Goal: Check status: Check status

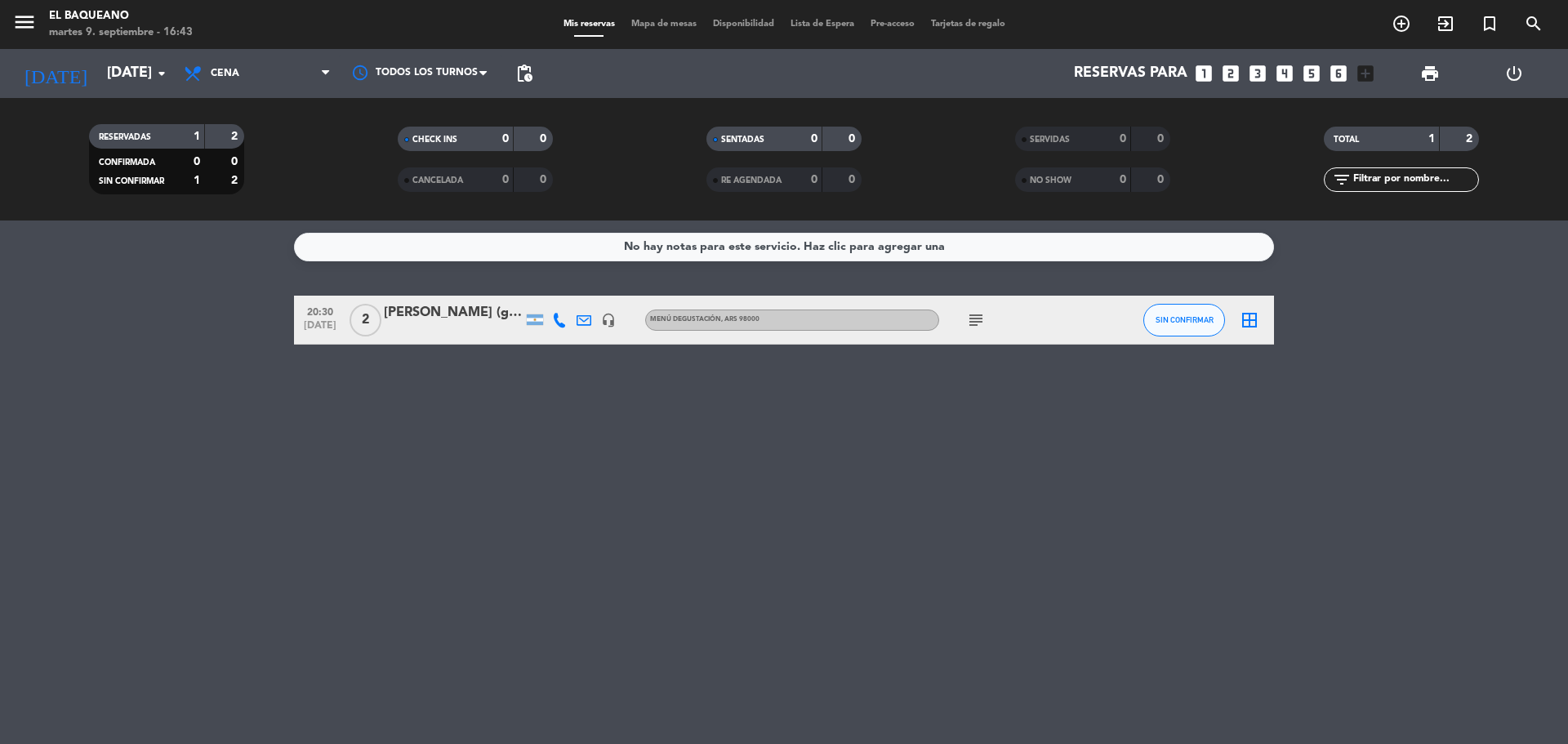
click at [985, 317] on icon "subject" at bounding box center [977, 320] width 20 height 20
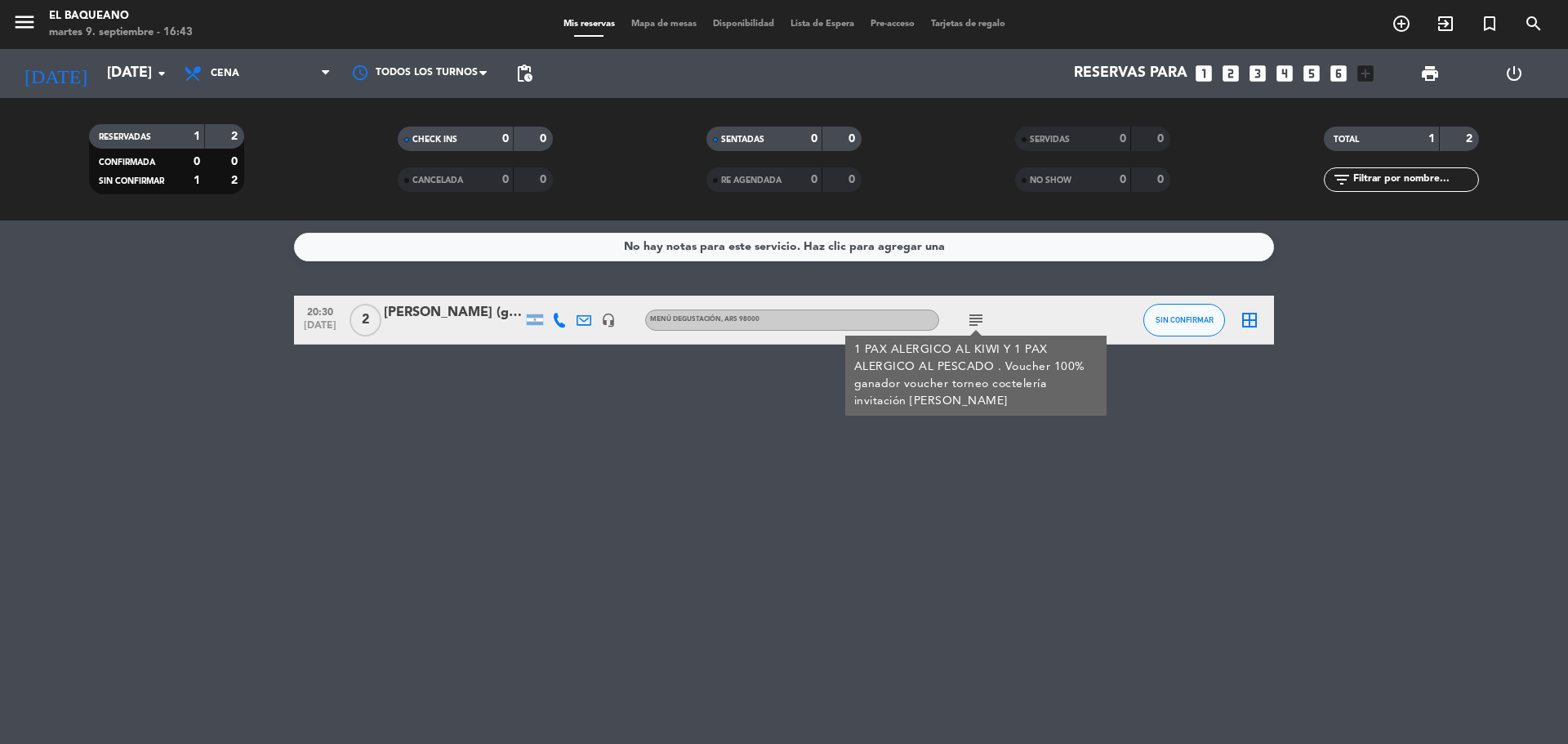
click at [791, 507] on div "No hay notas para este servicio. Haz clic para agregar una 20:30 [DATE] 2 [PERS…" at bounding box center [784, 482] width 1568 height 523
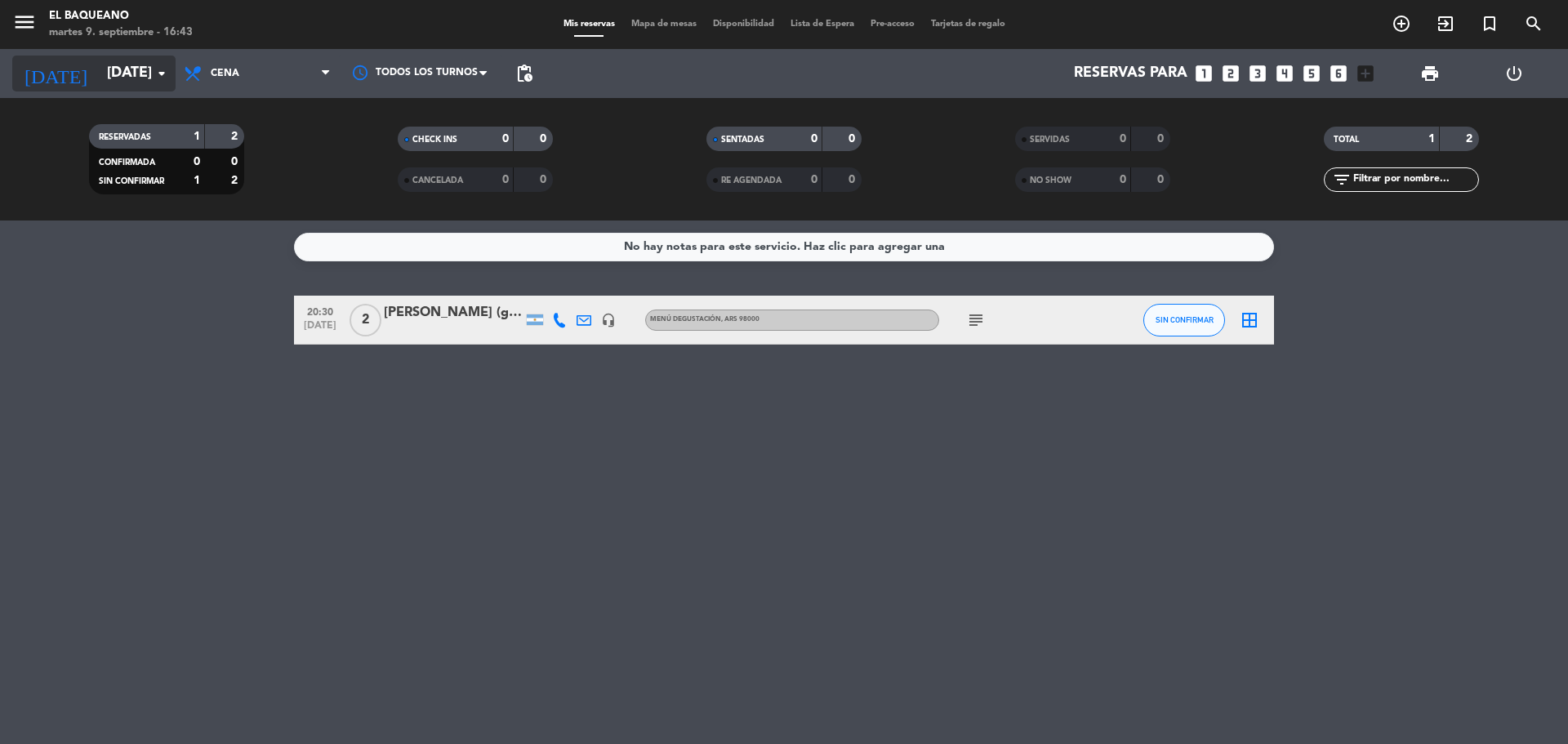
click at [111, 89] on input "[DATE]" at bounding box center [194, 73] width 190 height 33
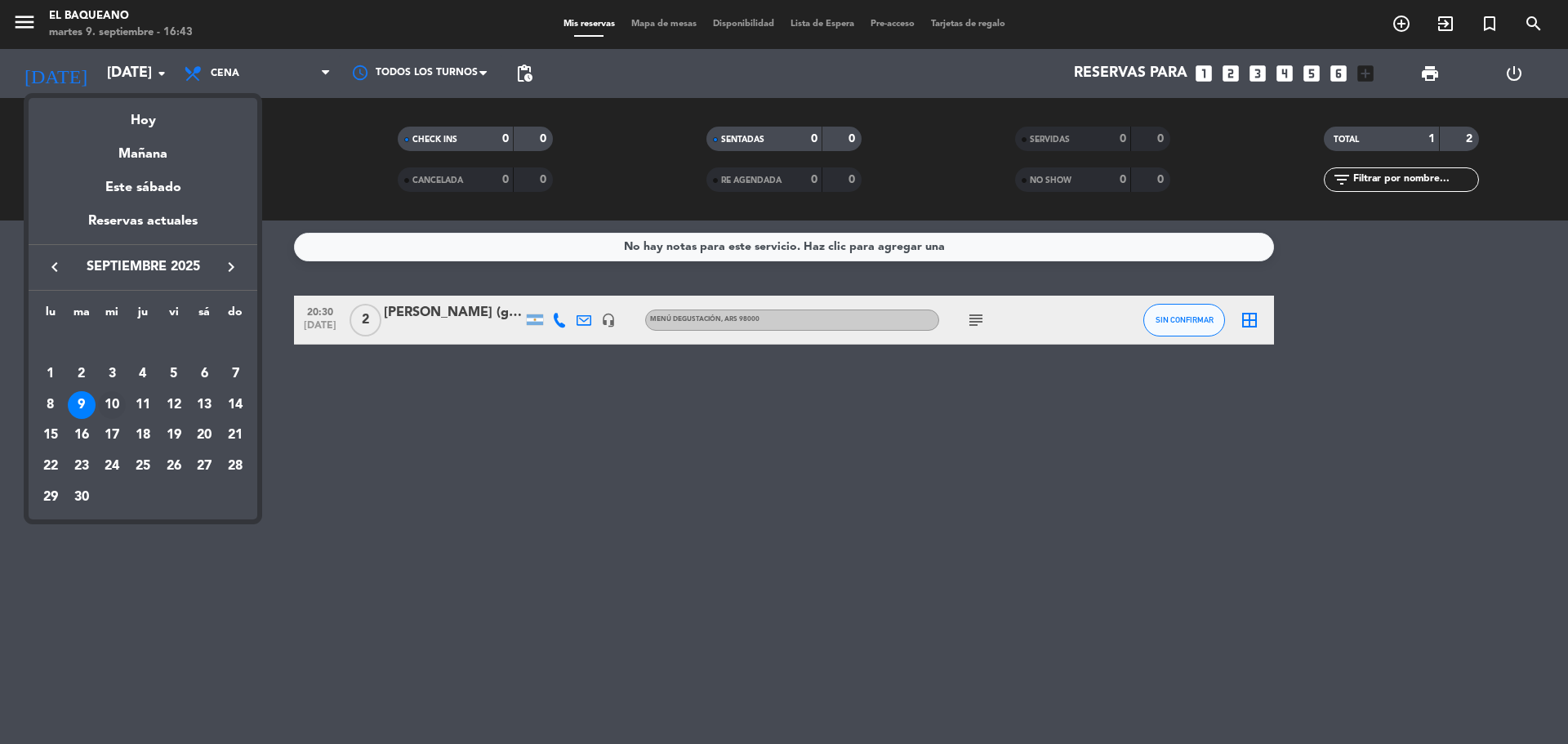
click at [118, 400] on div "10" at bounding box center [111, 405] width 28 height 28
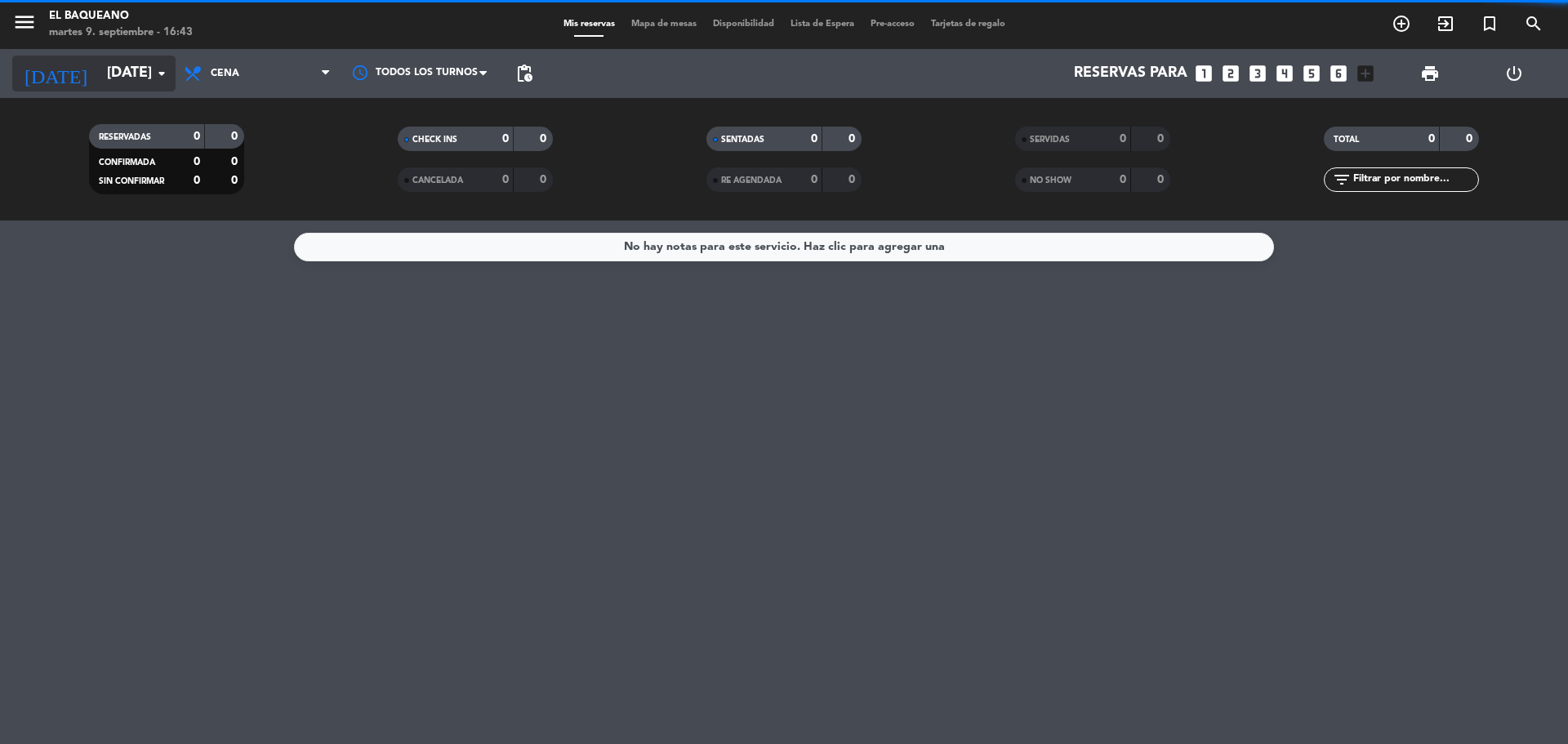
click at [134, 71] on input "[DATE]" at bounding box center [194, 73] width 190 height 33
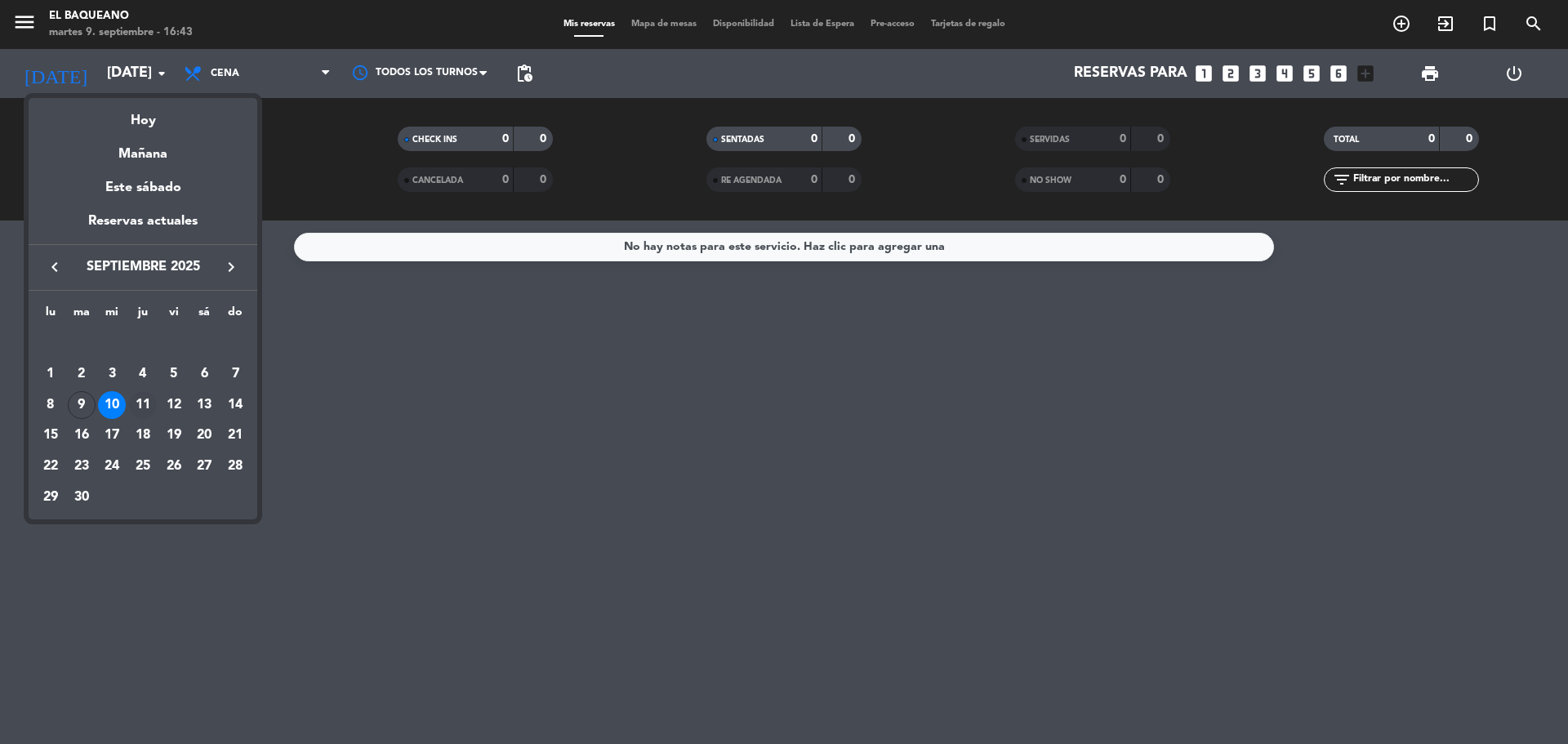
click at [141, 401] on div "11" at bounding box center [143, 405] width 28 height 28
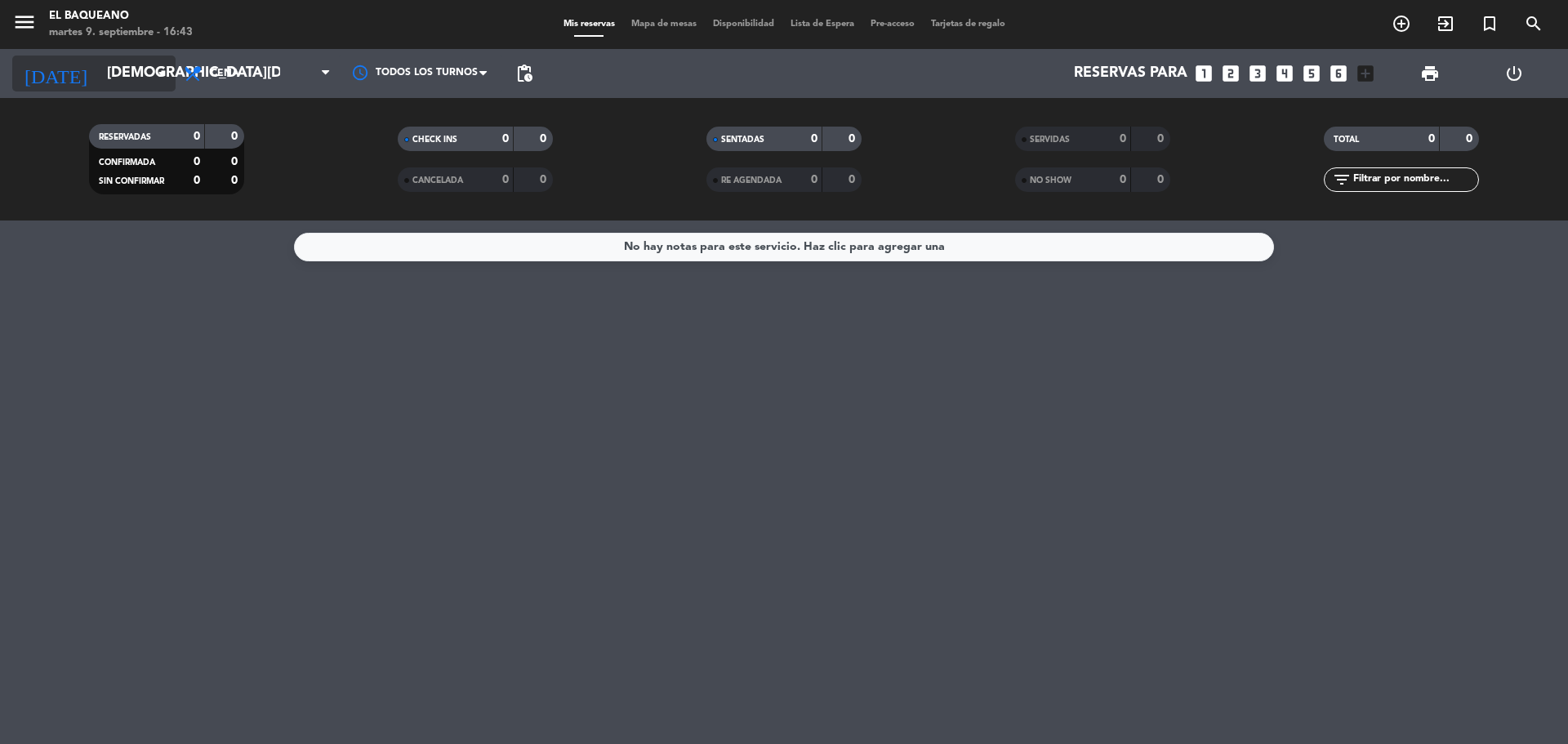
click at [99, 75] on input "[DEMOGRAPHIC_DATA][DATE]" at bounding box center [194, 73] width 190 height 33
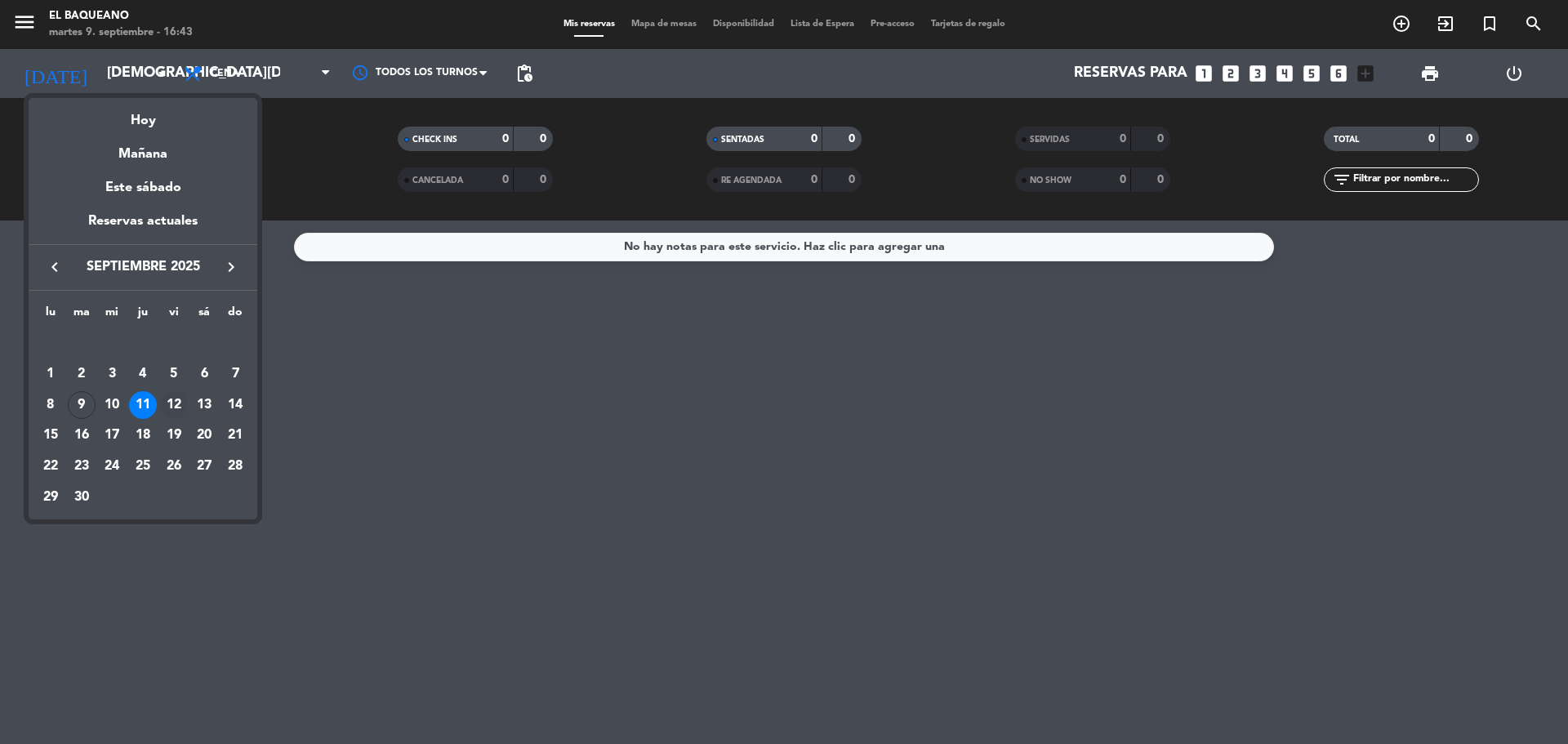
click at [167, 417] on div "12" at bounding box center [174, 405] width 28 height 28
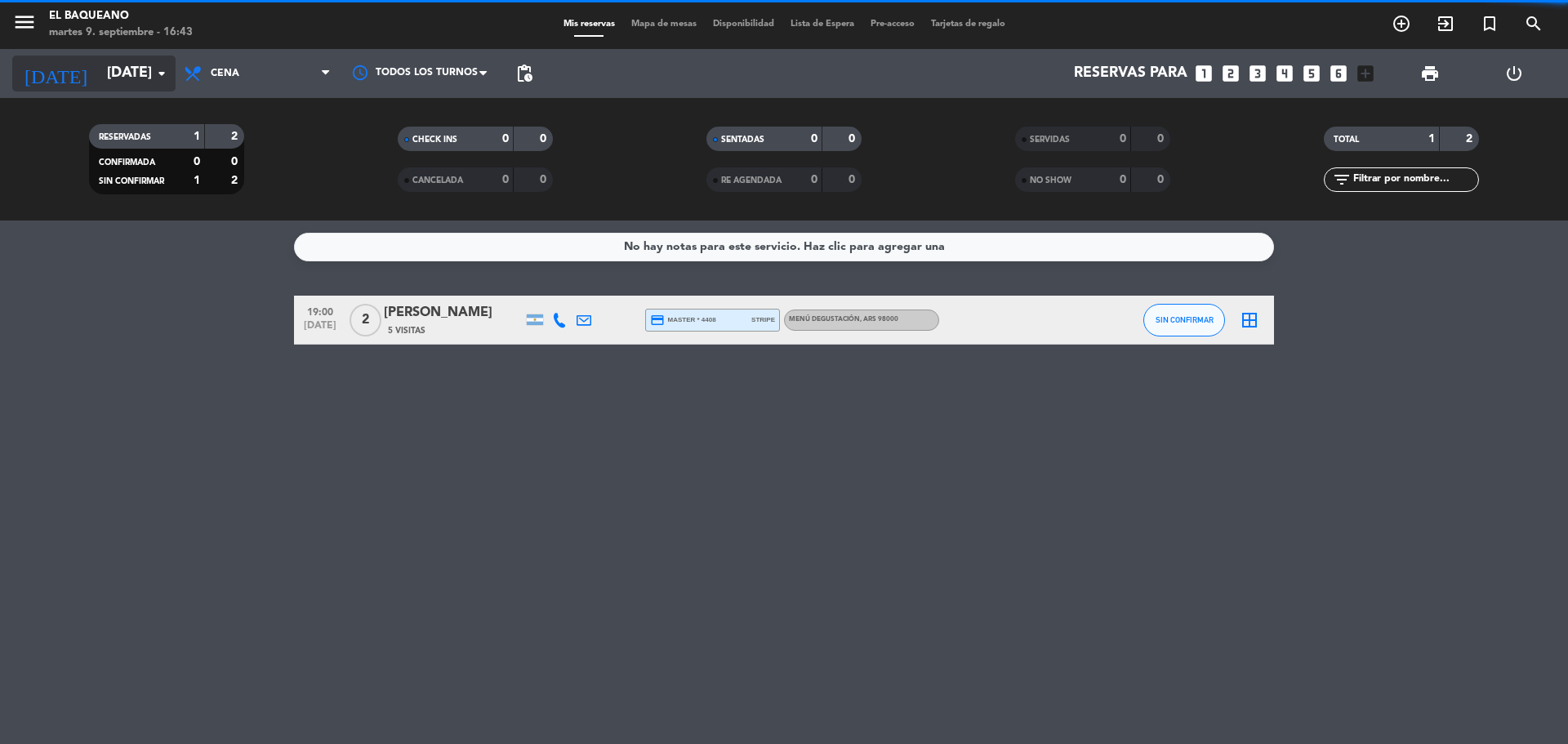
click at [99, 64] on input "[DATE]" at bounding box center [194, 73] width 190 height 33
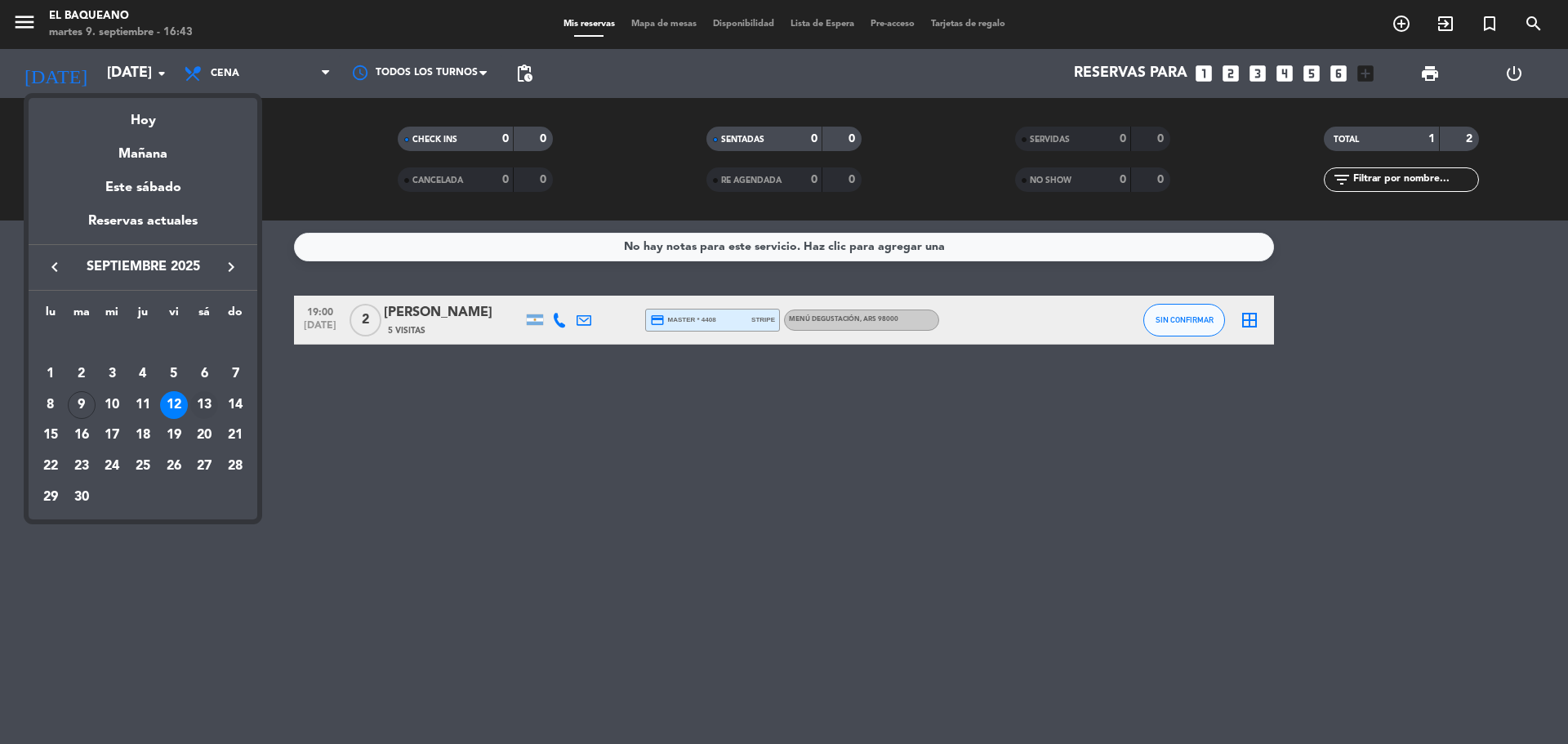
click at [205, 401] on div "13" at bounding box center [203, 405] width 28 height 28
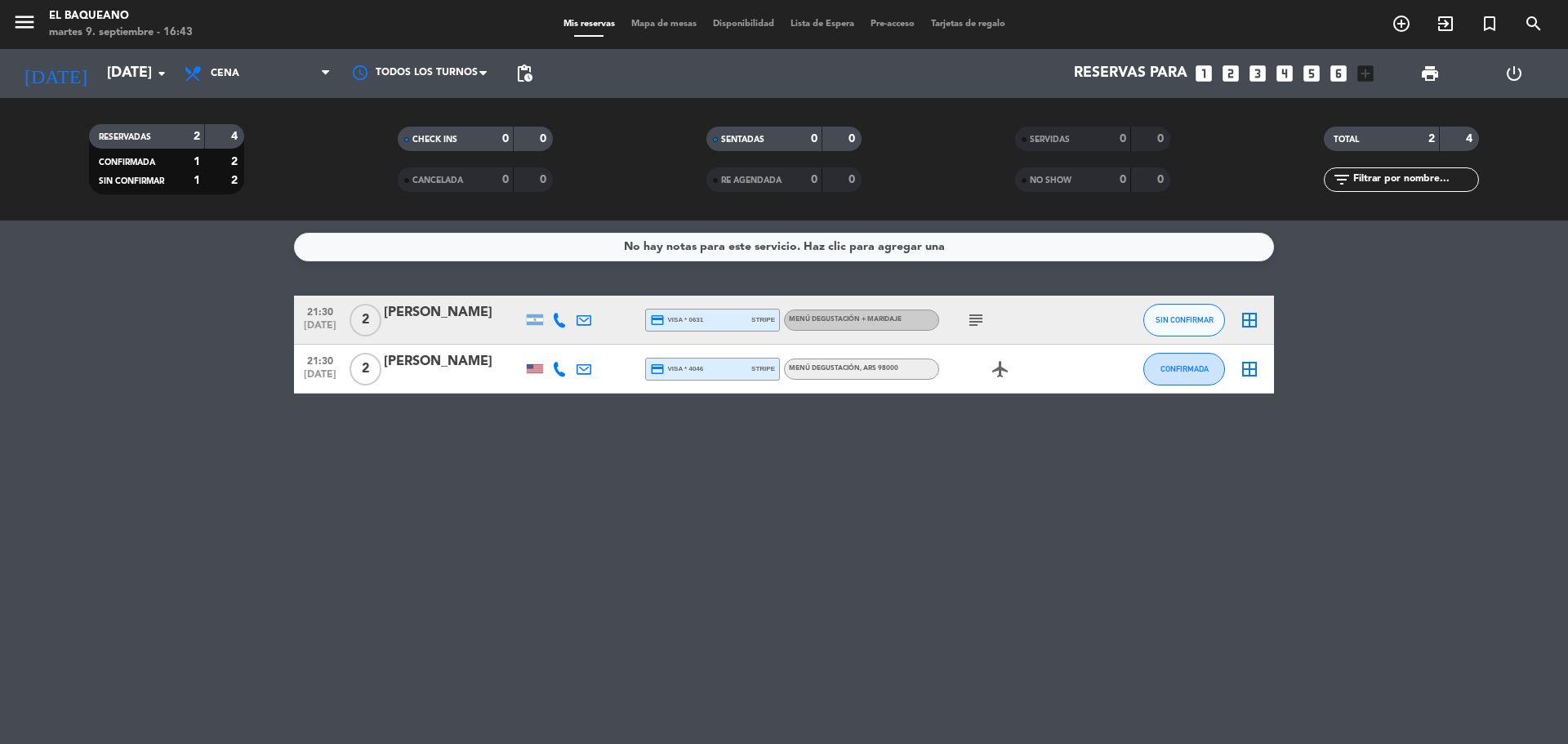
click at [979, 325] on icon "subject" at bounding box center [977, 320] width 20 height 20
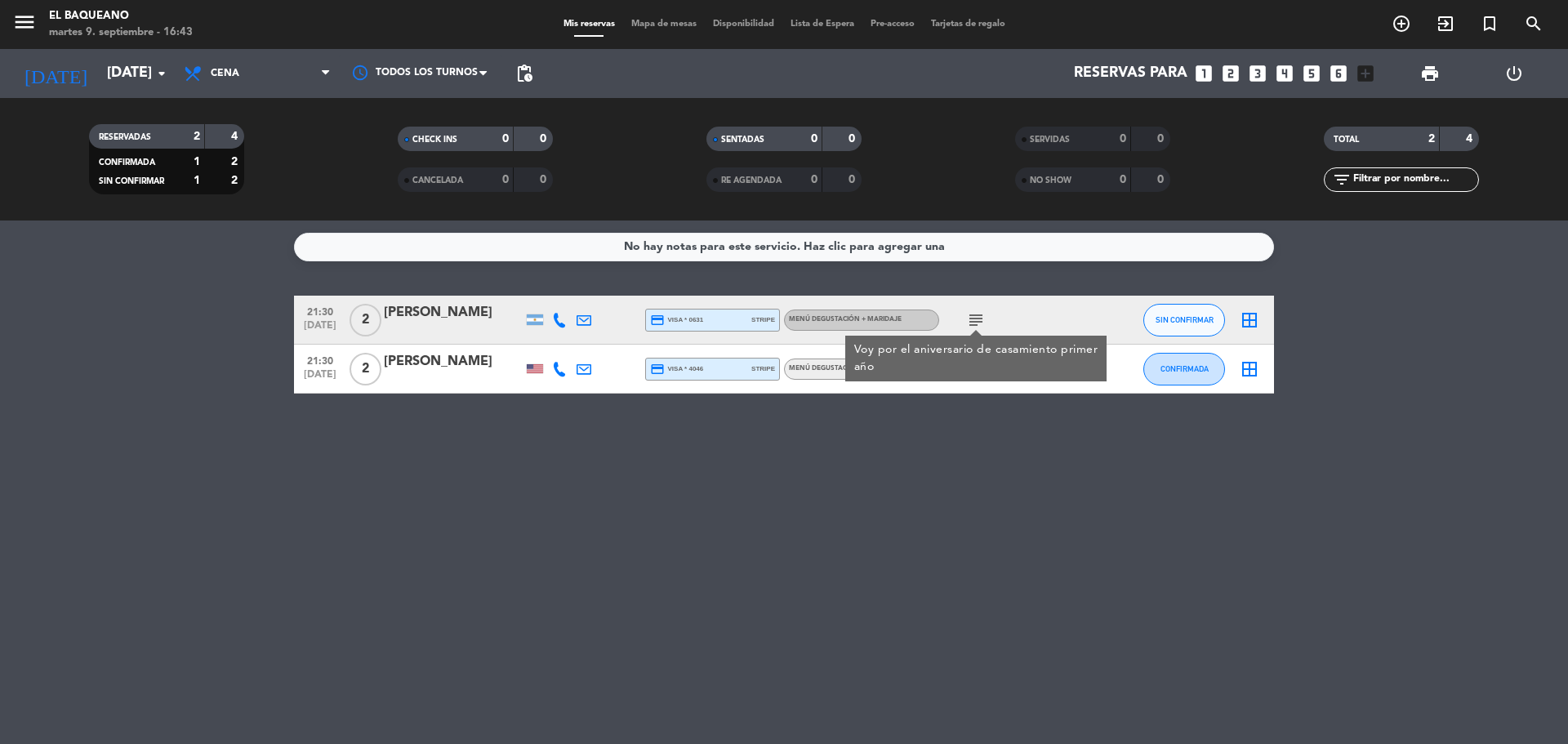
drag, startPoint x: 828, startPoint y: 460, endPoint x: 824, endPoint y: 448, distance: 12.6
click at [828, 460] on div "No hay notas para este servicio. Haz clic para agregar una 21:30 [DATE] 2 [PERS…" at bounding box center [784, 482] width 1568 height 523
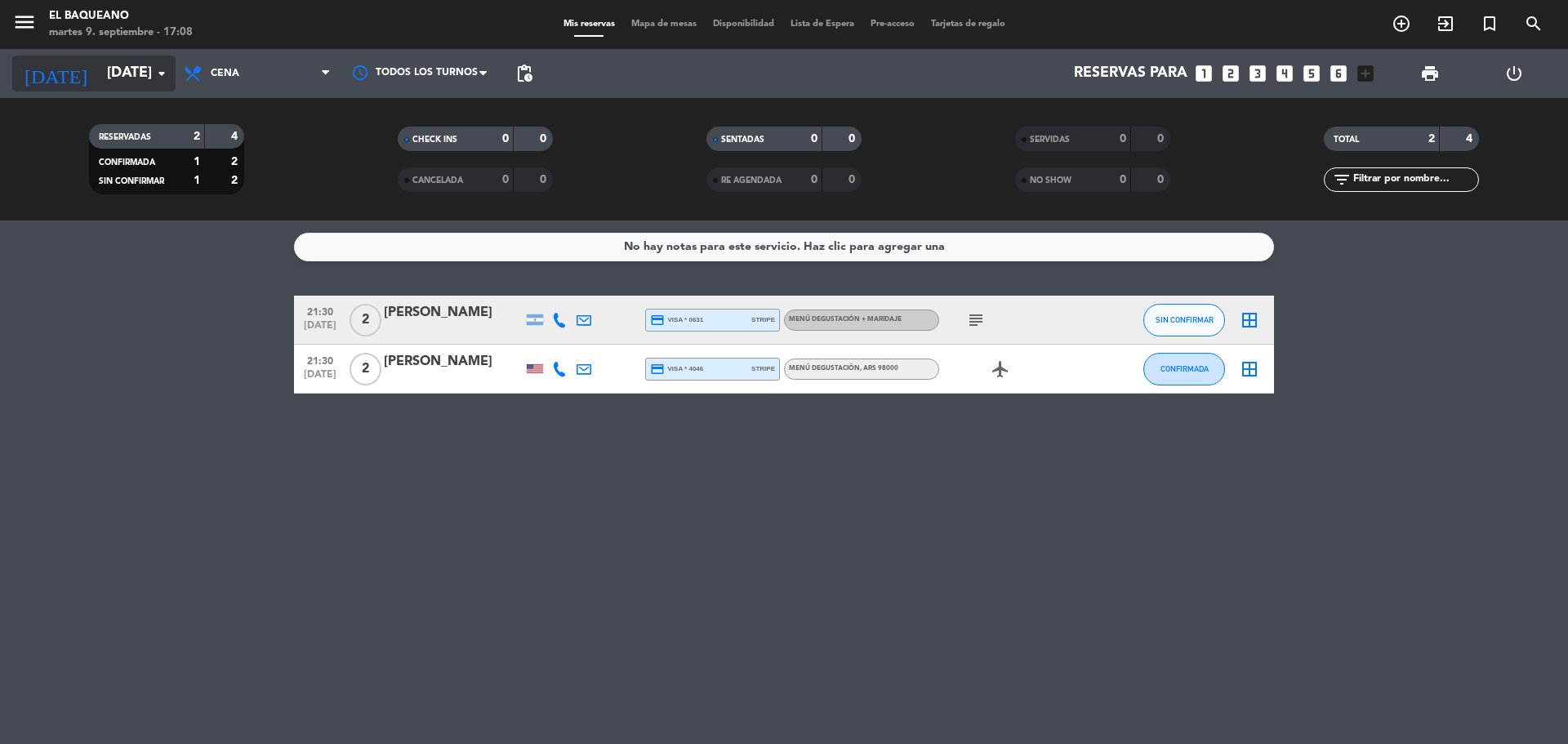
click at [105, 65] on input "[DATE]" at bounding box center [194, 73] width 190 height 33
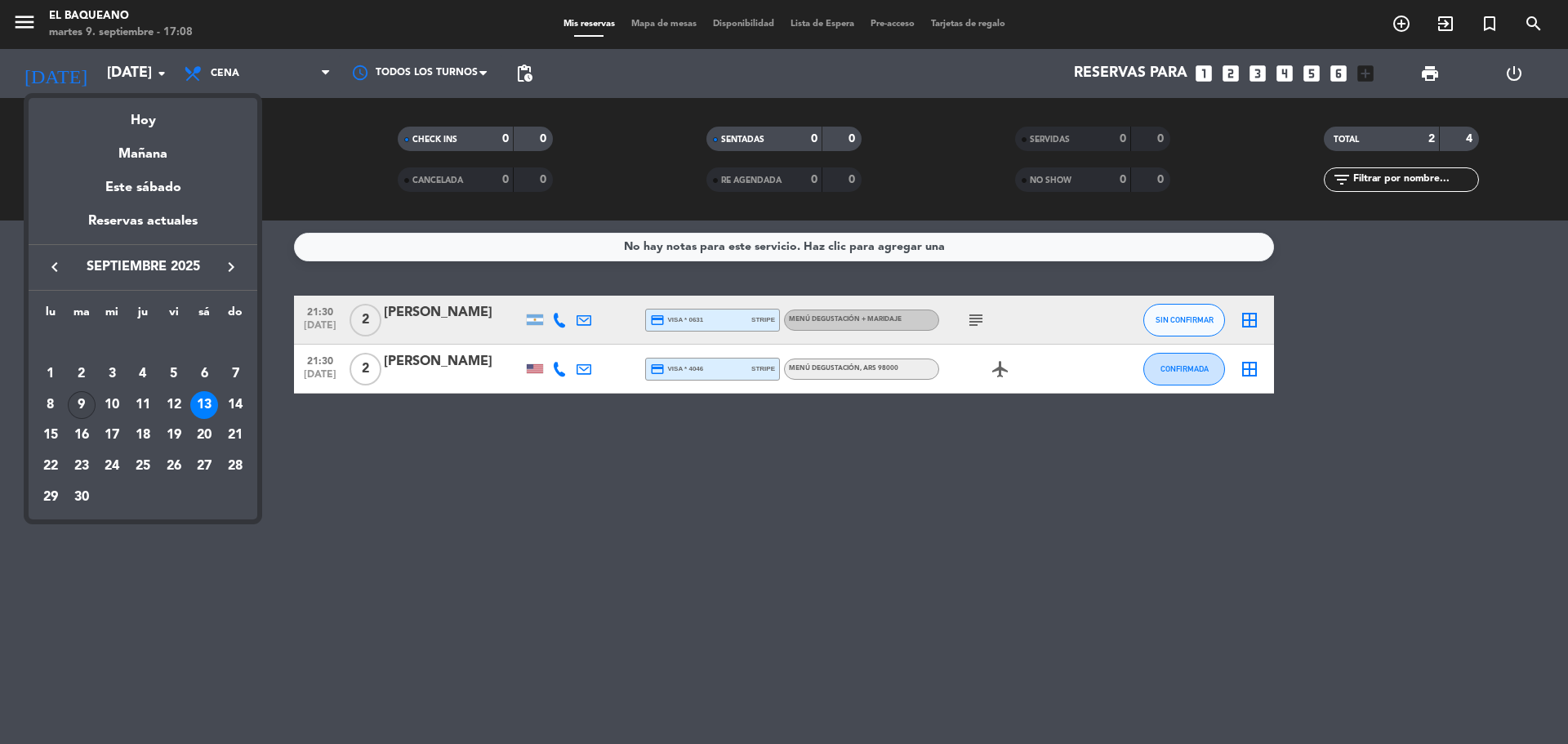
click at [88, 403] on div "9" at bounding box center [81, 405] width 28 height 28
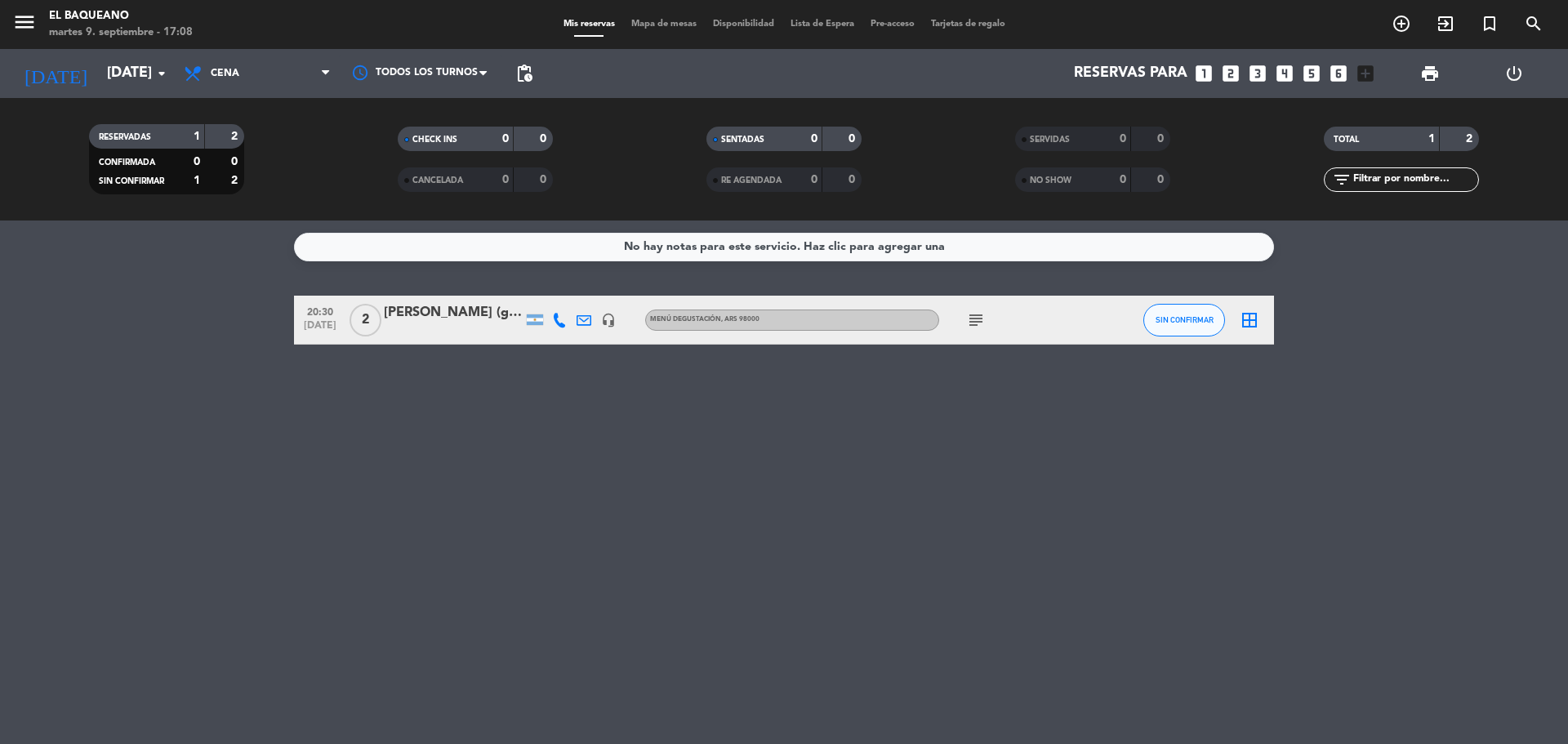
click at [978, 328] on icon "subject" at bounding box center [977, 320] width 20 height 20
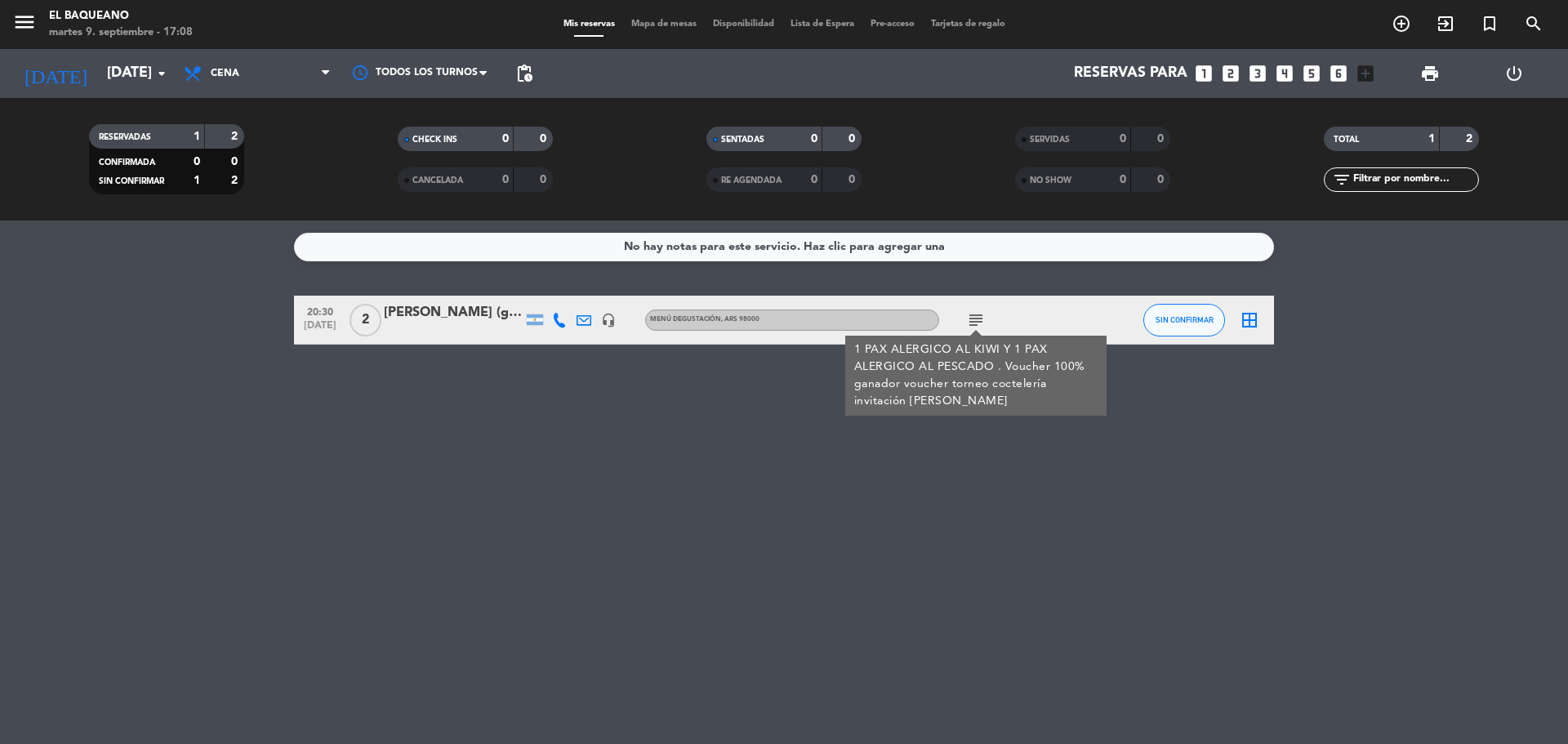
click at [978, 328] on icon "subject" at bounding box center [977, 320] width 20 height 20
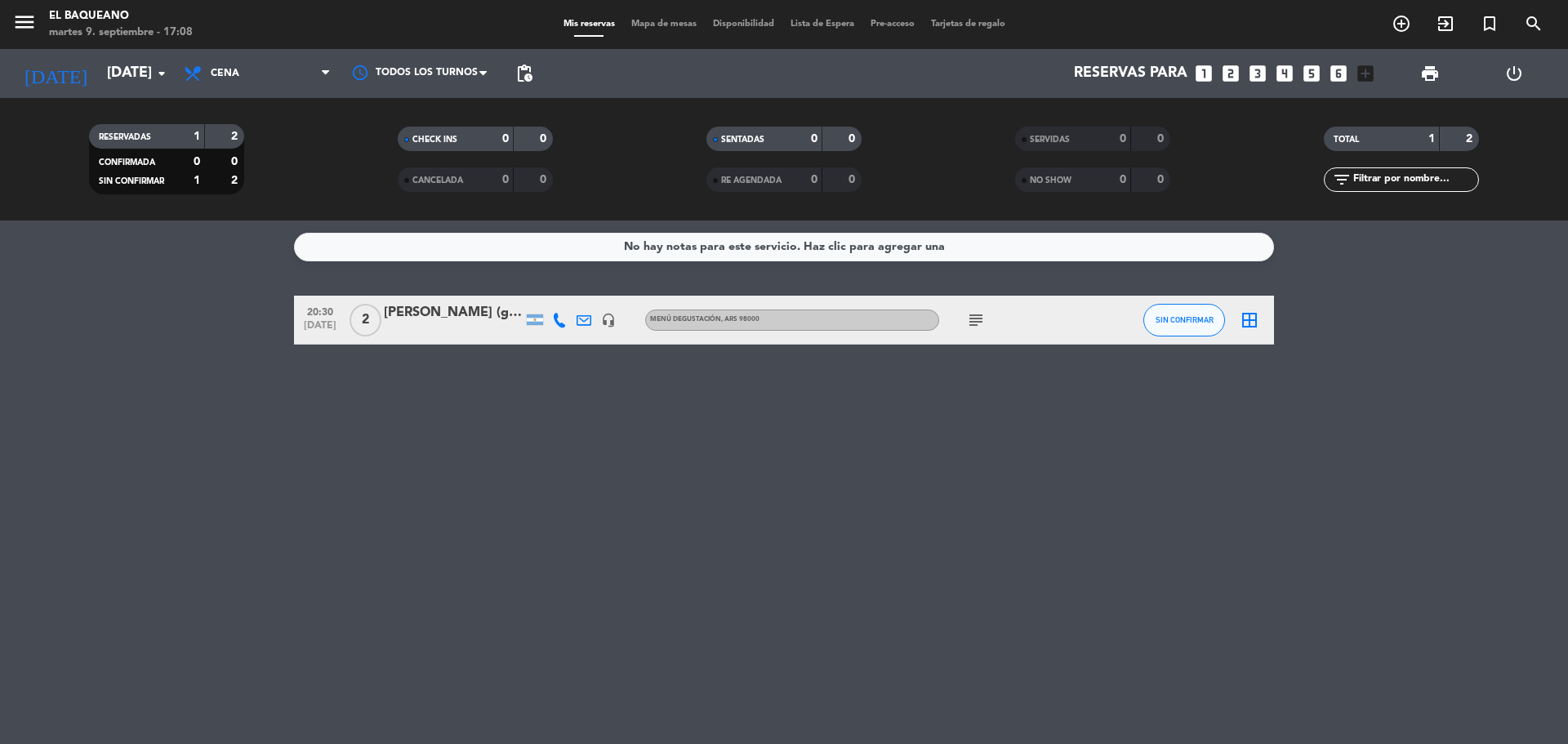
click at [464, 316] on div "[PERSON_NAME] (ganador del voucher - torneo de cocteleria)" at bounding box center [454, 312] width 139 height 21
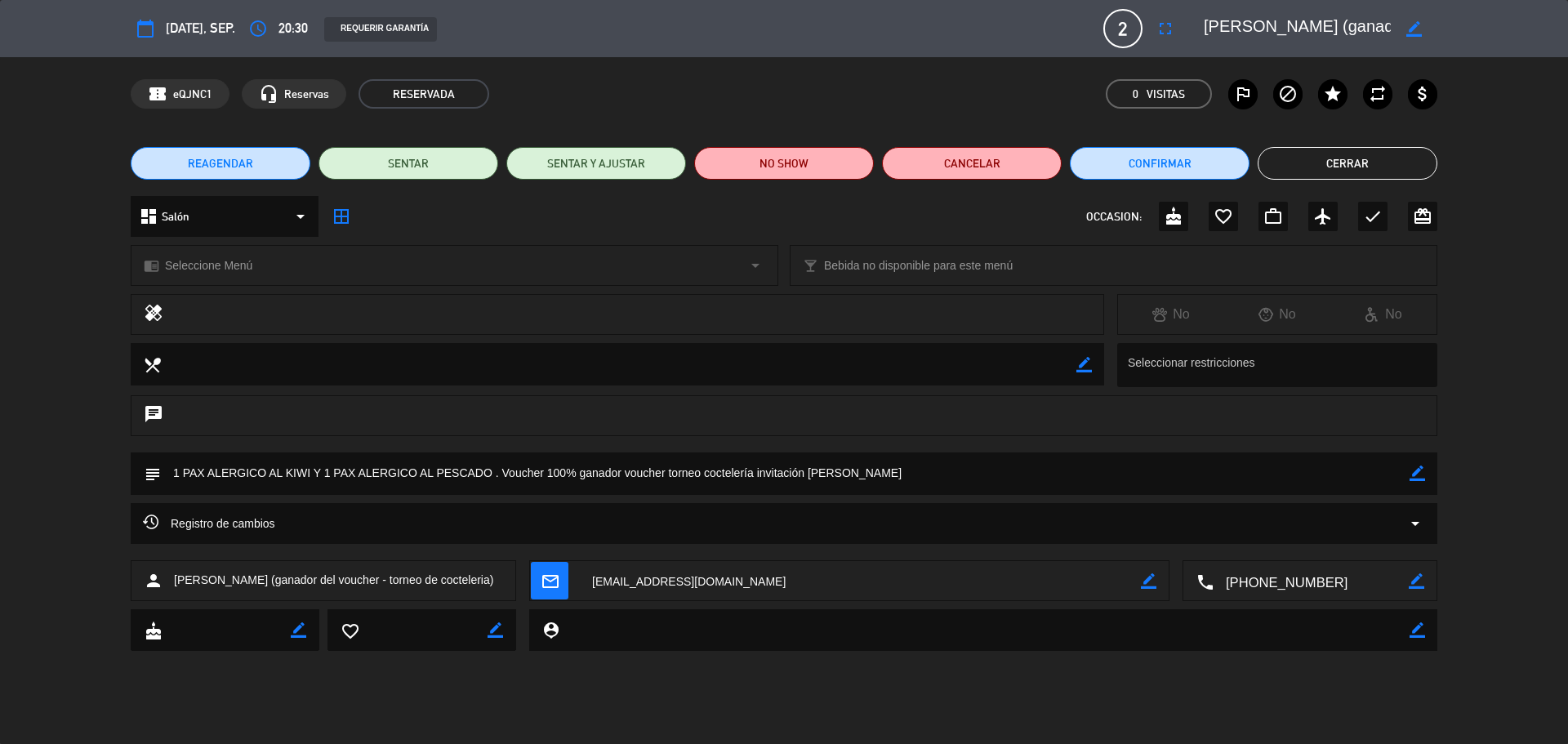
click at [1370, 164] on button "Cerrar" at bounding box center [1347, 164] width 180 height 33
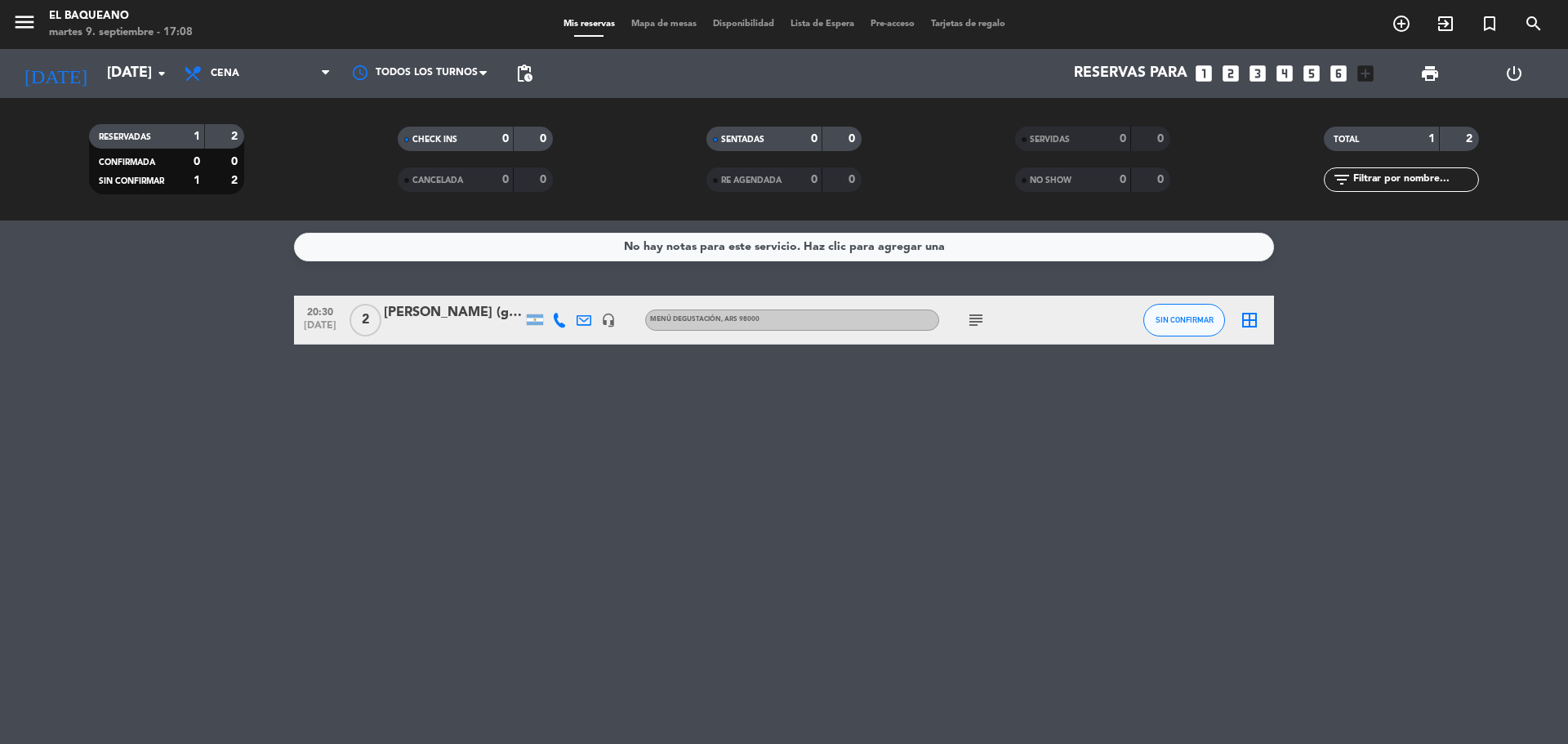
click at [978, 320] on icon "subject" at bounding box center [977, 320] width 20 height 20
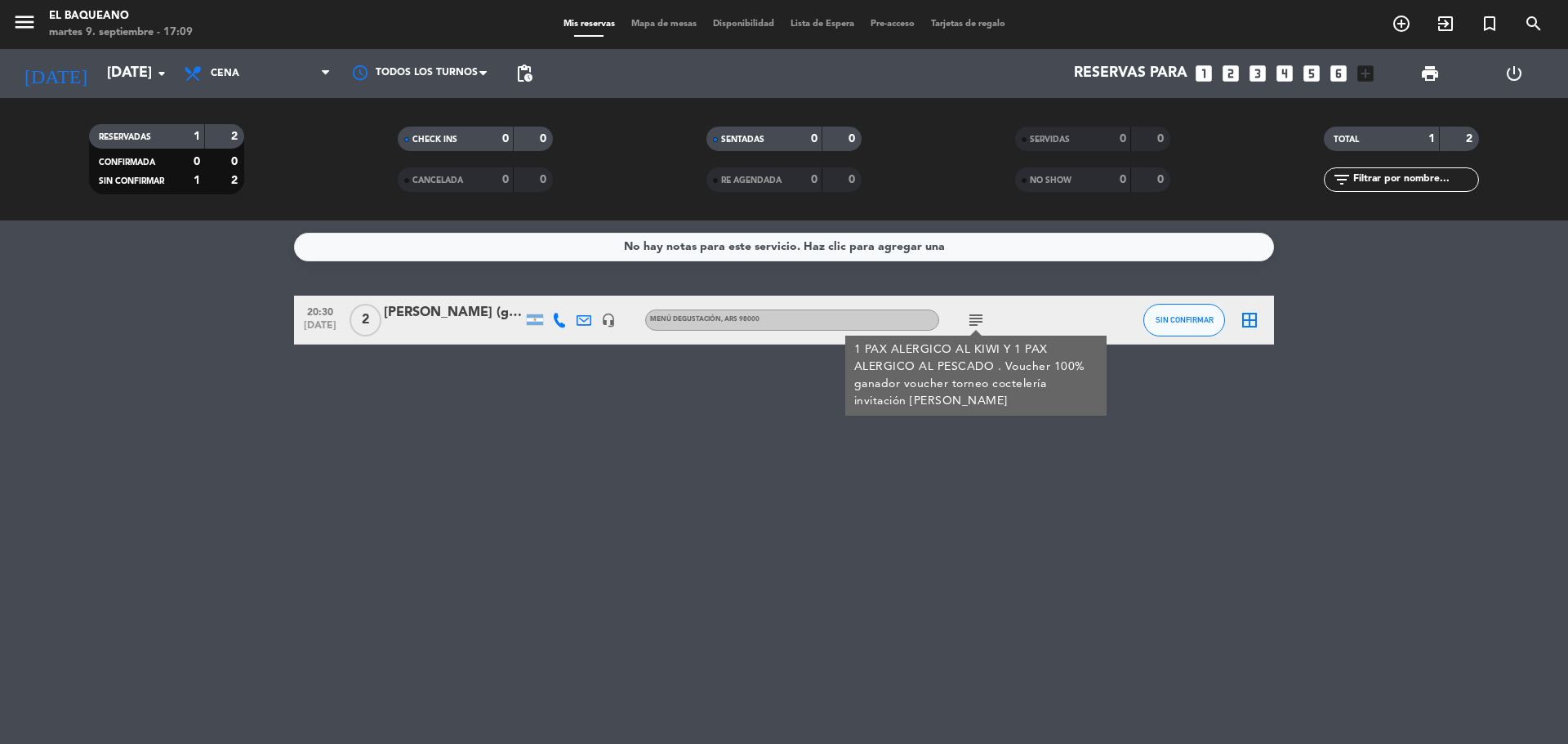
click at [976, 320] on icon "subject" at bounding box center [977, 320] width 20 height 20
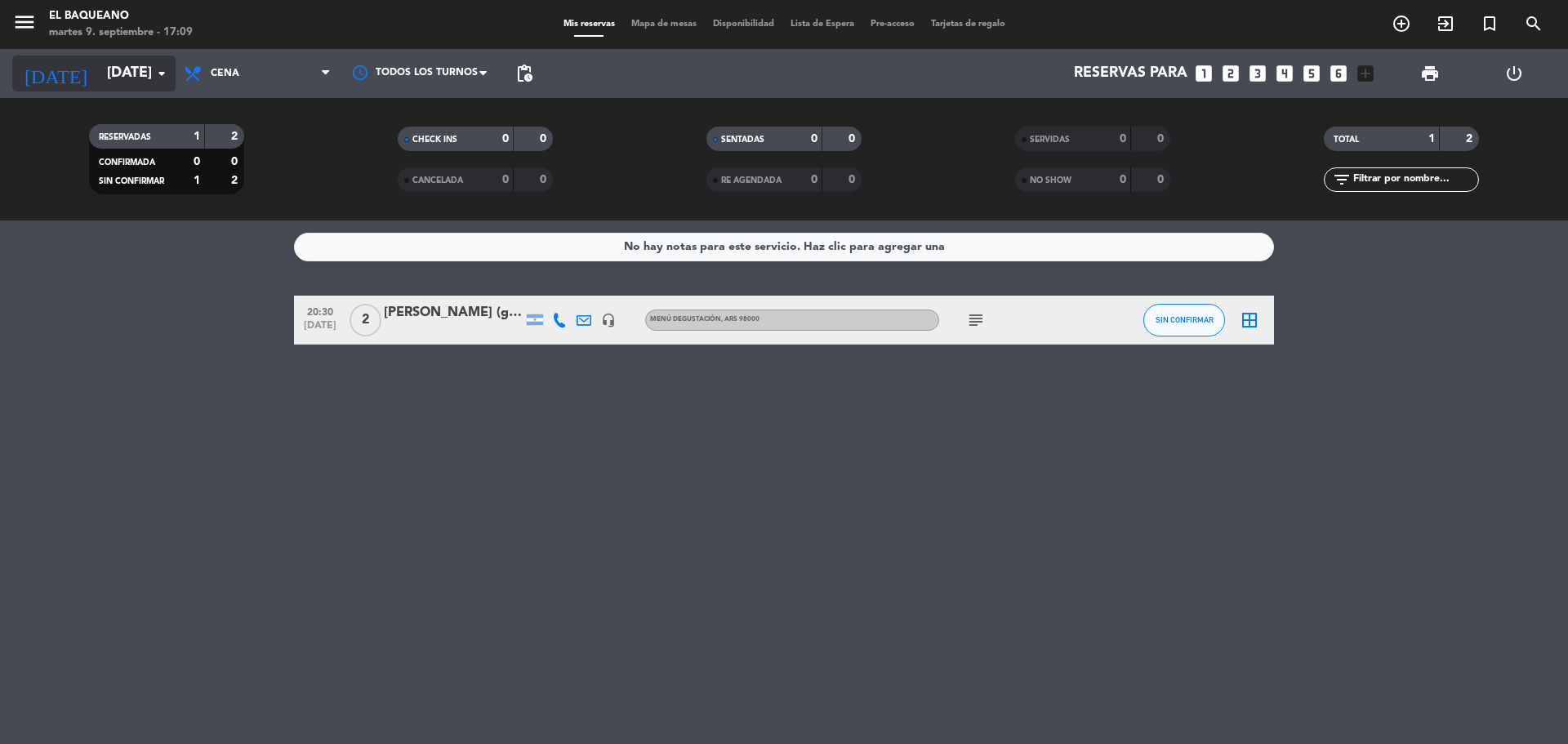
click at [130, 87] on input "[DATE]" at bounding box center [194, 73] width 190 height 33
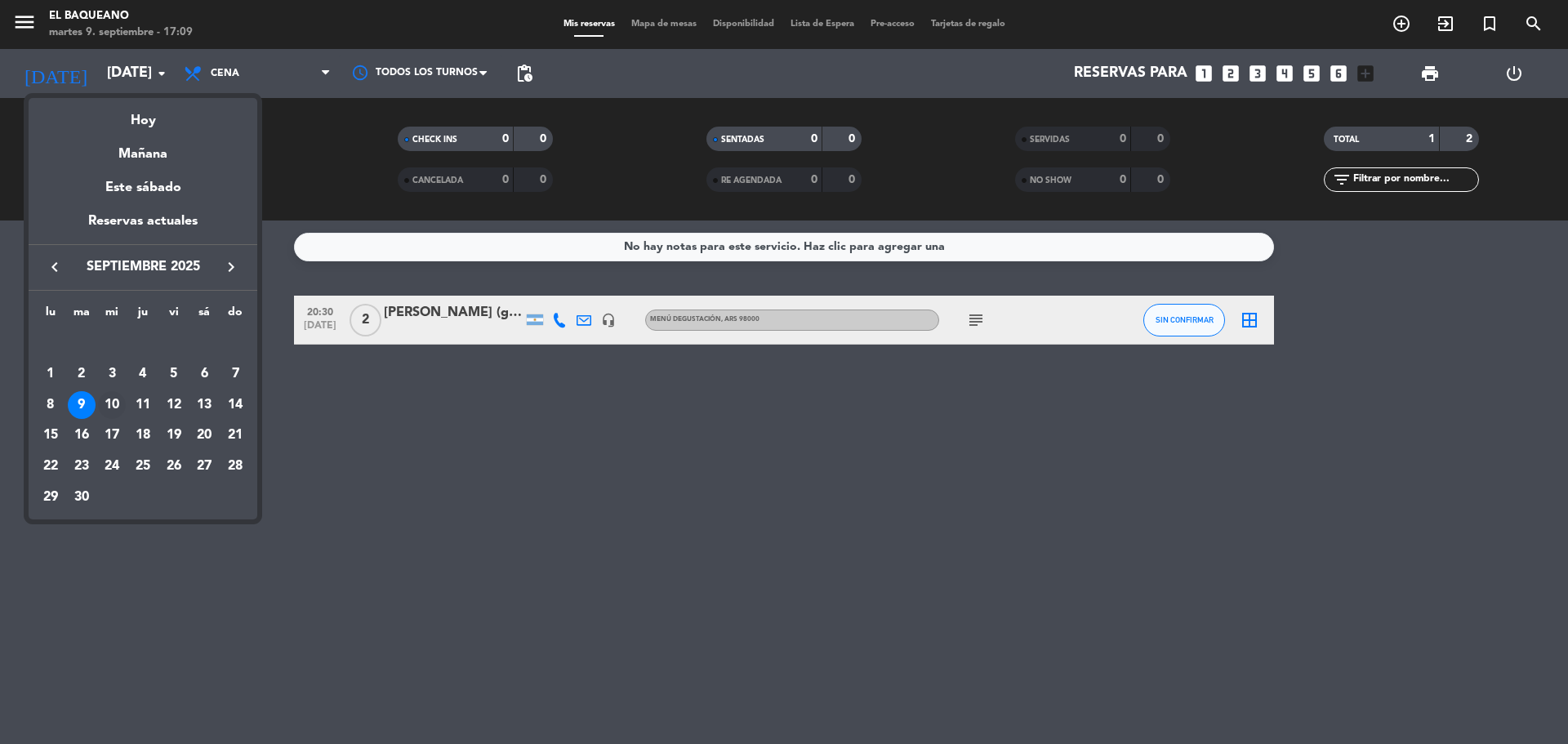
click at [112, 407] on div "10" at bounding box center [111, 405] width 28 height 28
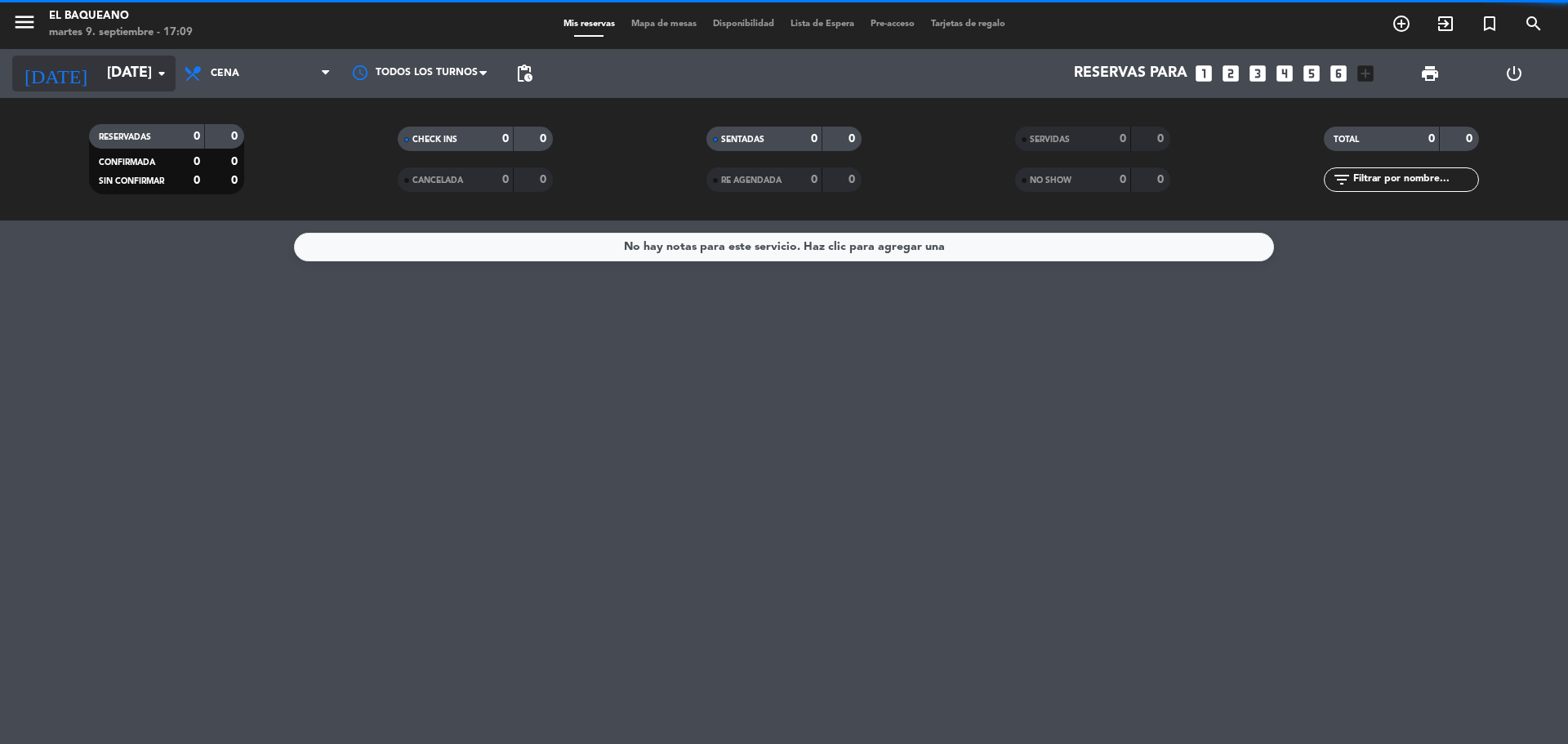
click at [146, 63] on input "[DATE]" at bounding box center [194, 73] width 190 height 33
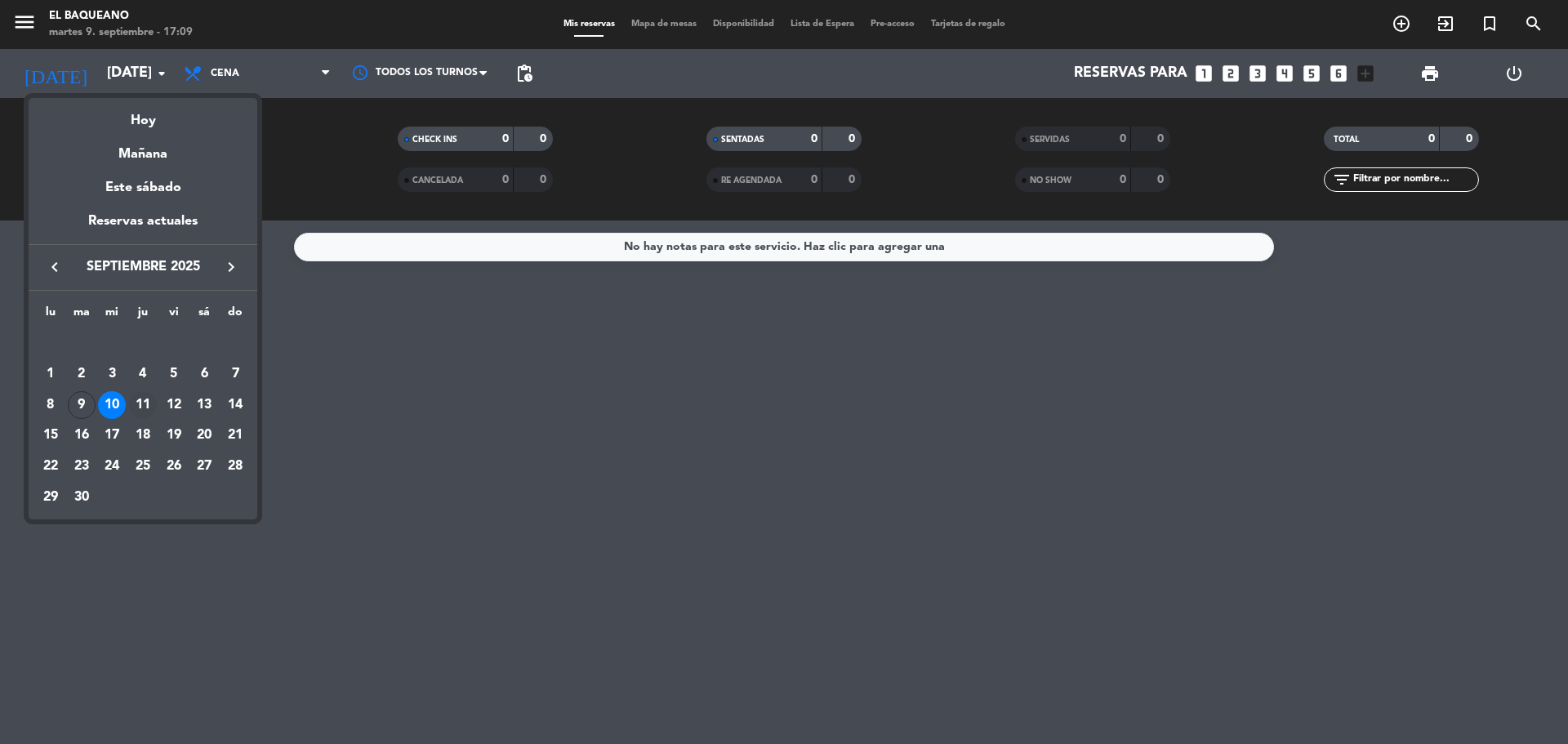
click at [150, 398] on div "11" at bounding box center [143, 405] width 28 height 28
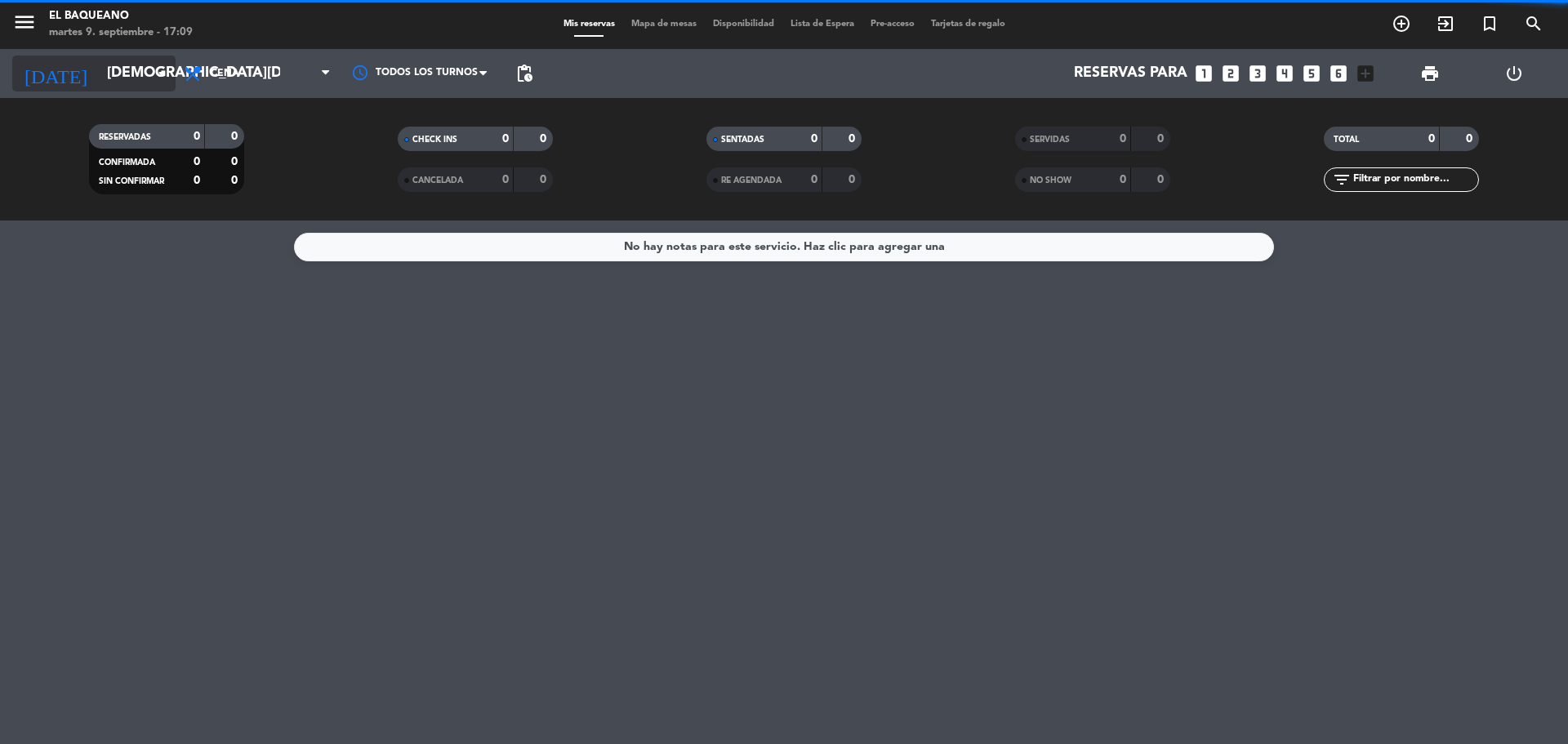
click at [120, 82] on input "[DEMOGRAPHIC_DATA][DATE]" at bounding box center [194, 73] width 190 height 33
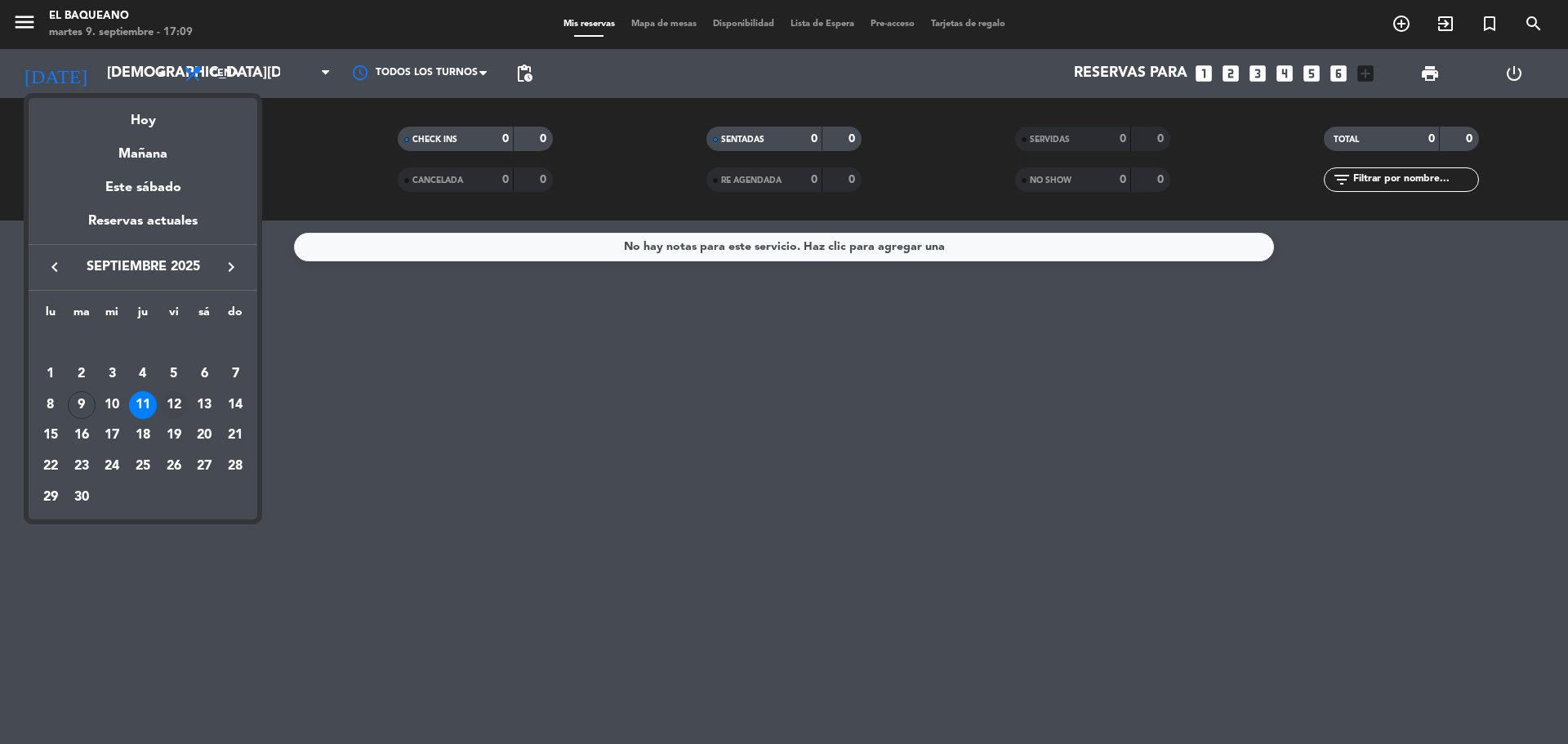
click at [176, 405] on div "12" at bounding box center [174, 405] width 28 height 28
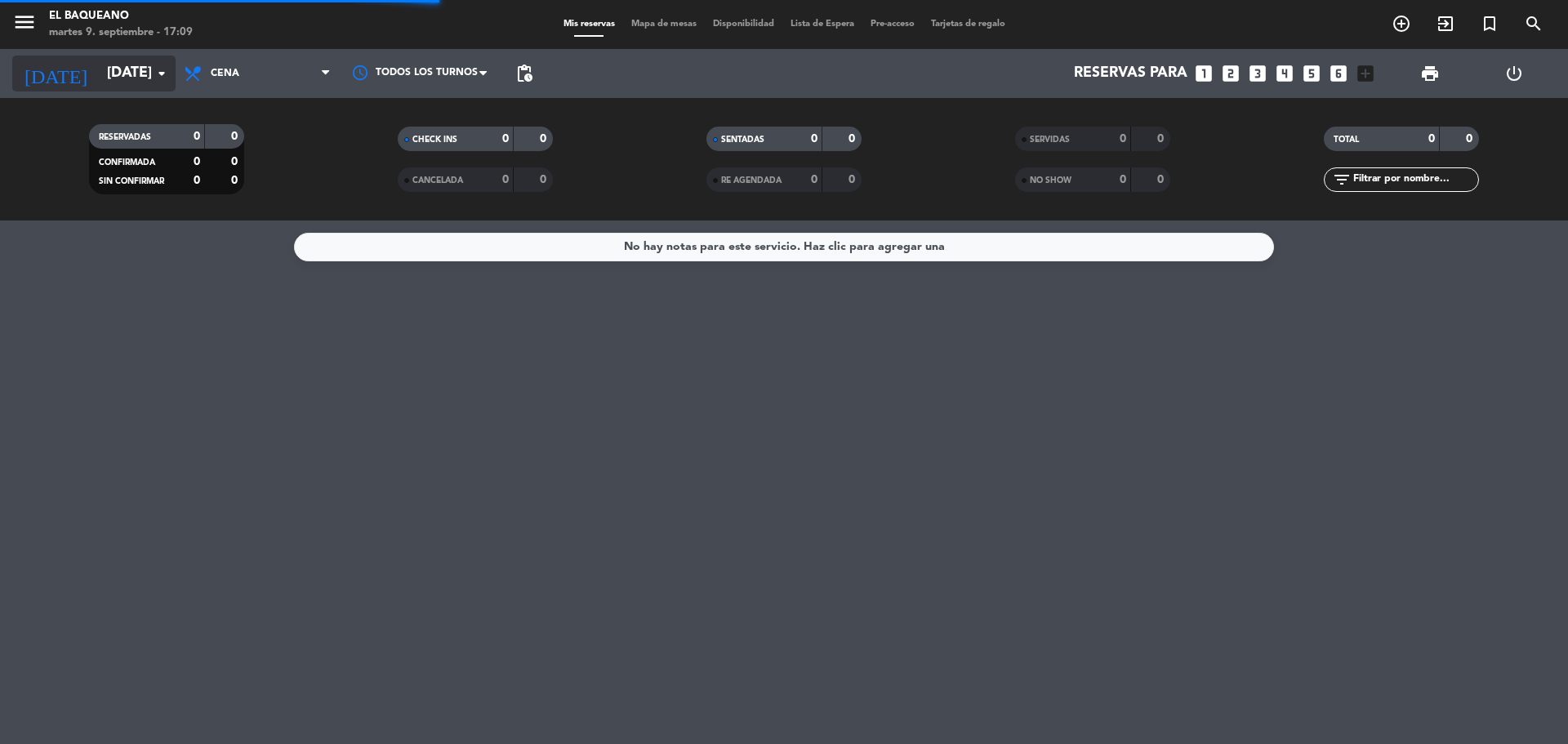
click at [120, 63] on input "[DATE]" at bounding box center [194, 73] width 190 height 33
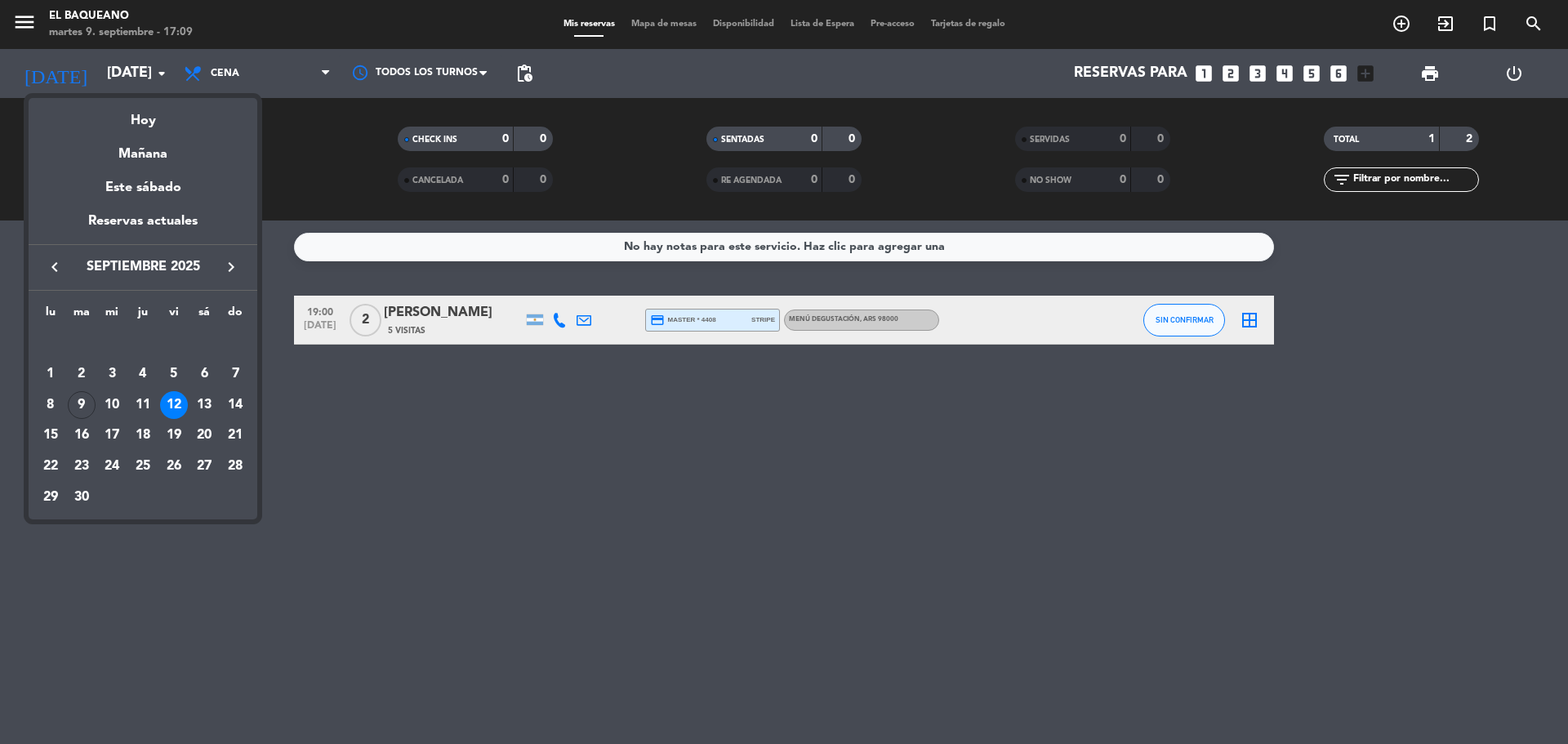
drag, startPoint x: 424, startPoint y: 406, endPoint x: 406, endPoint y: 353, distance: 56.0
click at [421, 401] on div at bounding box center [784, 372] width 1568 height 744
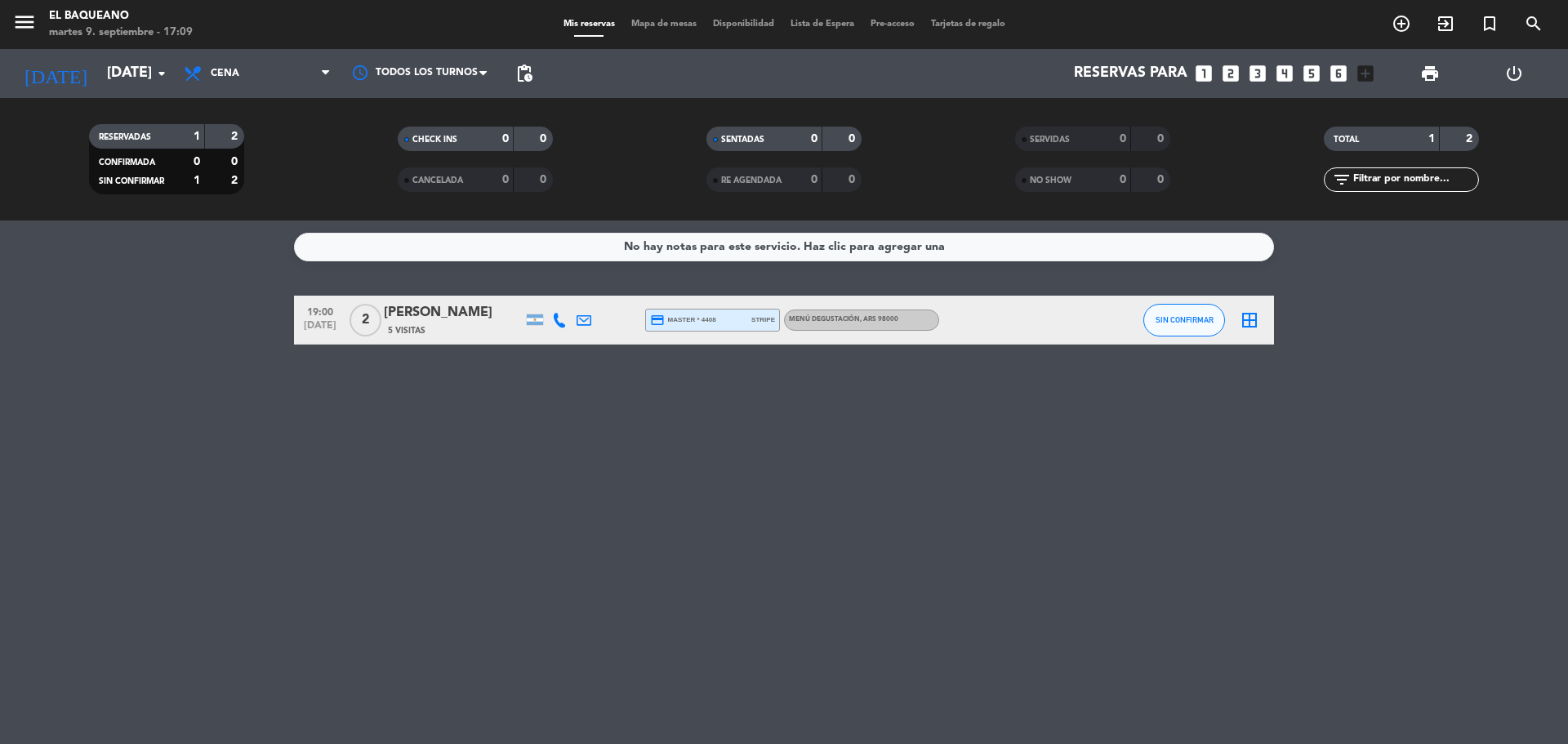
click at [400, 325] on span "5 Visitas" at bounding box center [407, 331] width 38 height 13
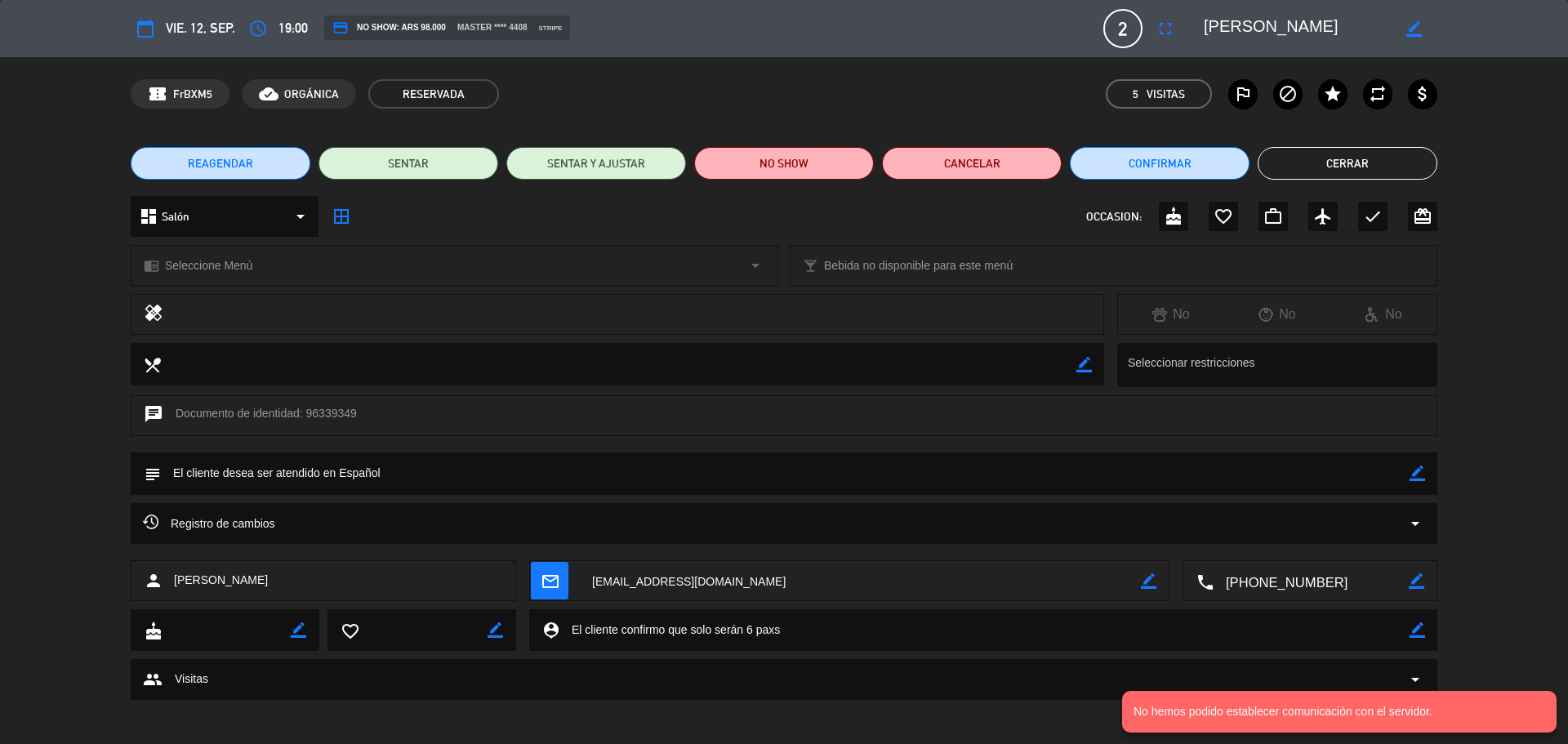
scroll to position [5, 0]
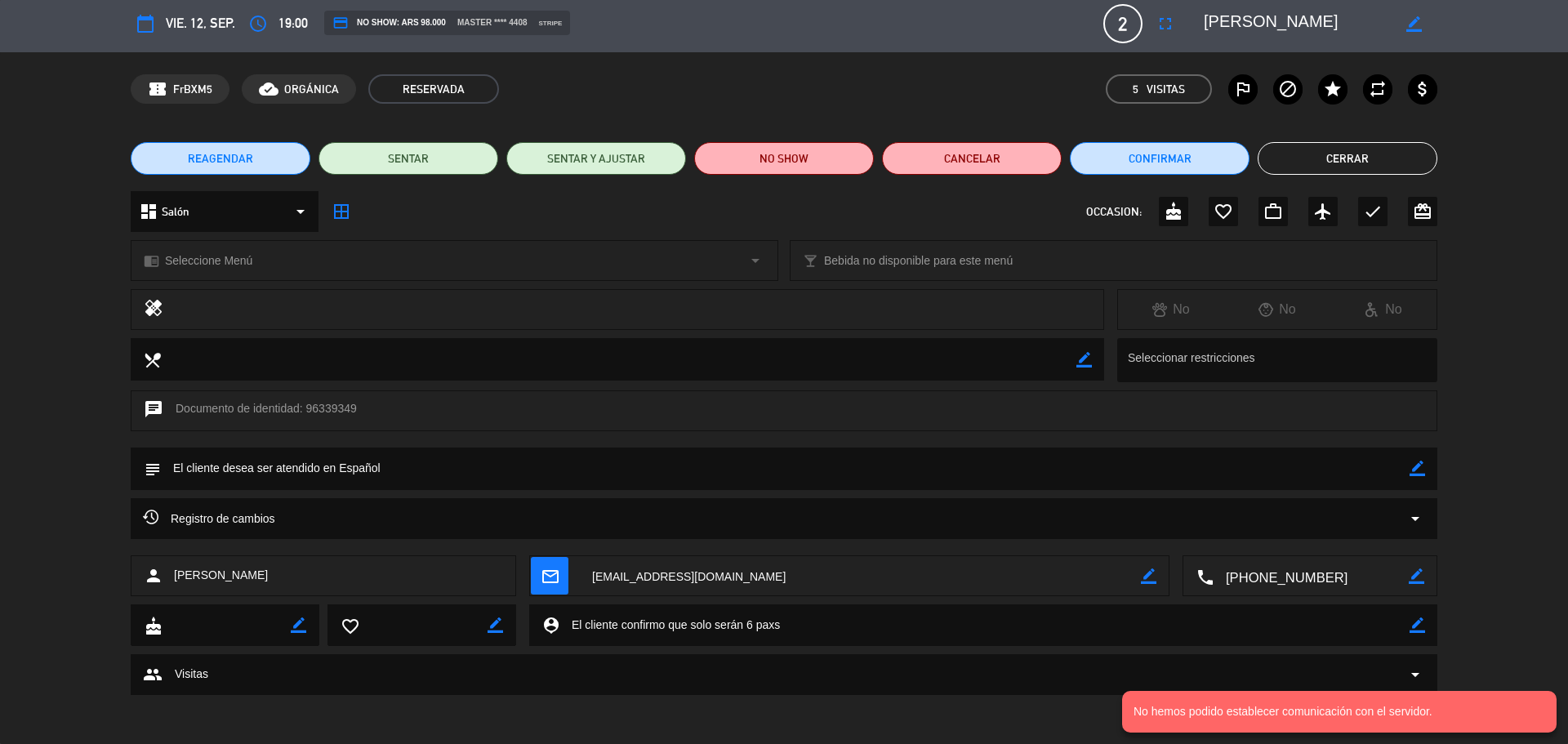
click at [257, 672] on div "group Visitas arrow_drop_down" at bounding box center [784, 674] width 1282 height 20
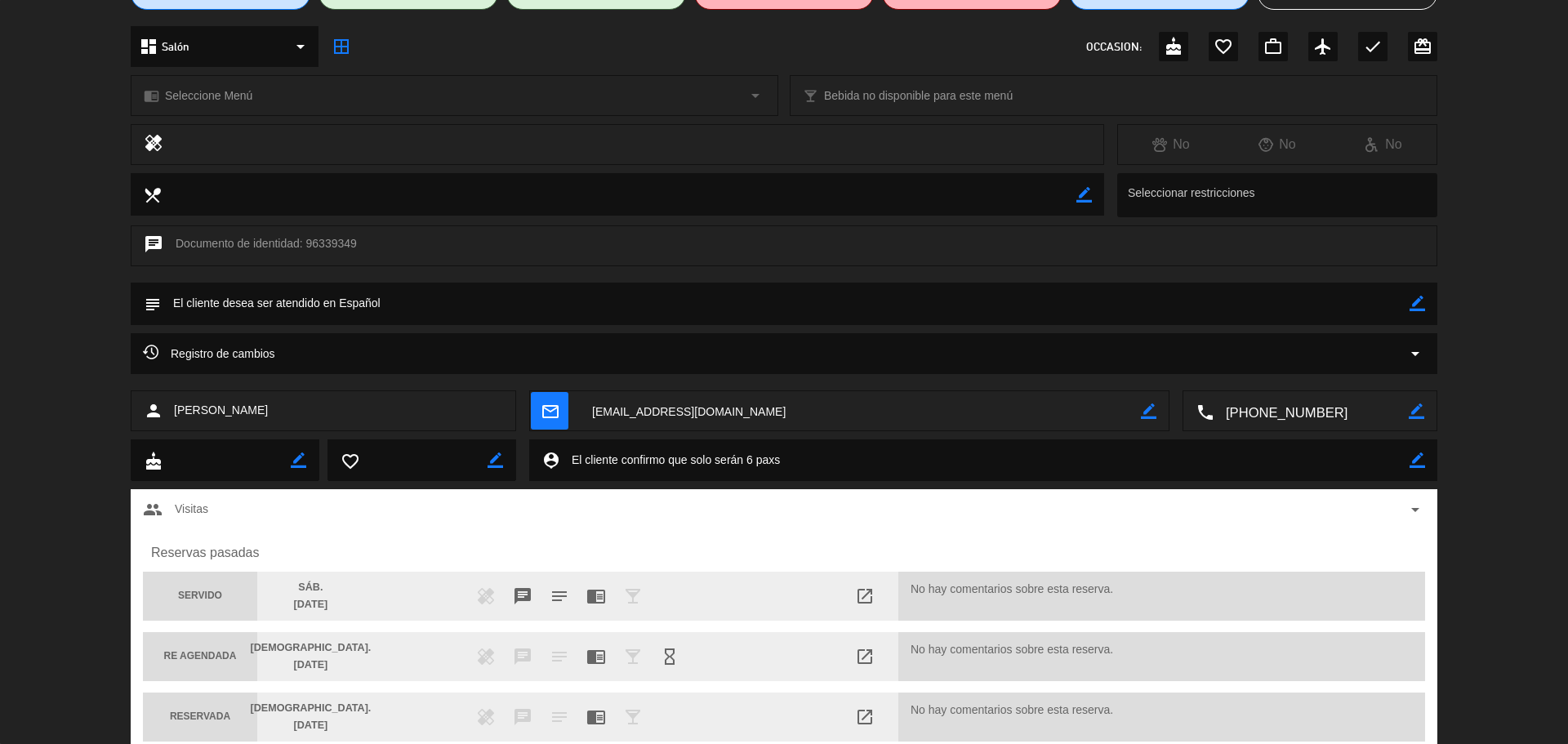
scroll to position [62, 0]
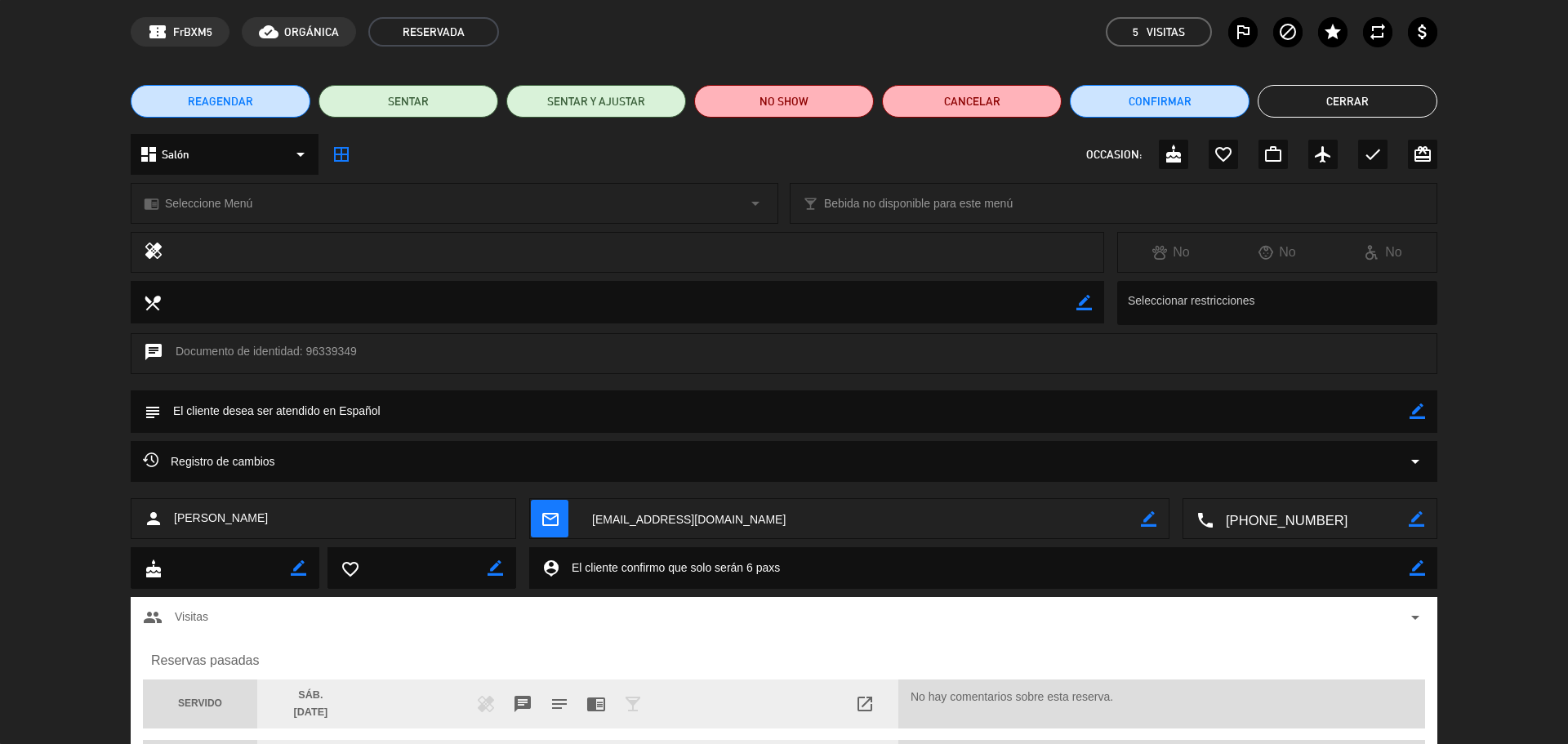
click at [1352, 108] on button "Cerrar" at bounding box center [1347, 101] width 180 height 33
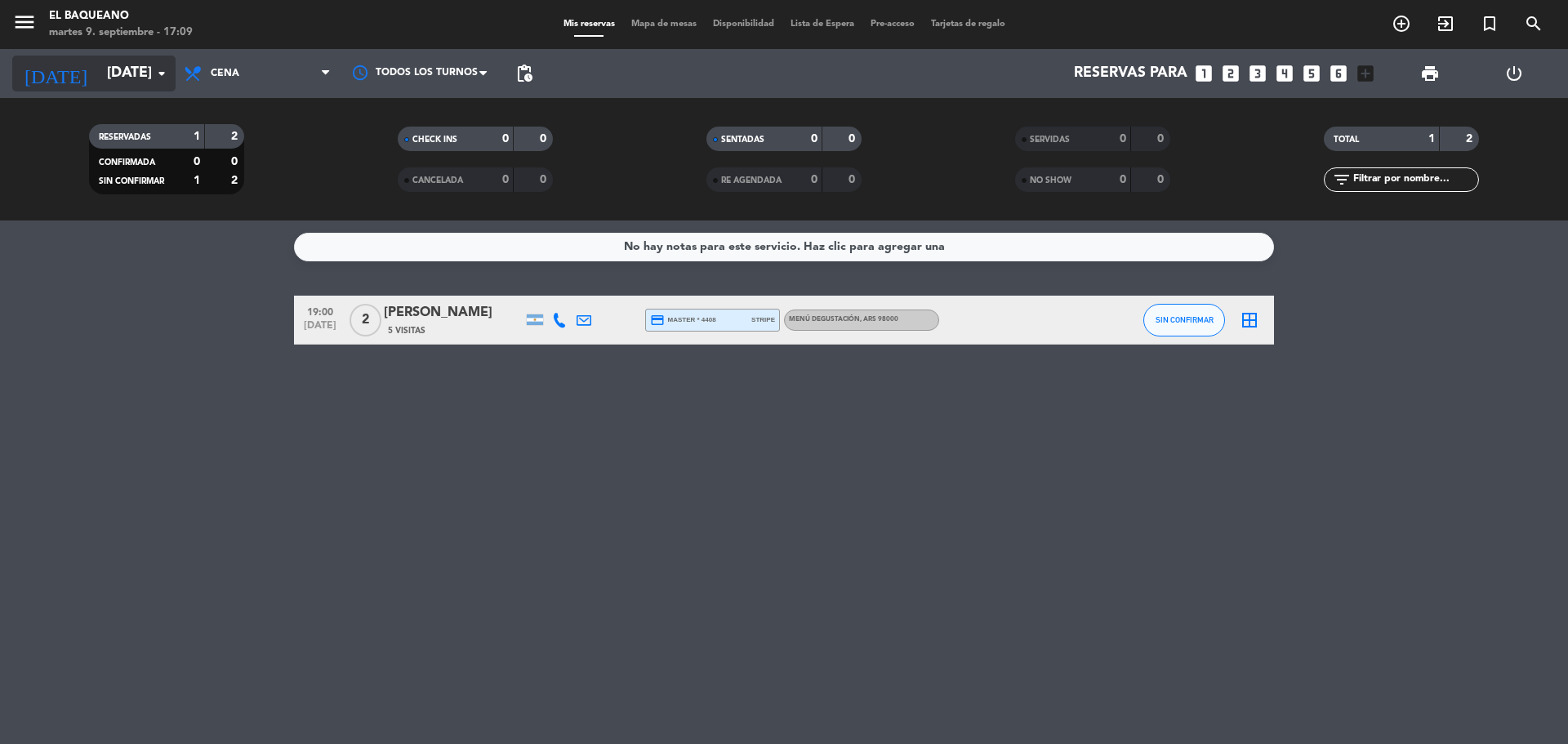
click at [118, 85] on input "[DATE]" at bounding box center [194, 73] width 190 height 33
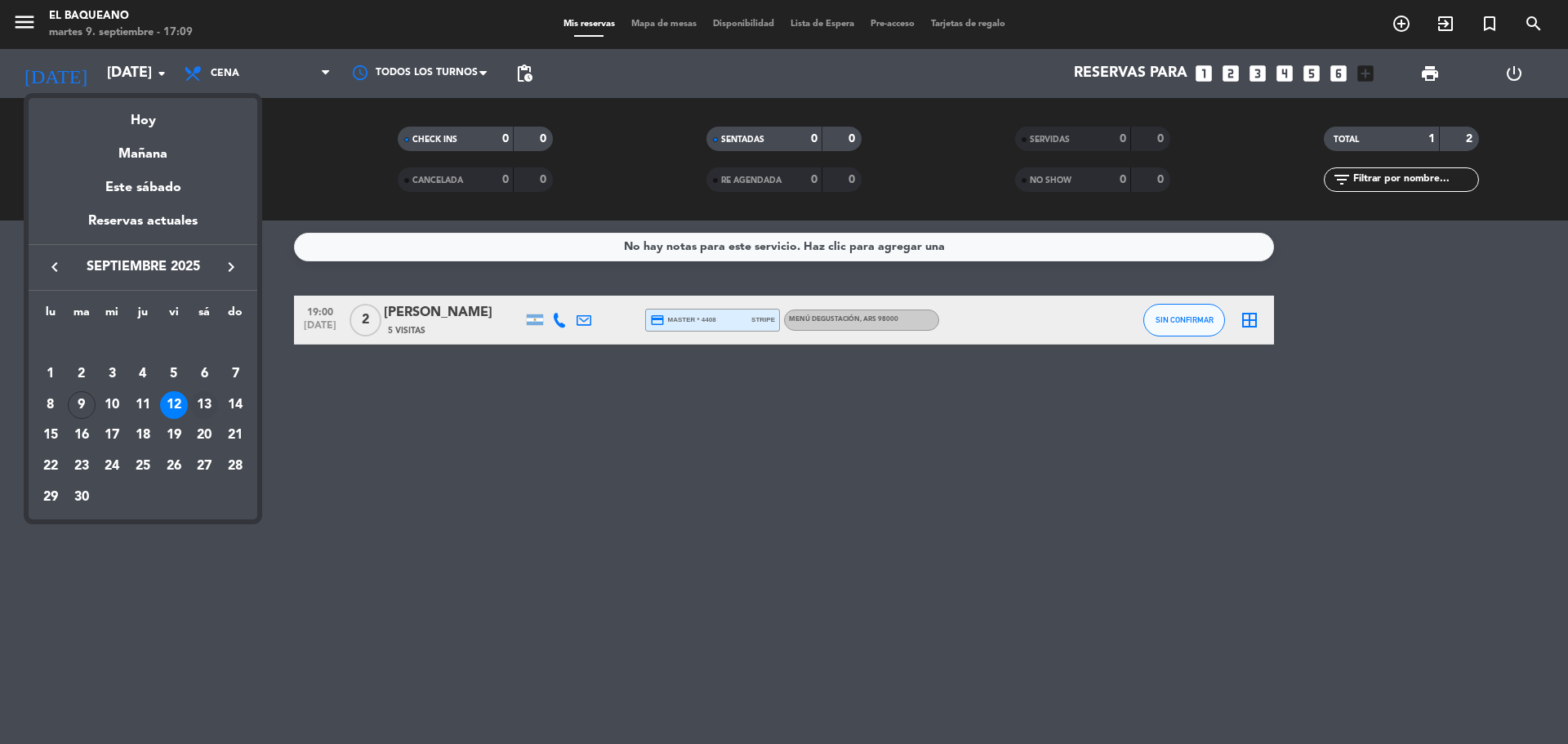
click at [207, 402] on div "13" at bounding box center [203, 405] width 28 height 28
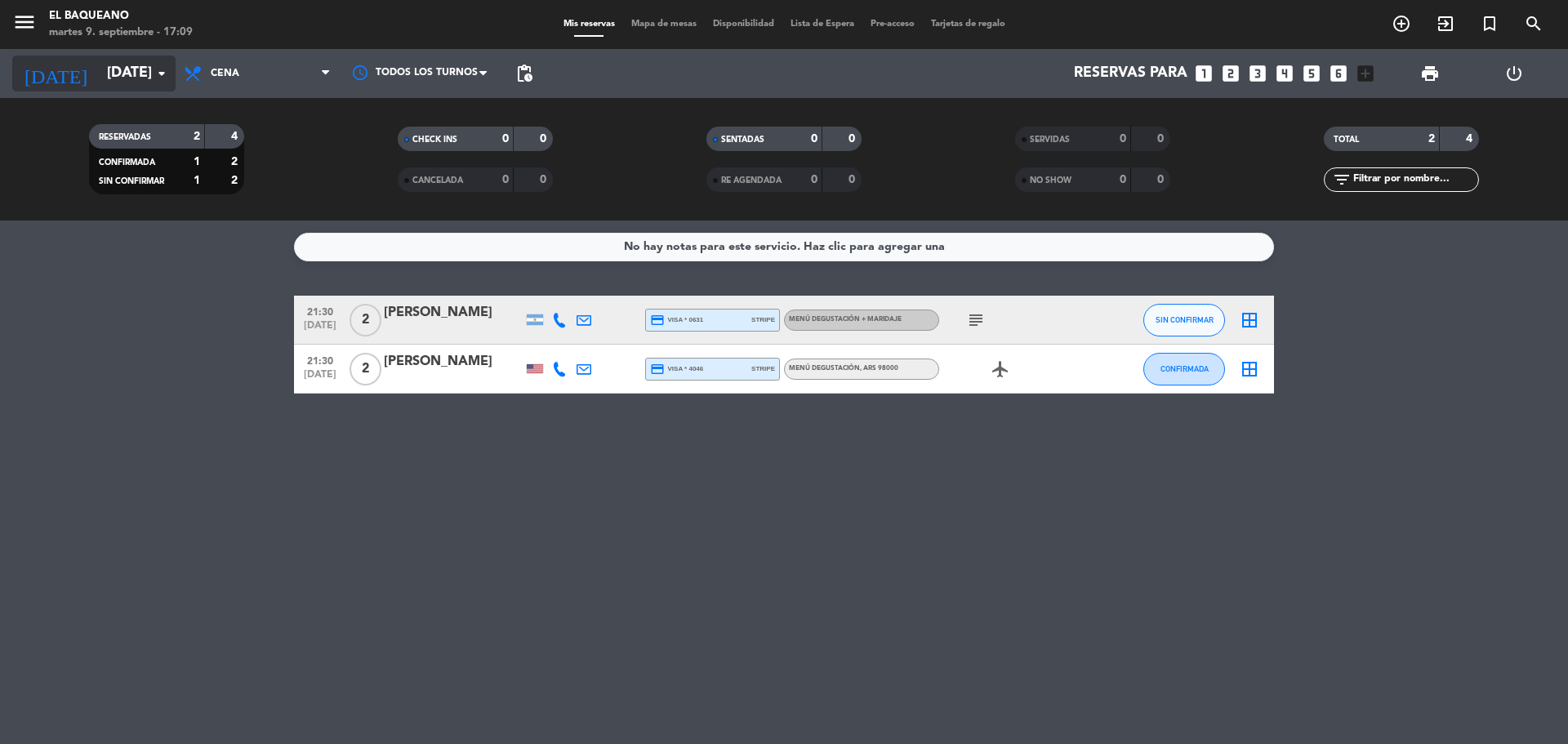
click at [111, 74] on input "[DATE]" at bounding box center [194, 73] width 190 height 33
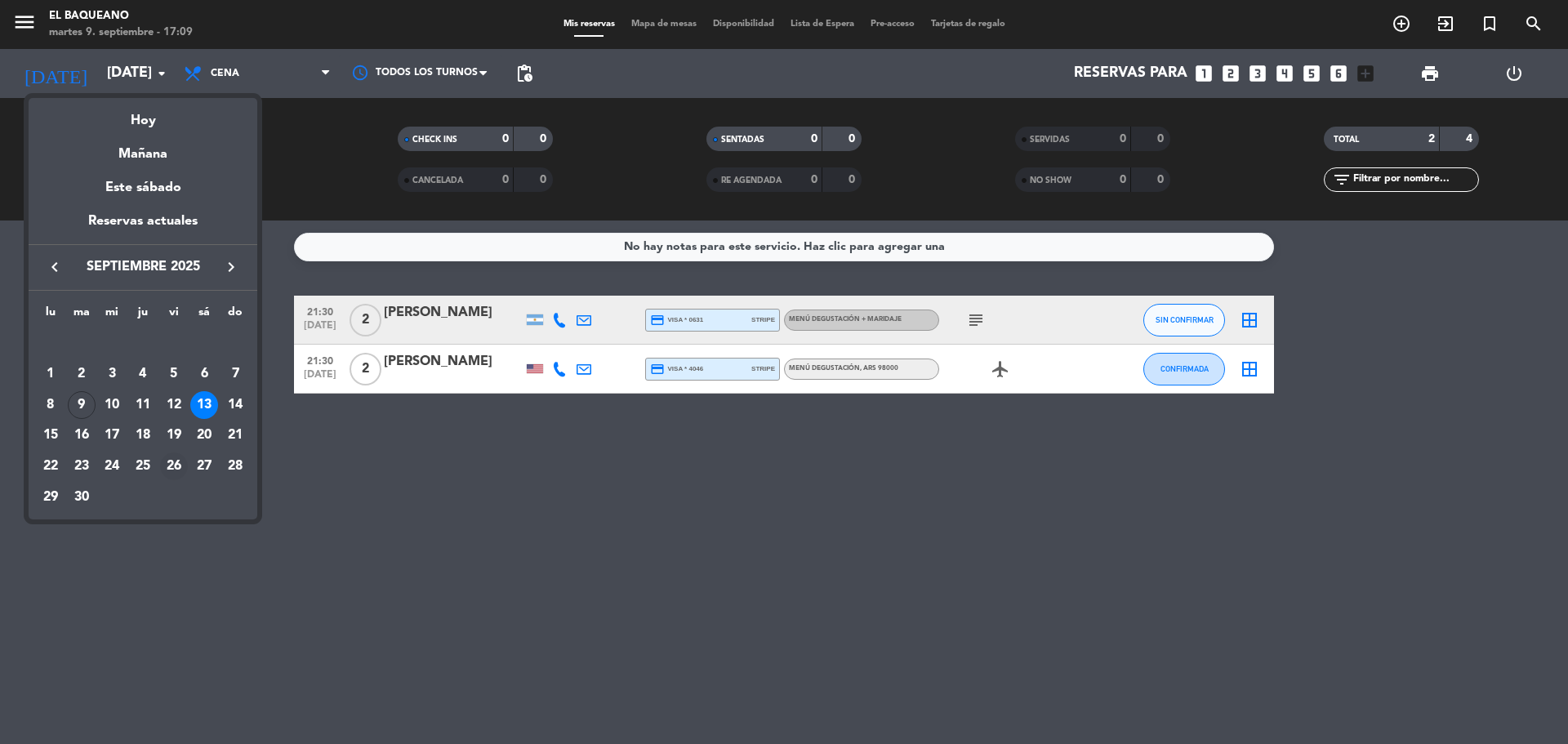
click at [165, 468] on div "26" at bounding box center [174, 466] width 28 height 28
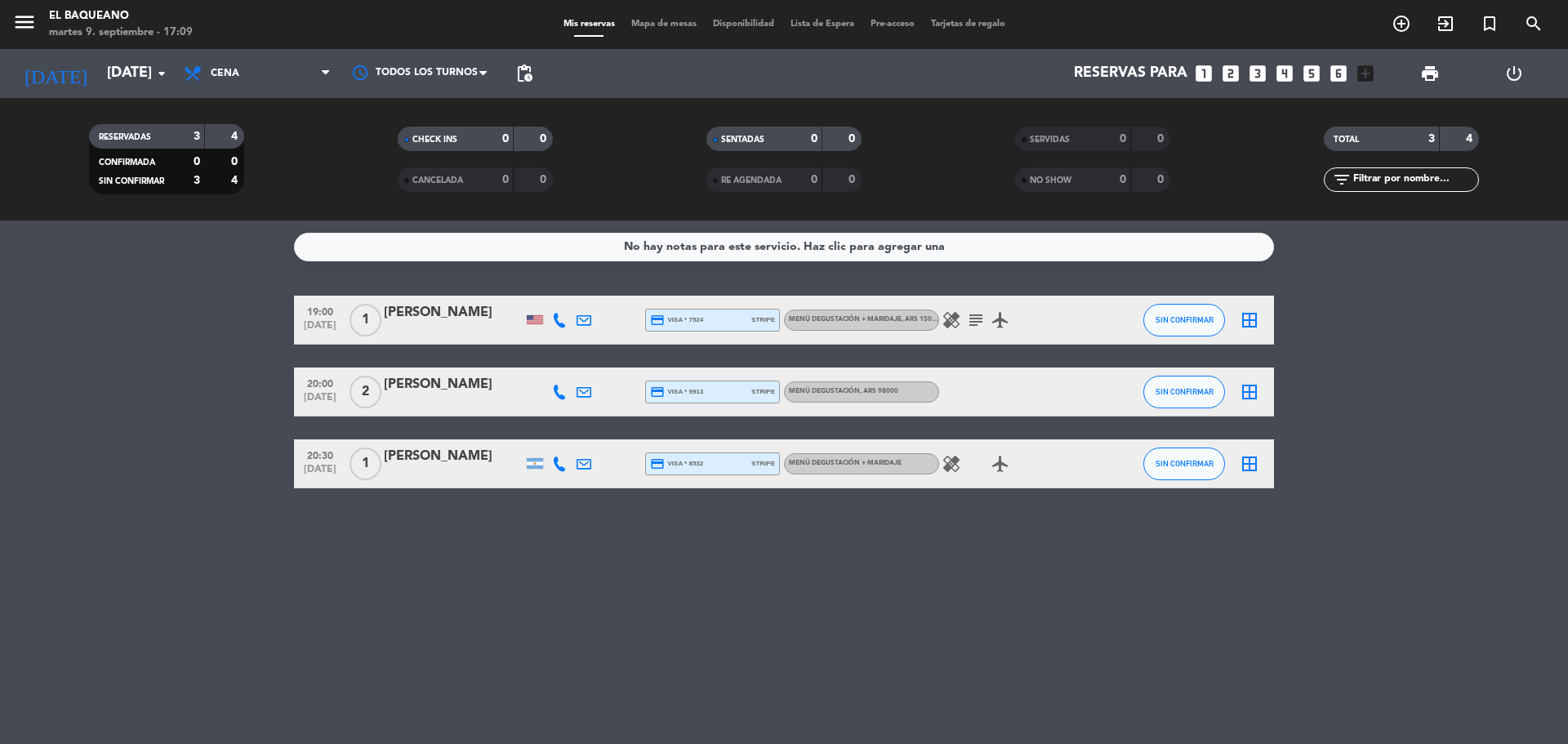
click at [950, 458] on icon "healing" at bounding box center [952, 464] width 20 height 20
click at [949, 322] on icon "healing" at bounding box center [952, 320] width 20 height 20
click at [978, 321] on icon "subject" at bounding box center [977, 320] width 20 height 20
click at [957, 325] on icon "healing" at bounding box center [952, 320] width 20 height 20
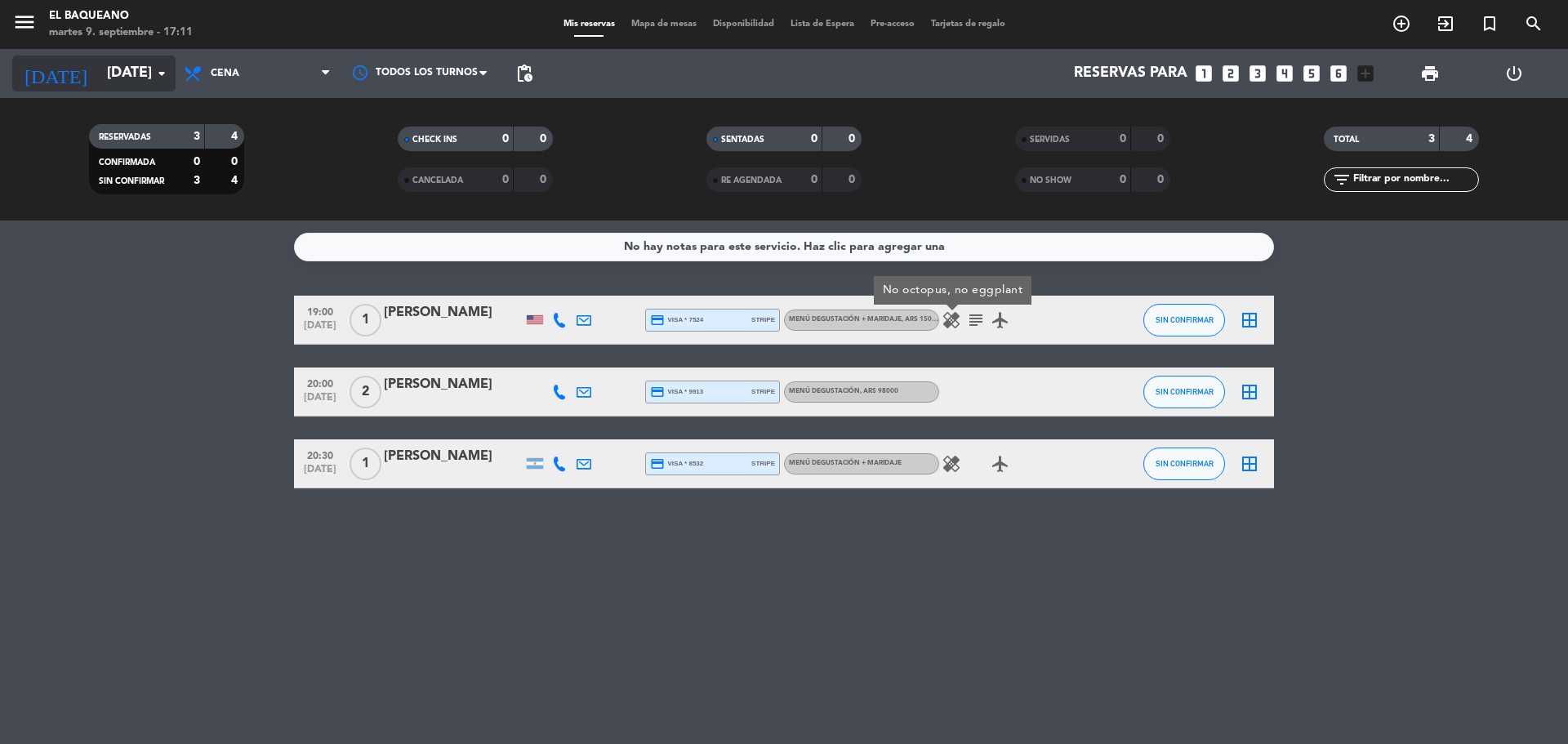
click at [104, 76] on input "[DATE]" at bounding box center [194, 73] width 190 height 33
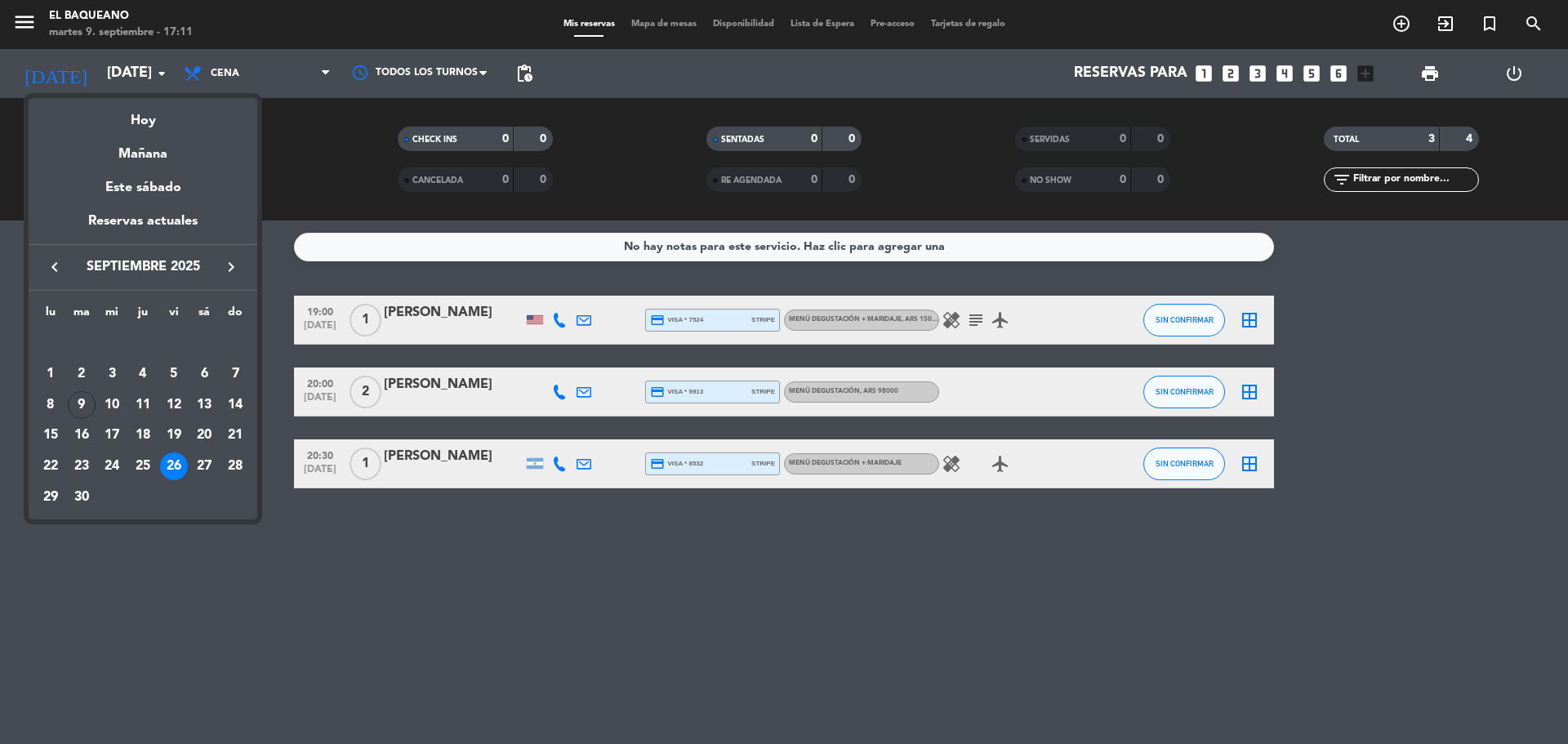
click at [207, 464] on div "27" at bounding box center [203, 466] width 28 height 28
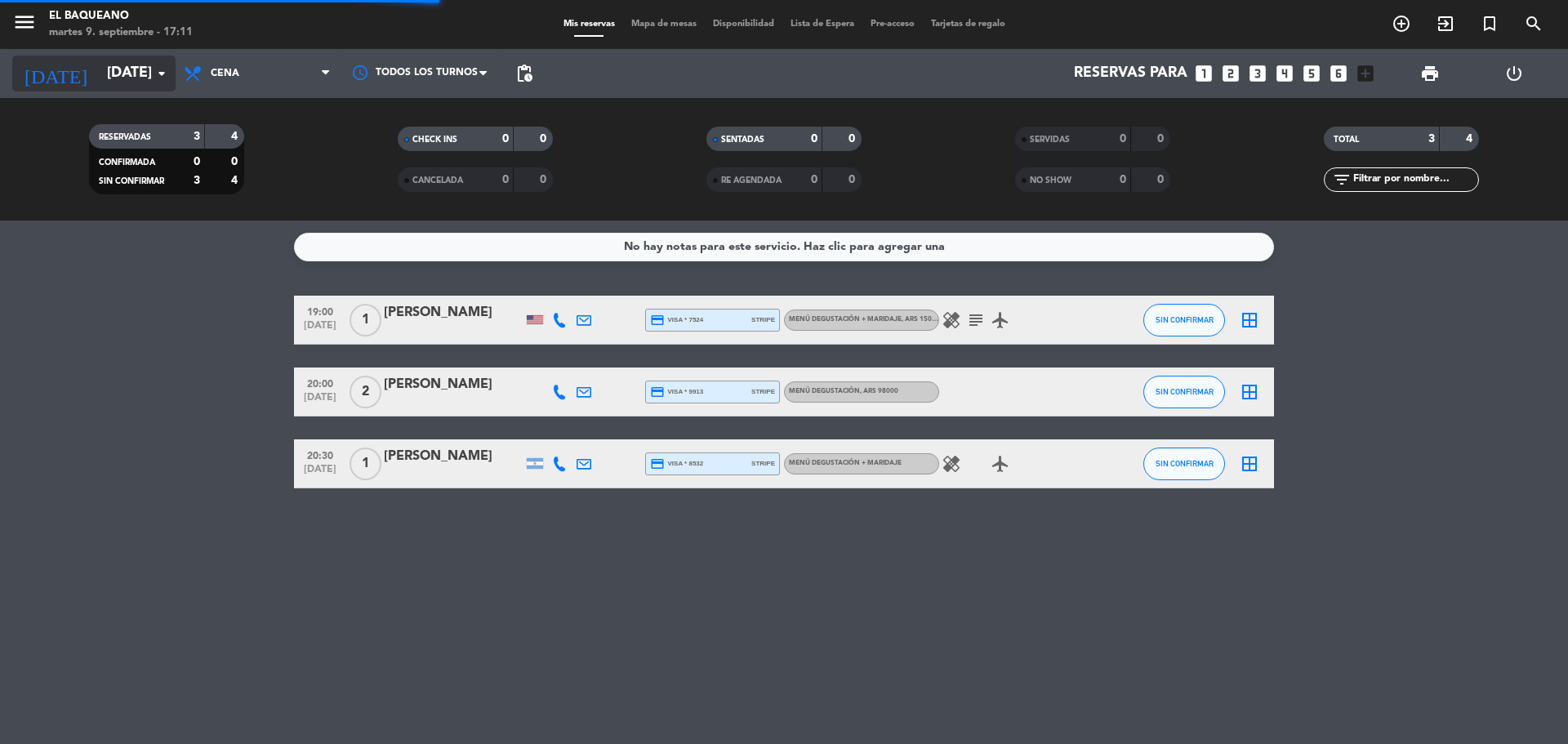
click at [112, 75] on input "[DATE]" at bounding box center [194, 73] width 190 height 33
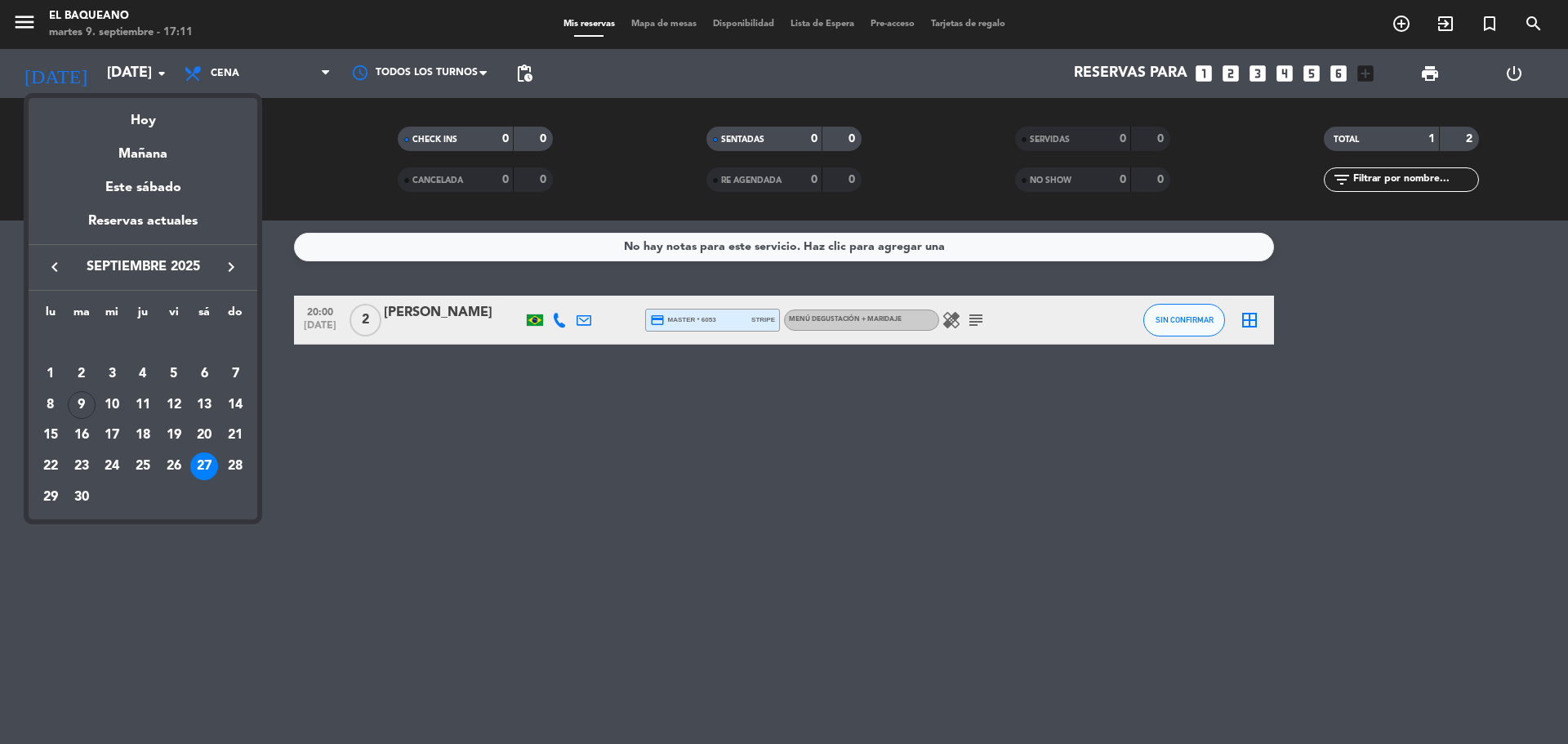
click at [951, 324] on div at bounding box center [784, 372] width 1568 height 744
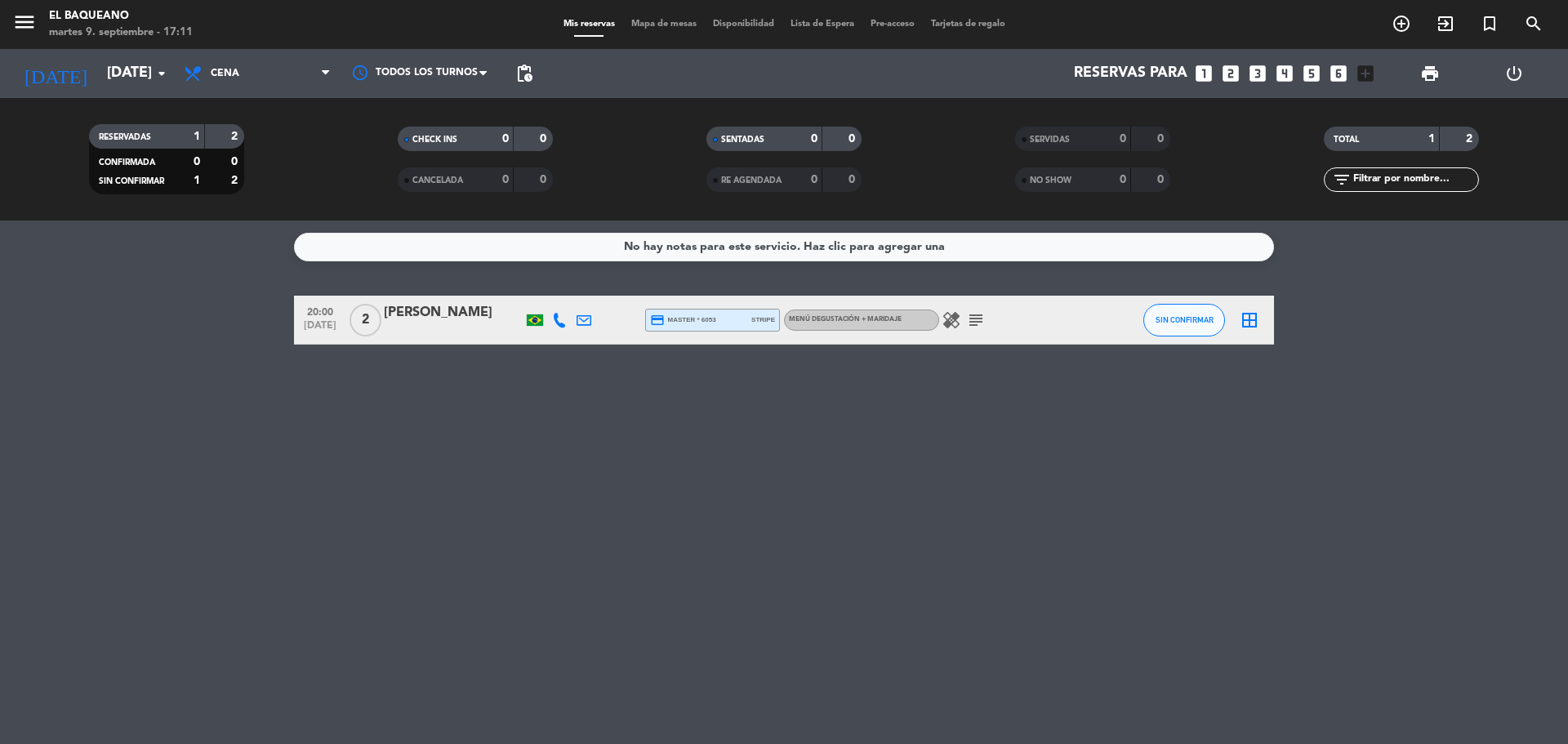
click at [951, 324] on icon "healing" at bounding box center [952, 320] width 20 height 20
click at [113, 65] on input "[DATE]" at bounding box center [194, 73] width 190 height 33
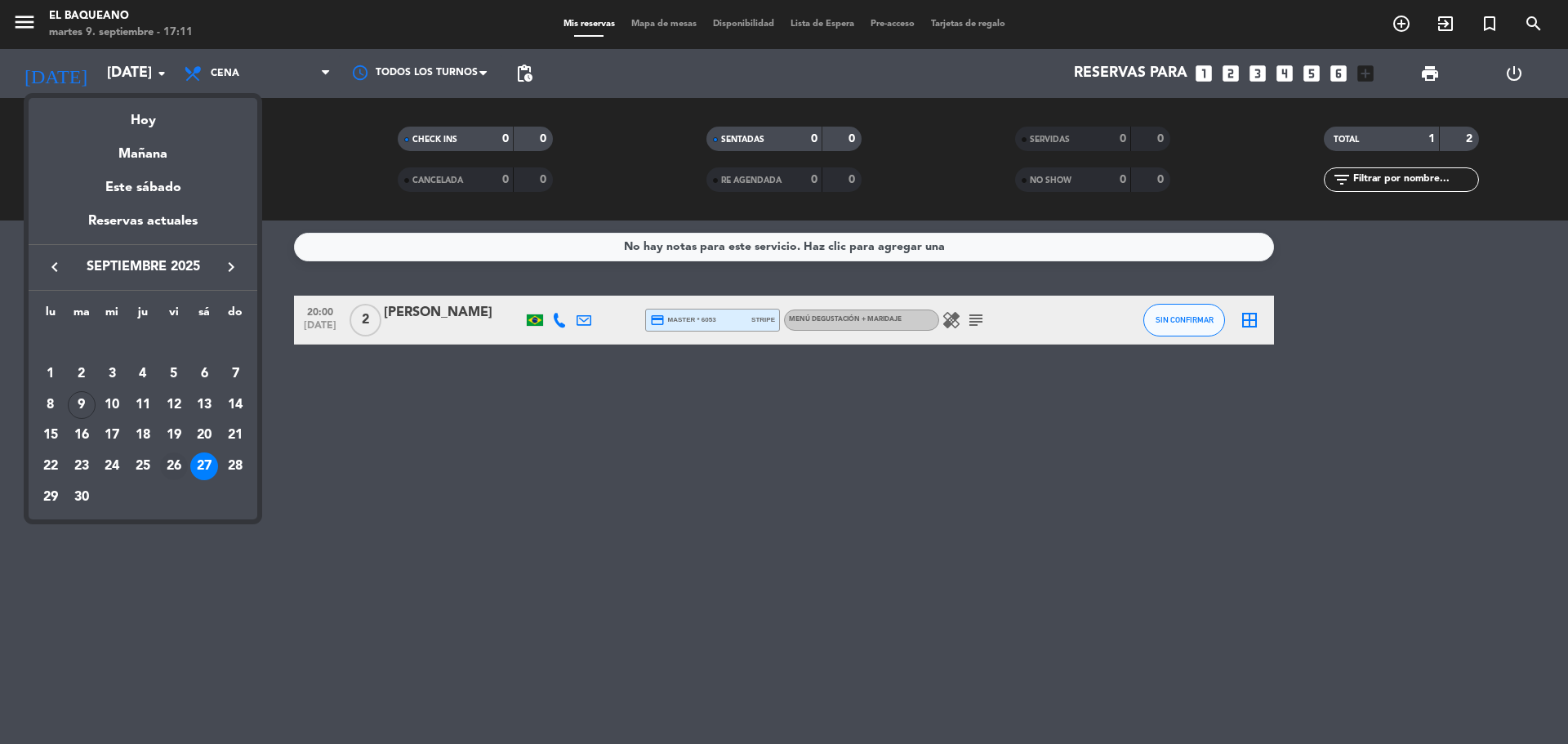
click at [171, 459] on div "26" at bounding box center [174, 466] width 28 height 28
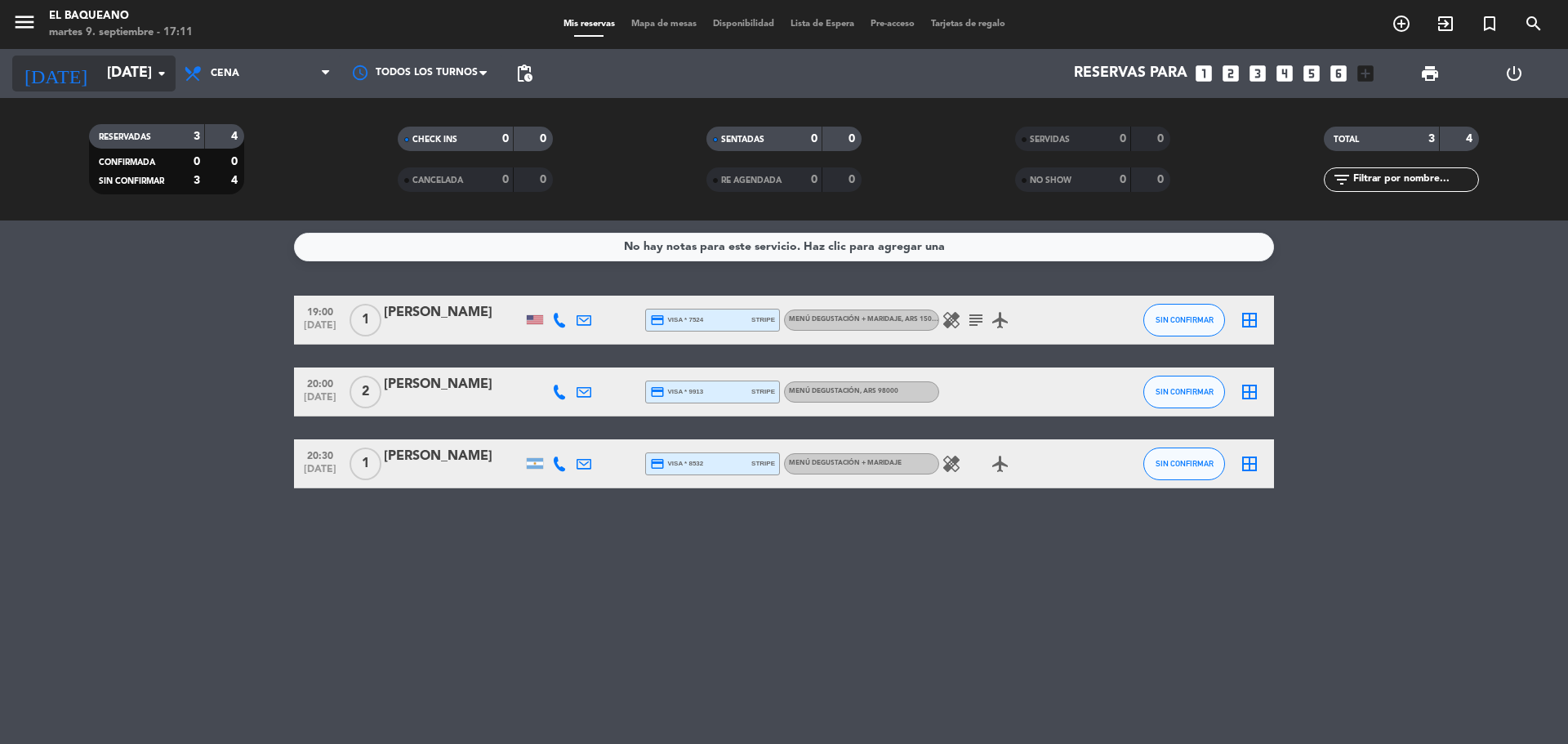
click at [99, 70] on input "[DATE]" at bounding box center [194, 73] width 190 height 33
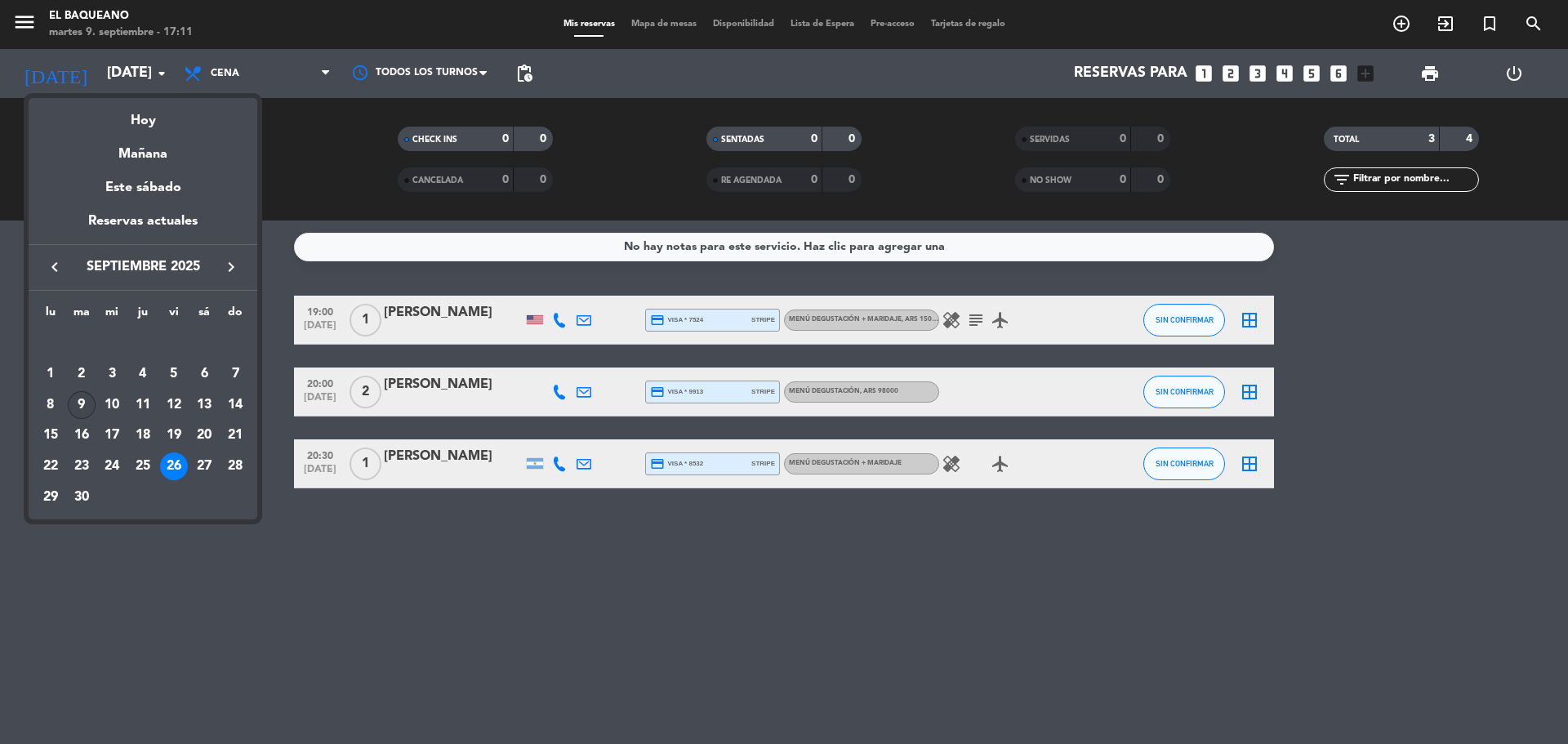
click at [95, 398] on td "9" at bounding box center [81, 405] width 31 height 31
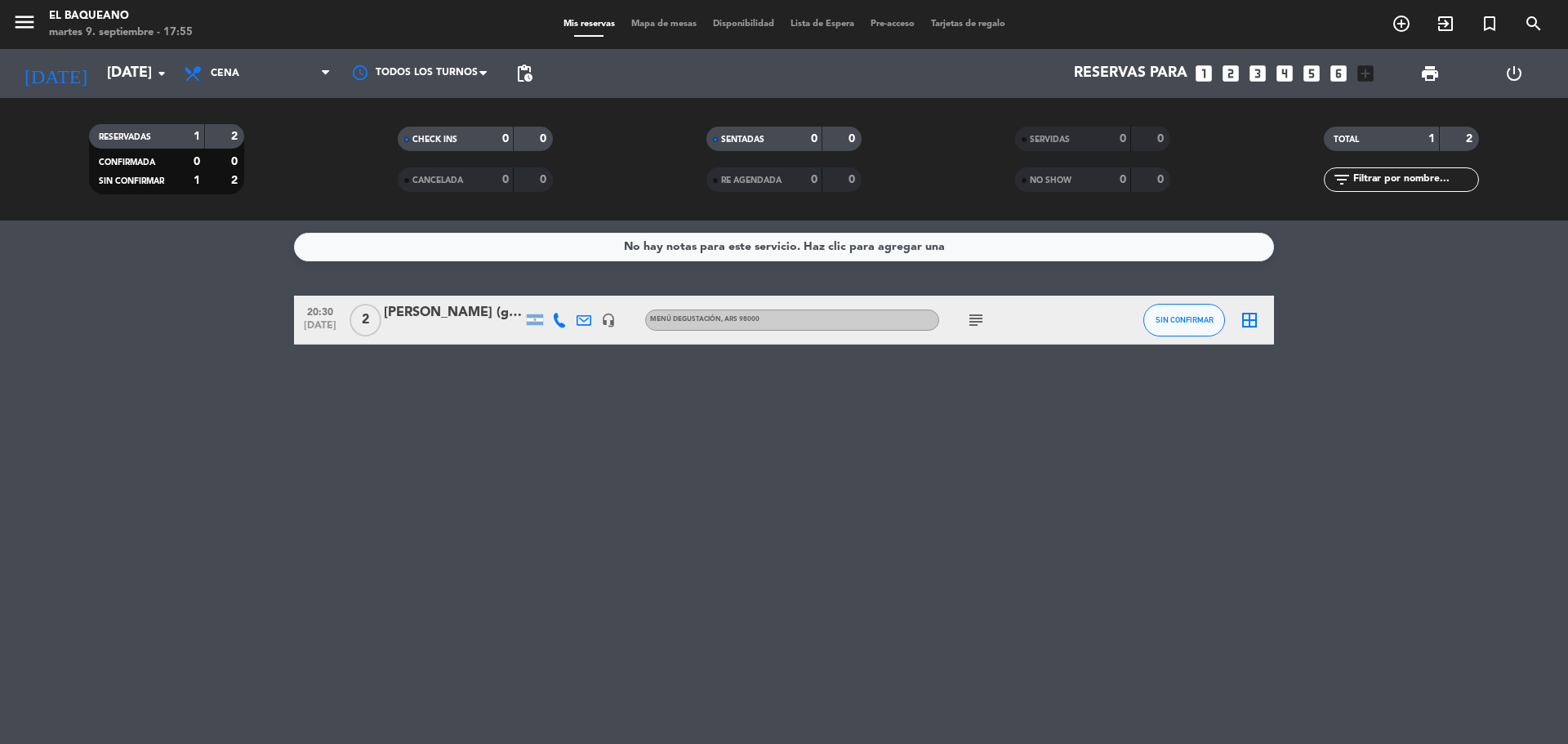
click at [976, 318] on icon "subject" at bounding box center [977, 320] width 20 height 20
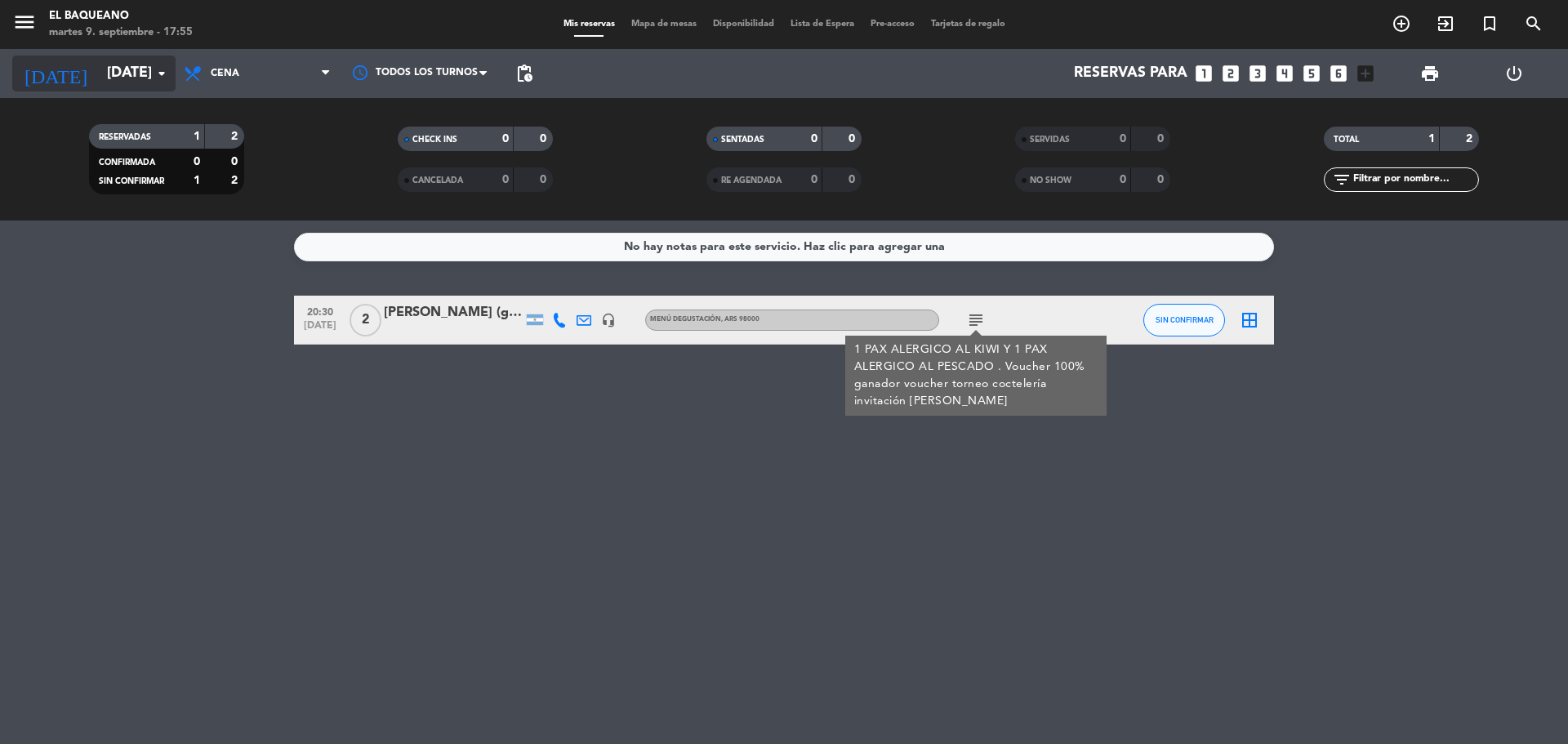
click at [123, 77] on input "[DATE]" at bounding box center [194, 73] width 190 height 33
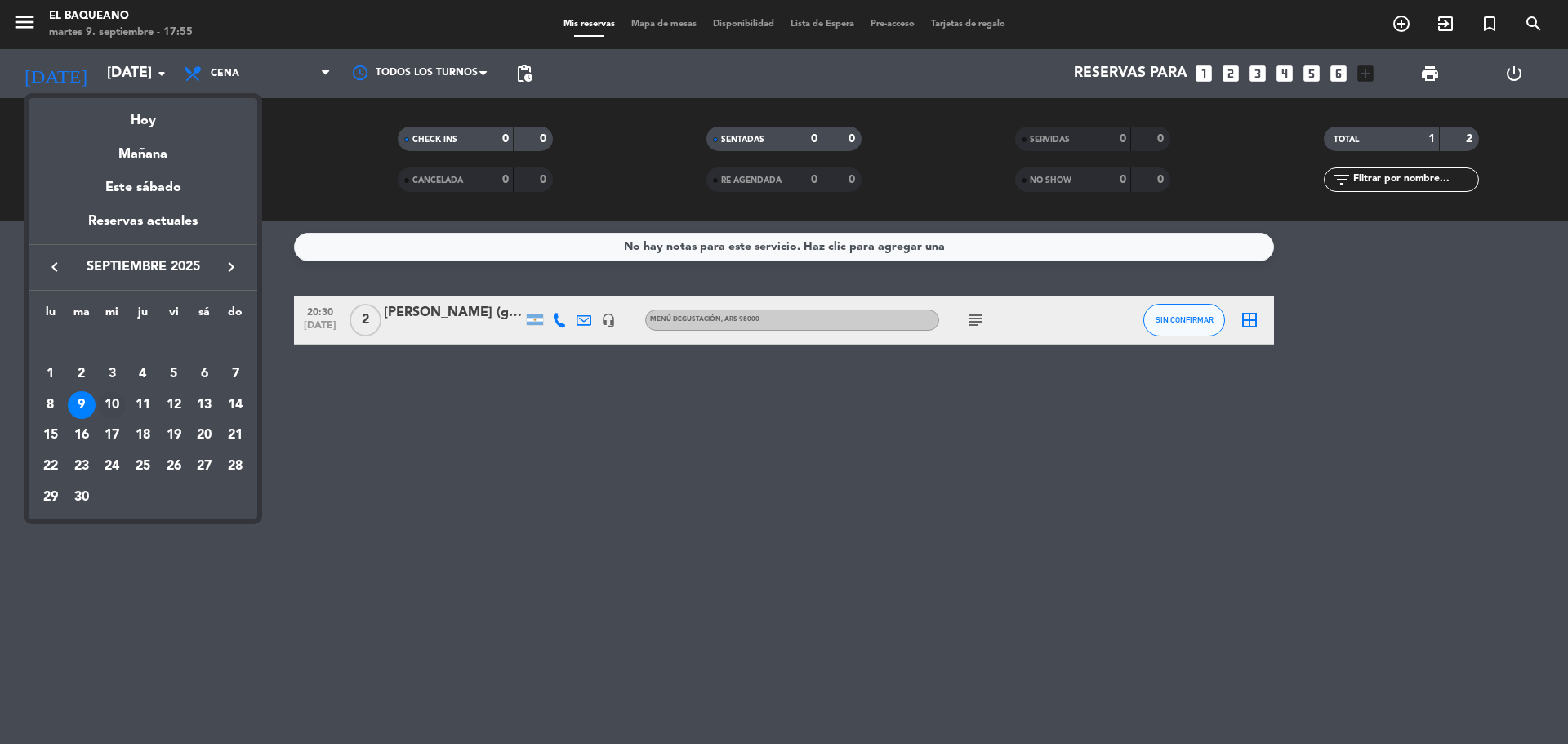
click at [115, 407] on div "10" at bounding box center [111, 405] width 28 height 28
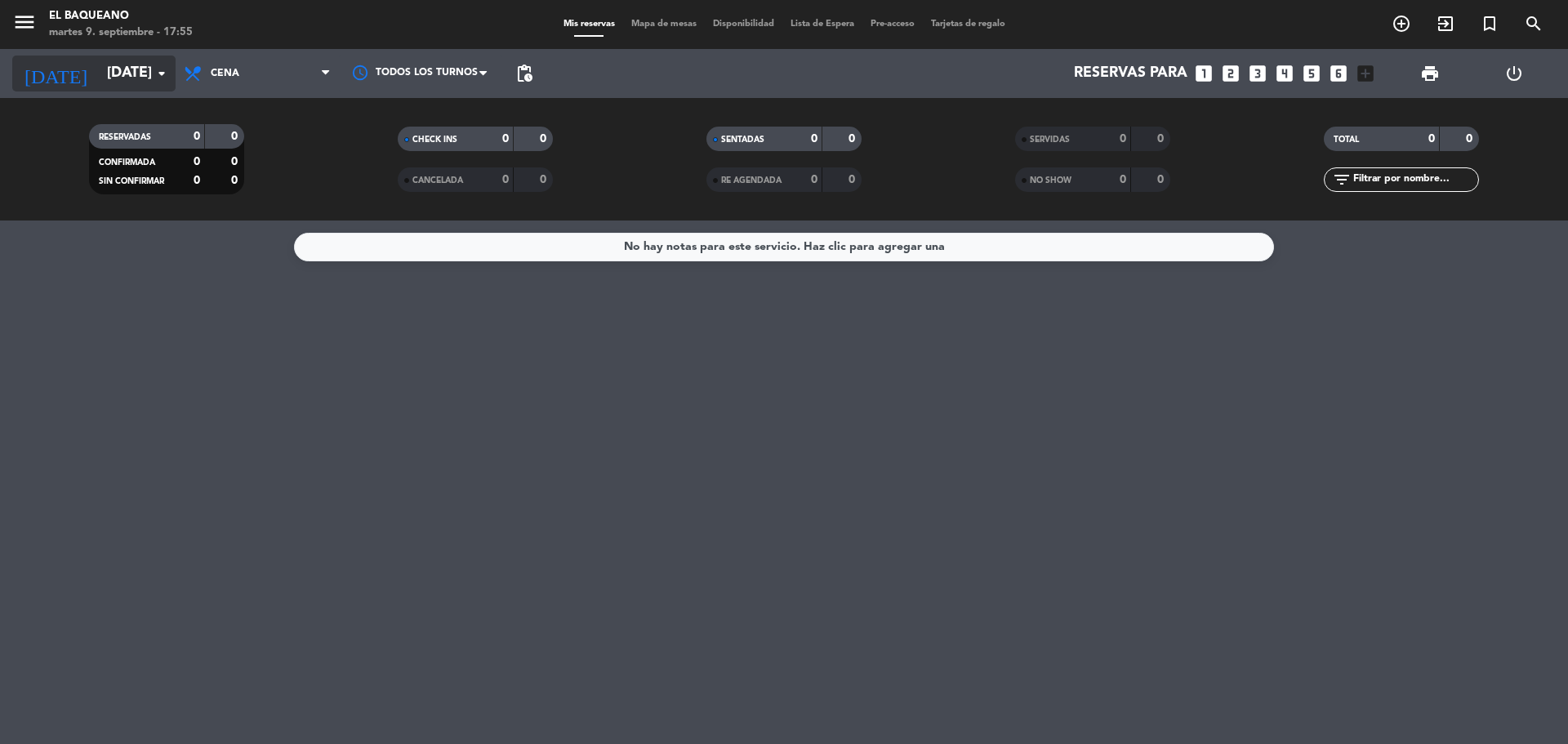
click at [120, 88] on input "[DATE]" at bounding box center [194, 73] width 190 height 33
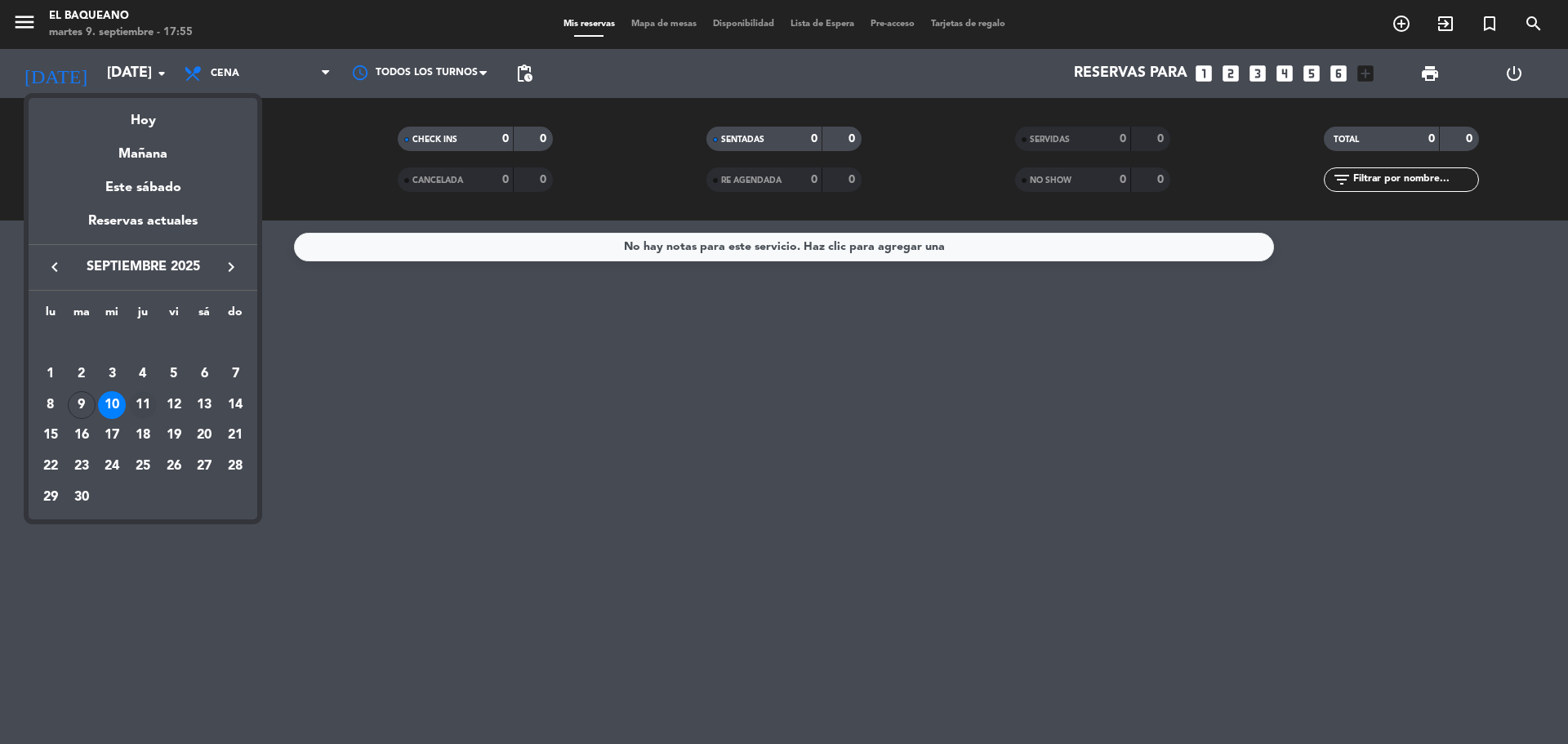
click at [136, 405] on div "11" at bounding box center [143, 405] width 28 height 28
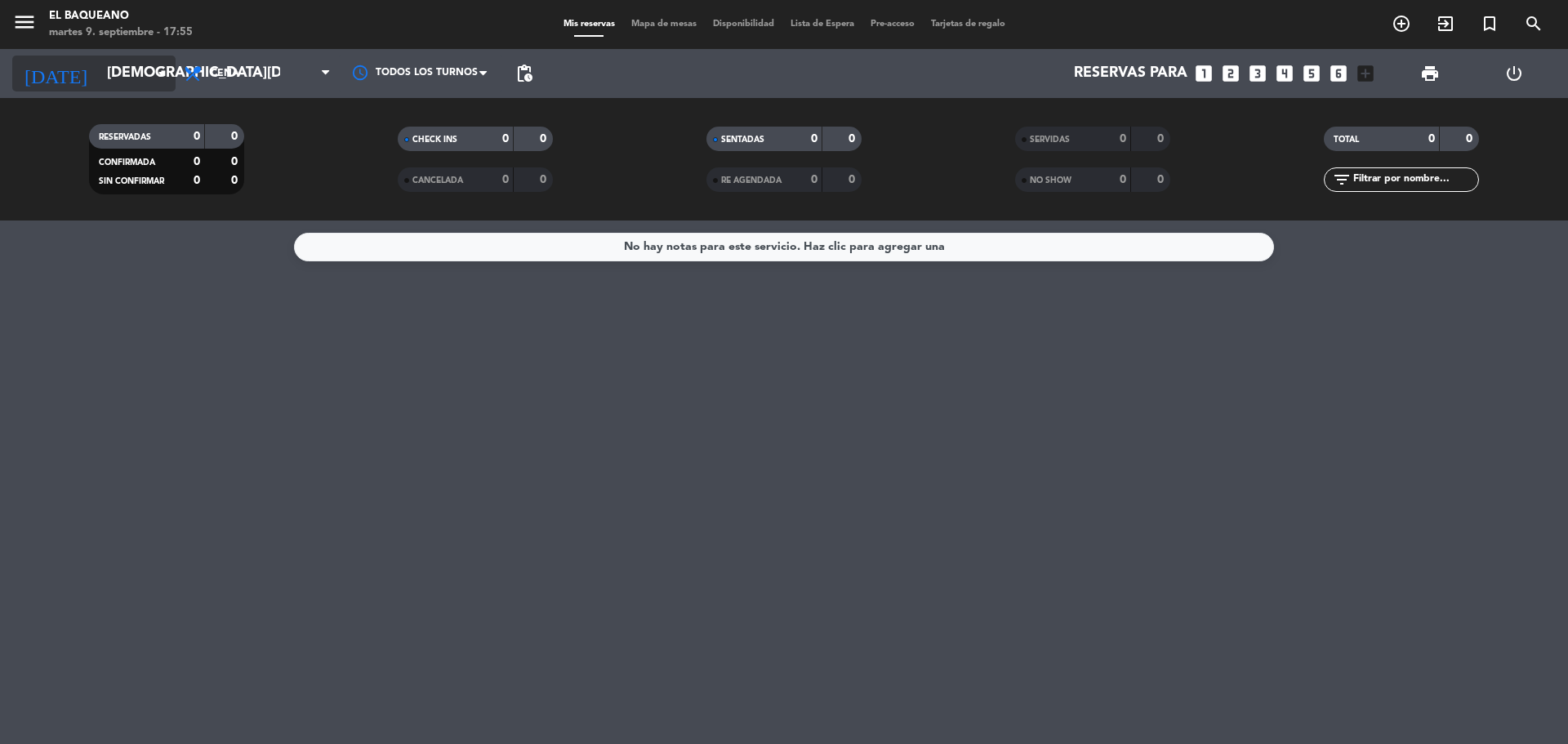
click at [119, 80] on input "[DEMOGRAPHIC_DATA][DATE]" at bounding box center [194, 73] width 190 height 33
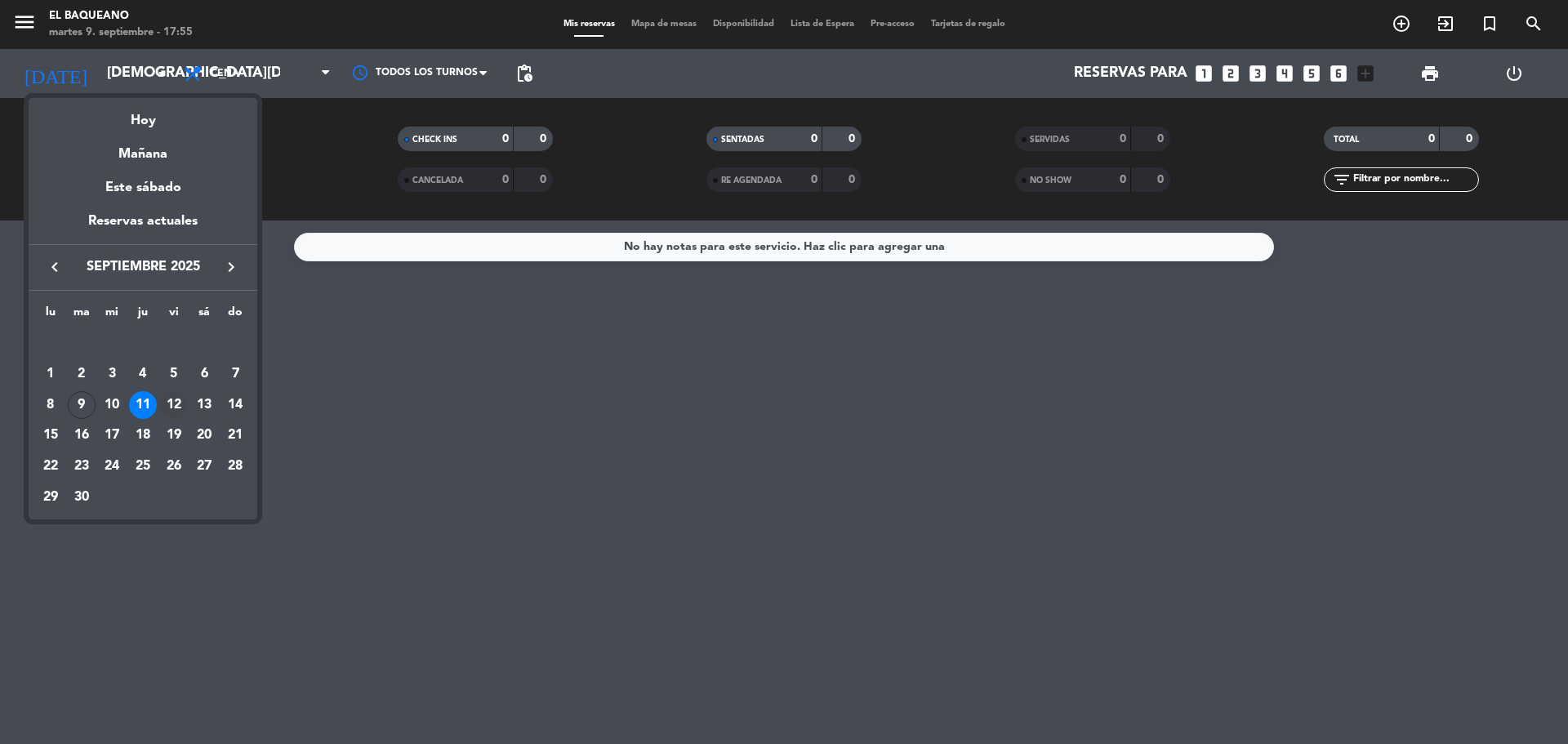
click at [169, 396] on div "12" at bounding box center [174, 405] width 28 height 28
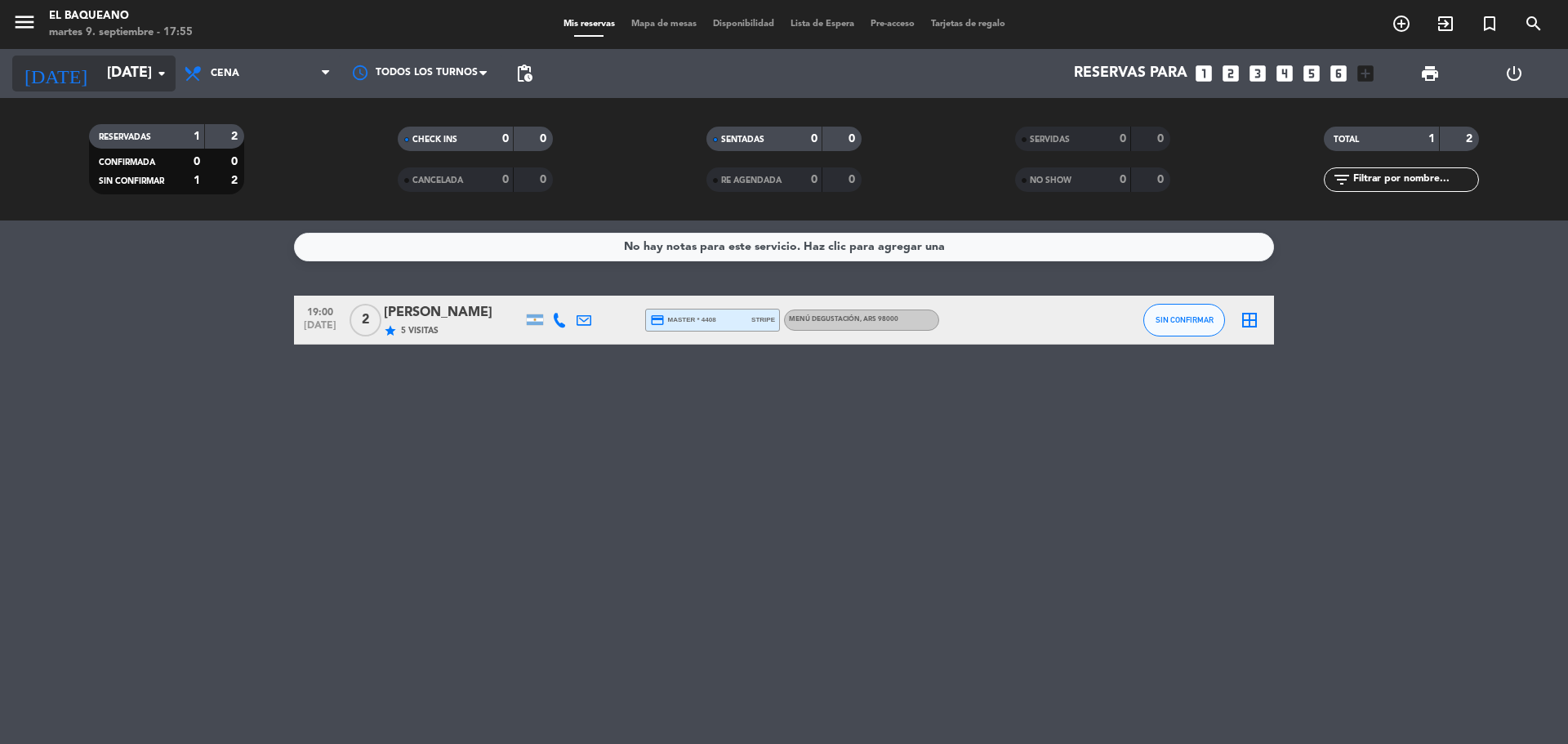
click at [135, 71] on input "[DATE]" at bounding box center [194, 73] width 190 height 33
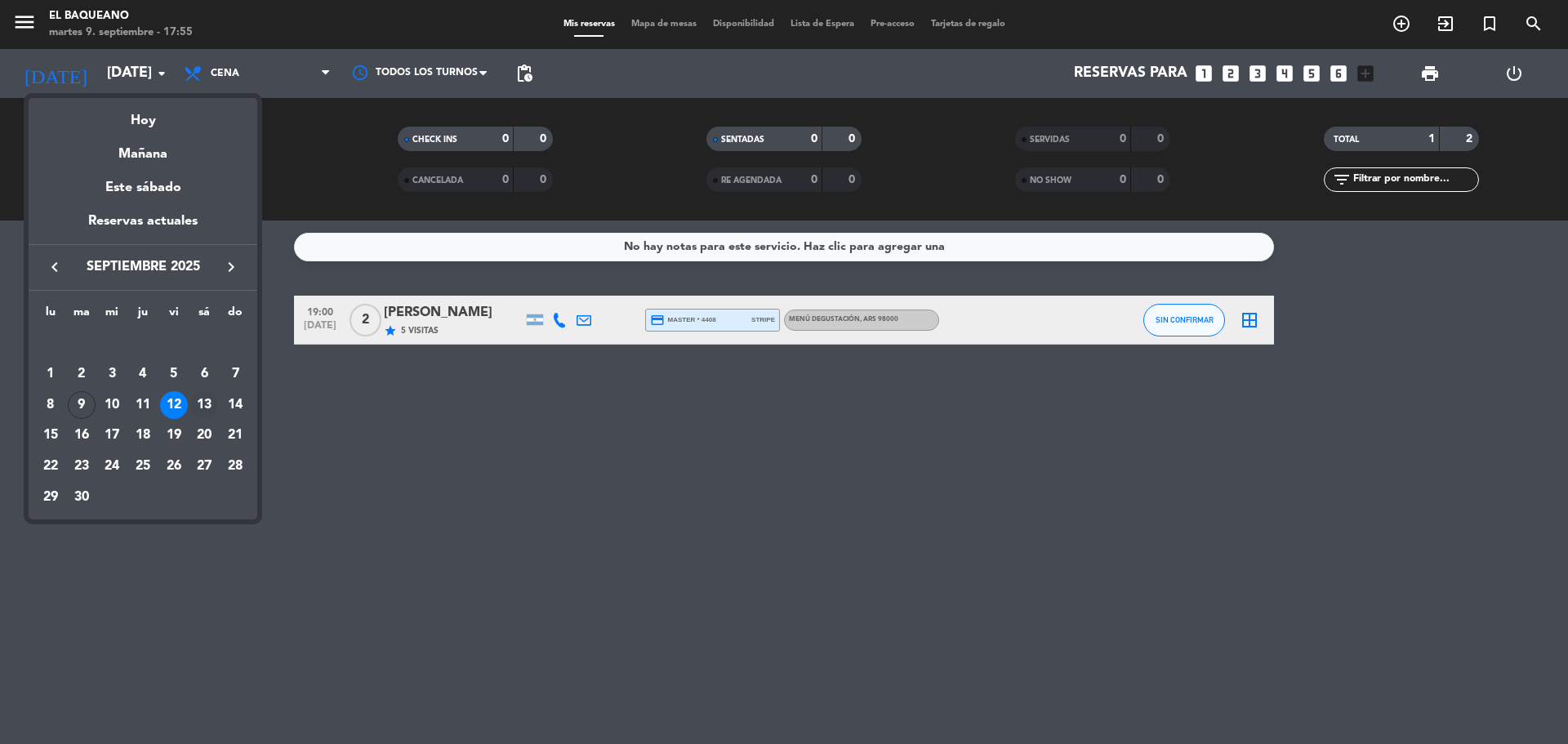
click at [206, 400] on div "13" at bounding box center [203, 405] width 28 height 28
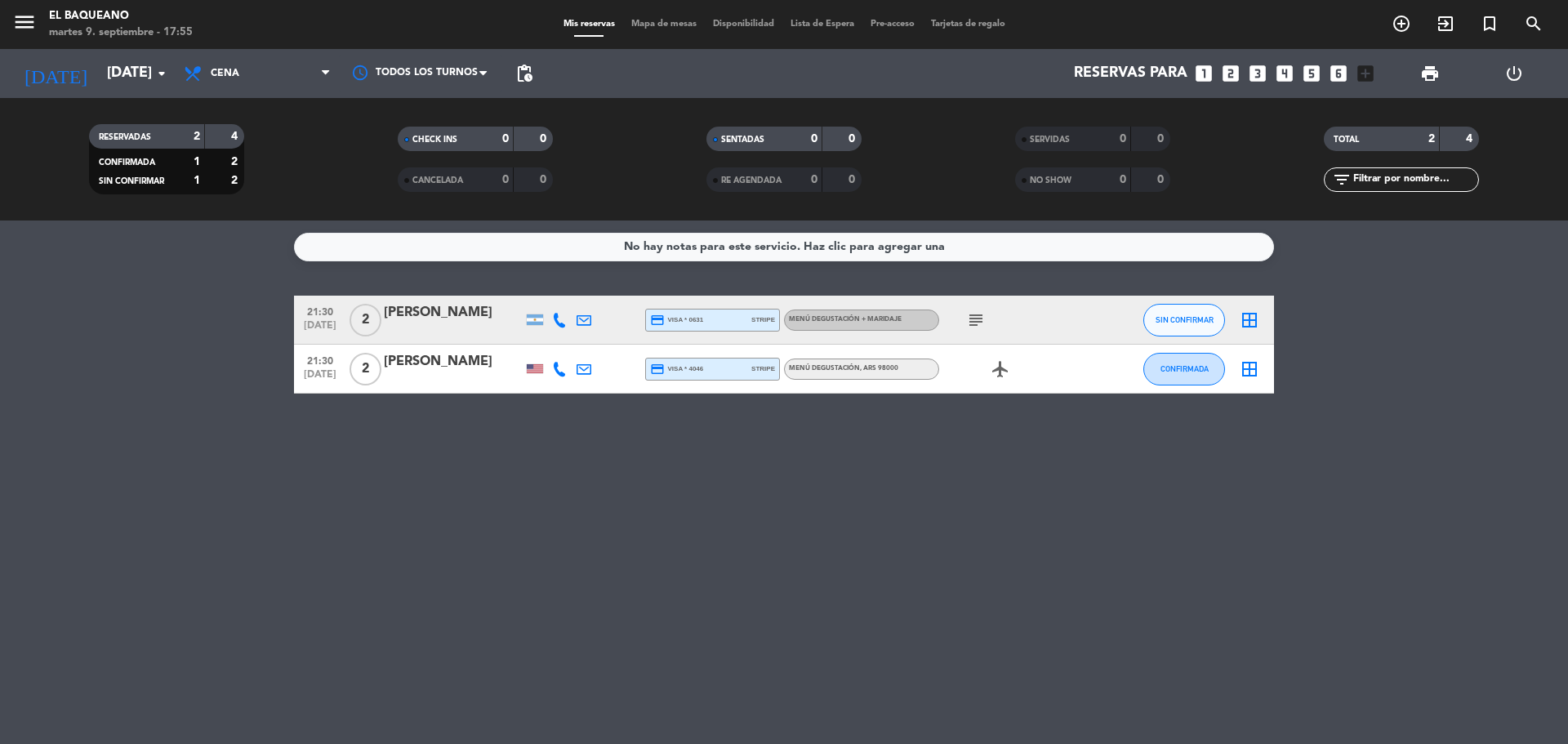
click at [971, 323] on icon "subject" at bounding box center [977, 320] width 20 height 20
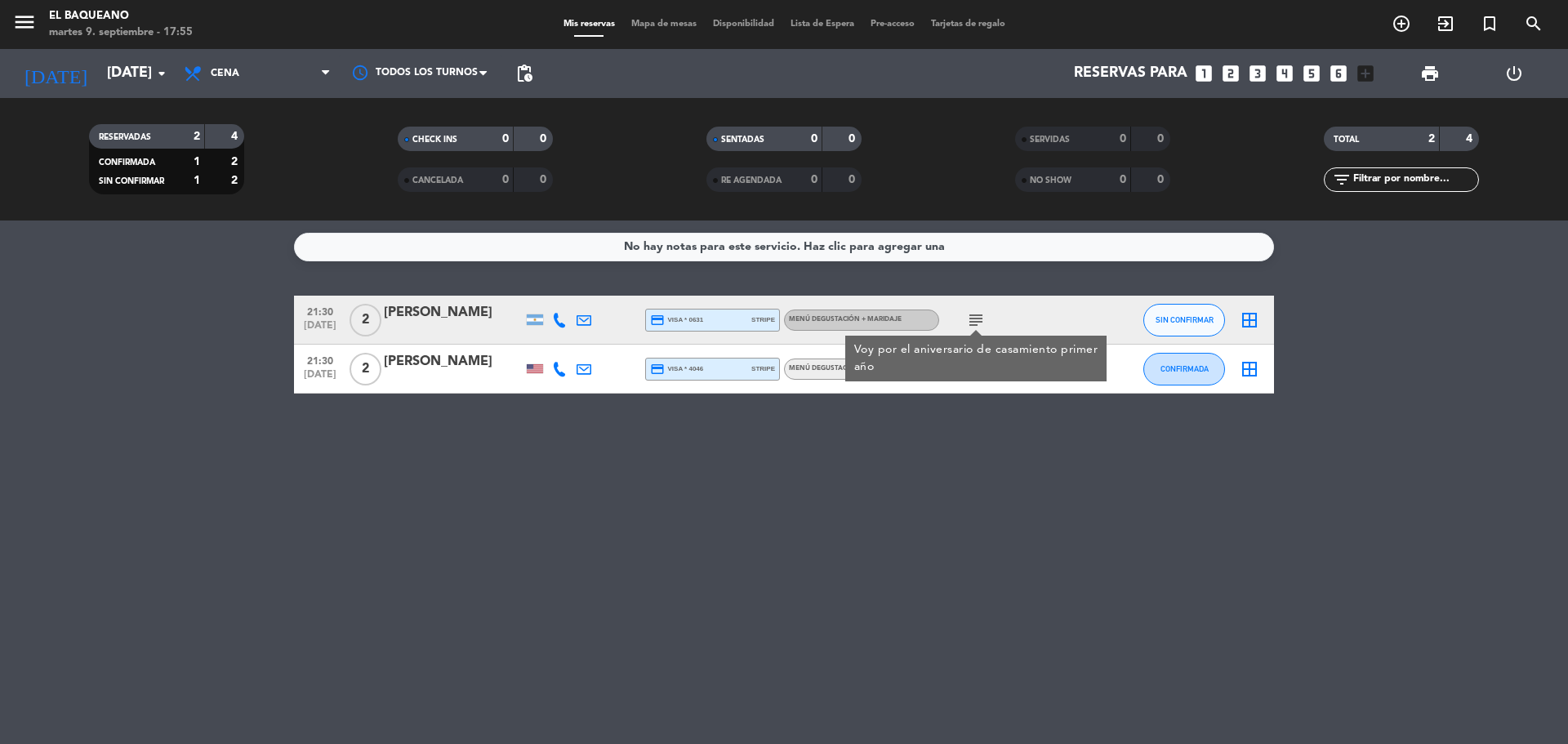
click at [971, 323] on icon "subject" at bounding box center [977, 320] width 20 height 20
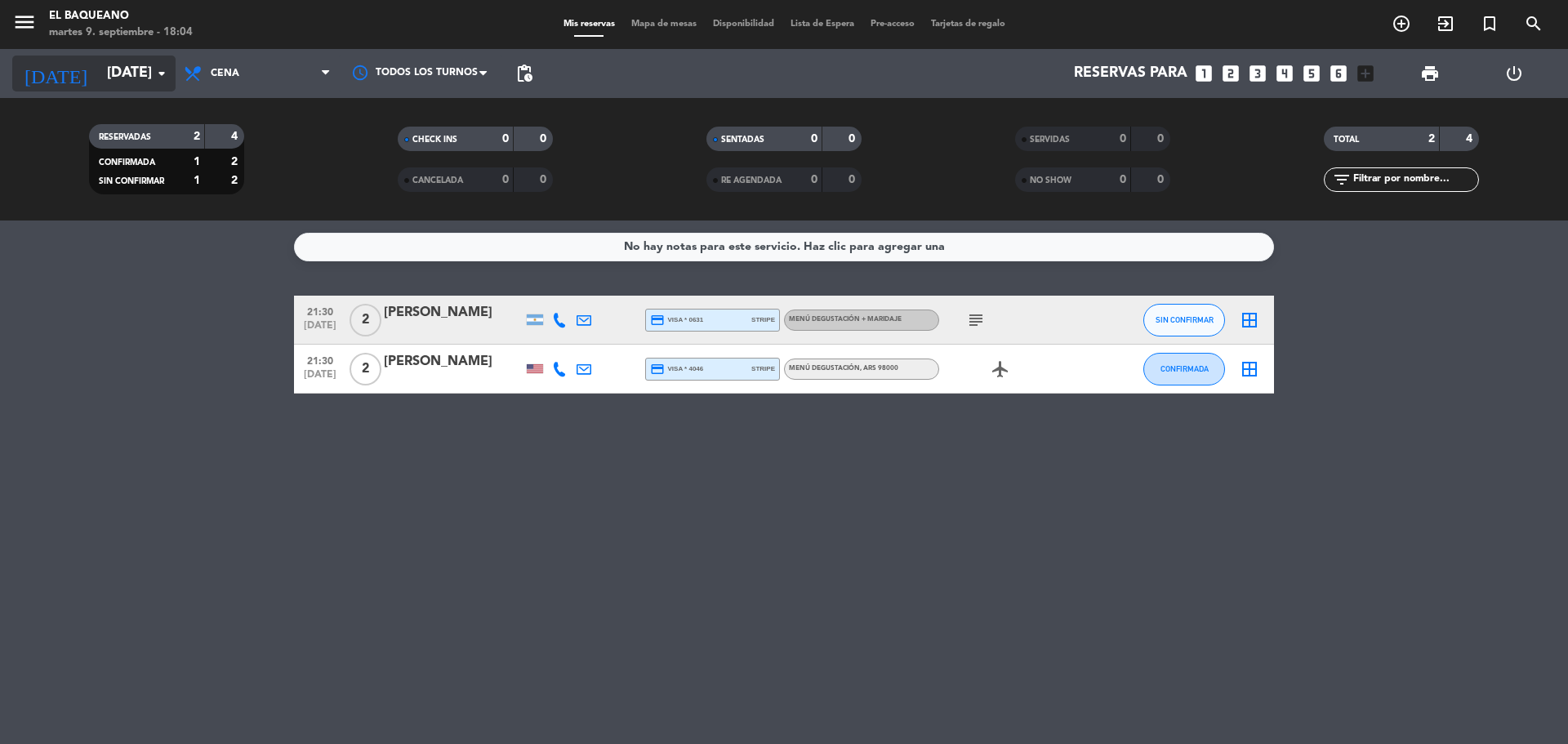
click at [126, 82] on input "[DATE]" at bounding box center [194, 73] width 190 height 33
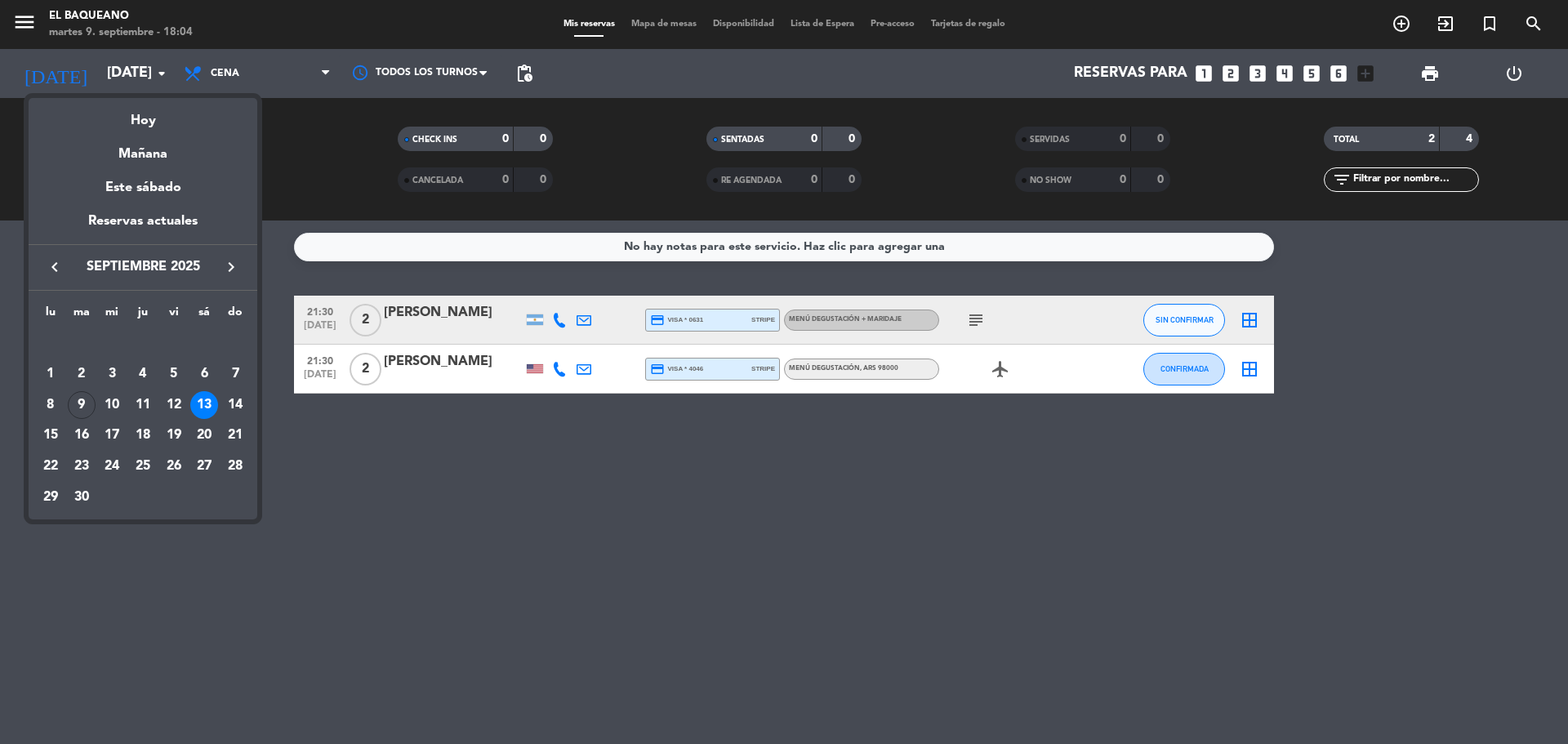
click at [81, 409] on div "9" at bounding box center [81, 405] width 28 height 28
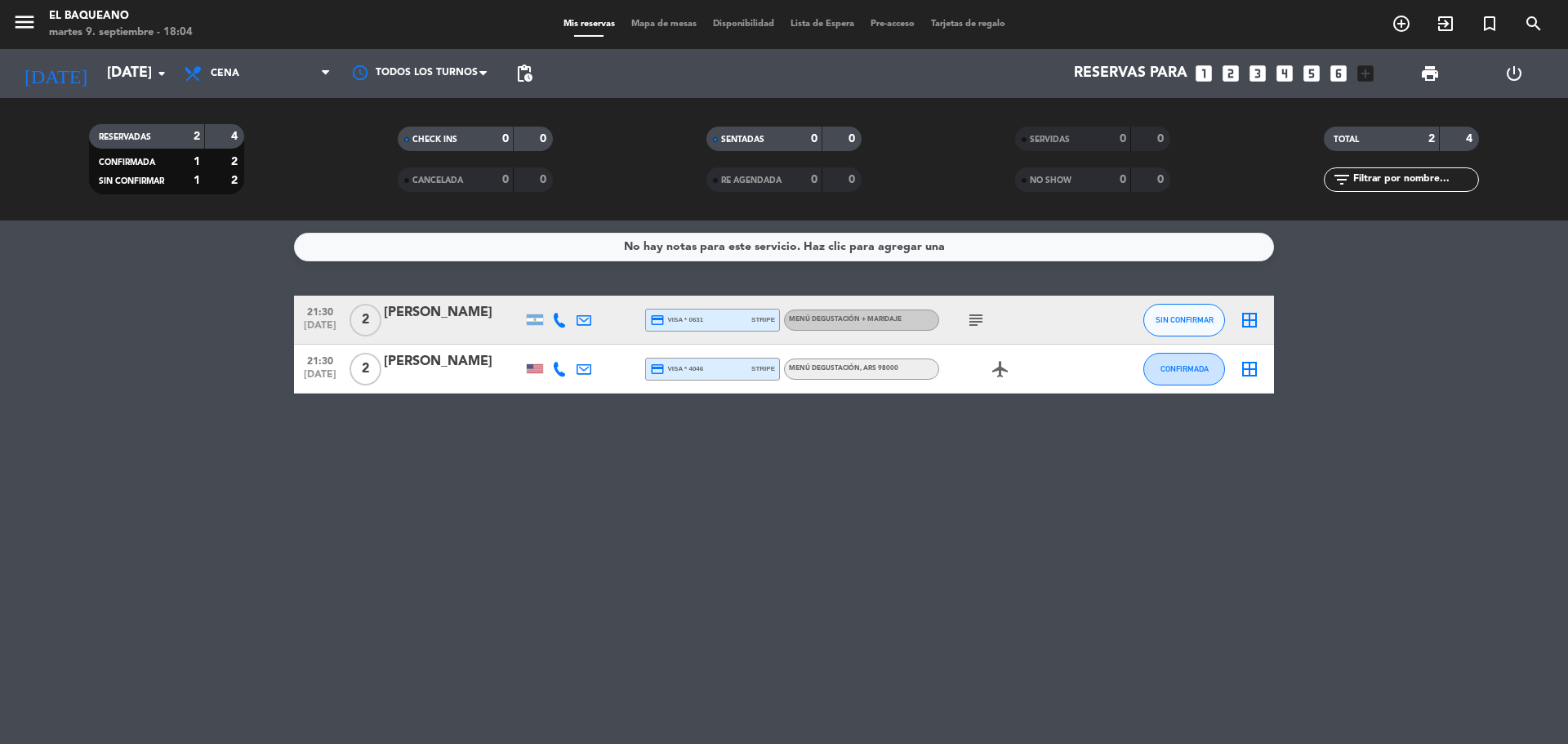
type input "[DATE]"
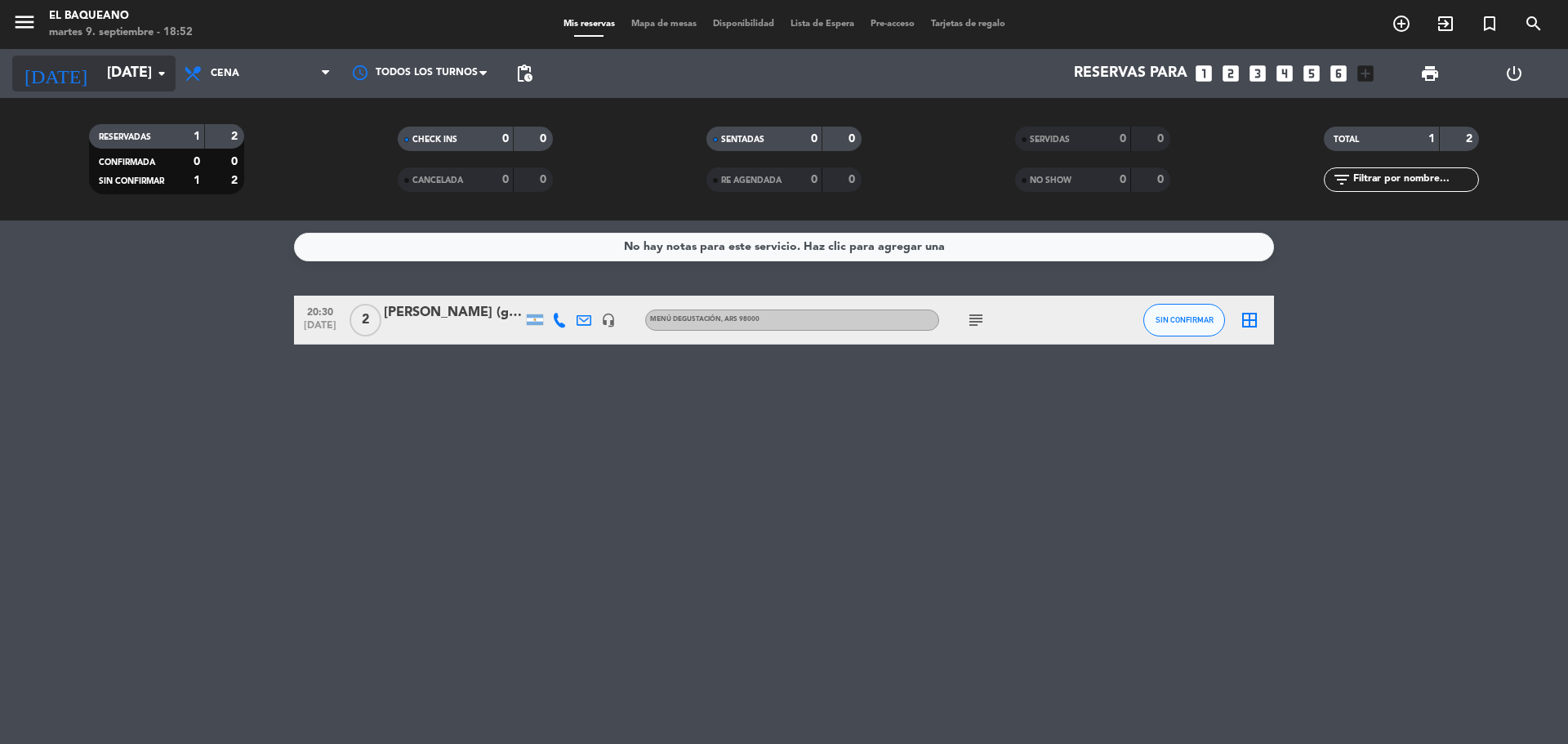
click at [99, 71] on input "[DATE]" at bounding box center [194, 73] width 190 height 33
